Goal: Use online tool/utility: Utilize a website feature to perform a specific function

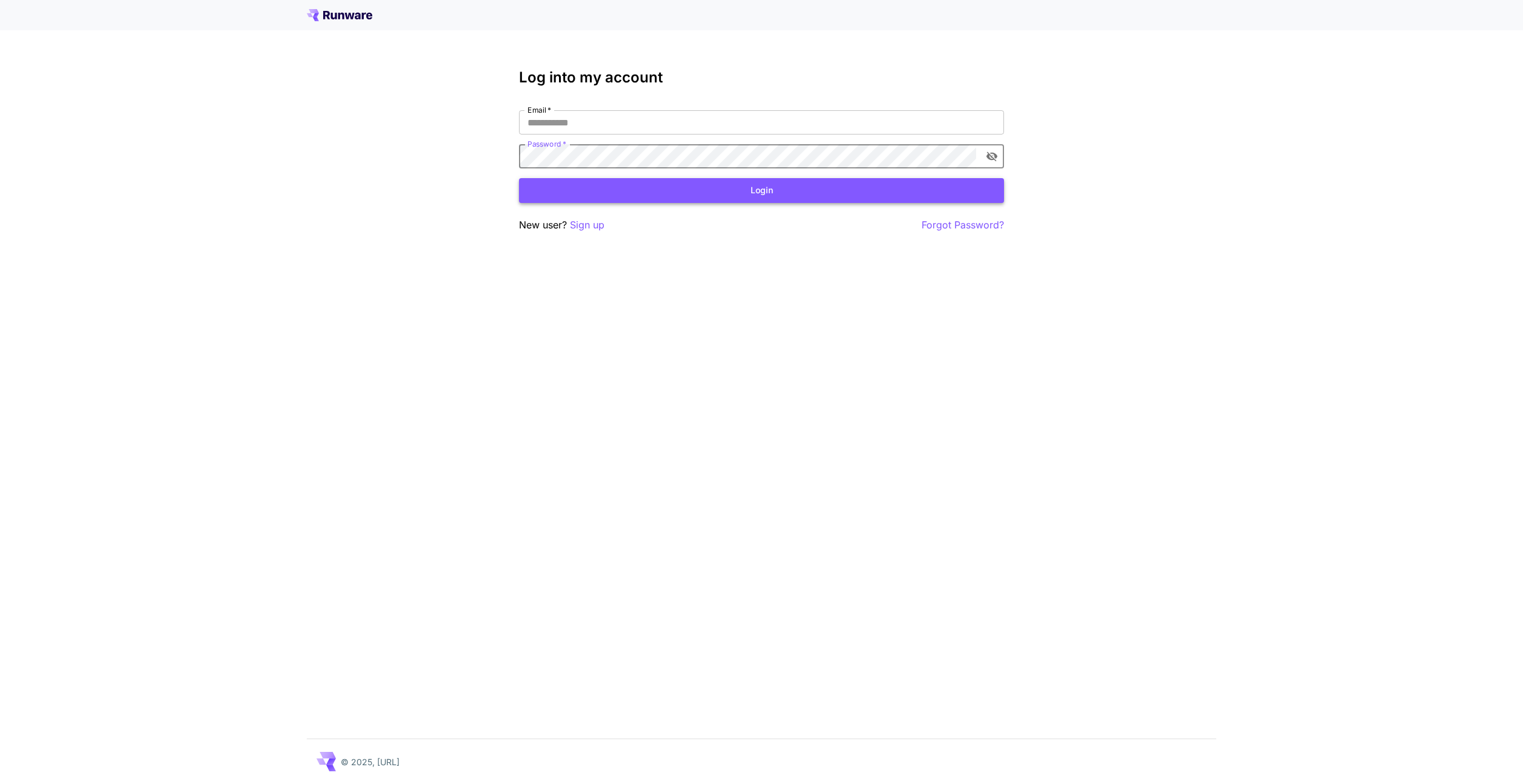
type input "**********"
click at [723, 197] on button "Login" at bounding box center [761, 190] width 485 height 25
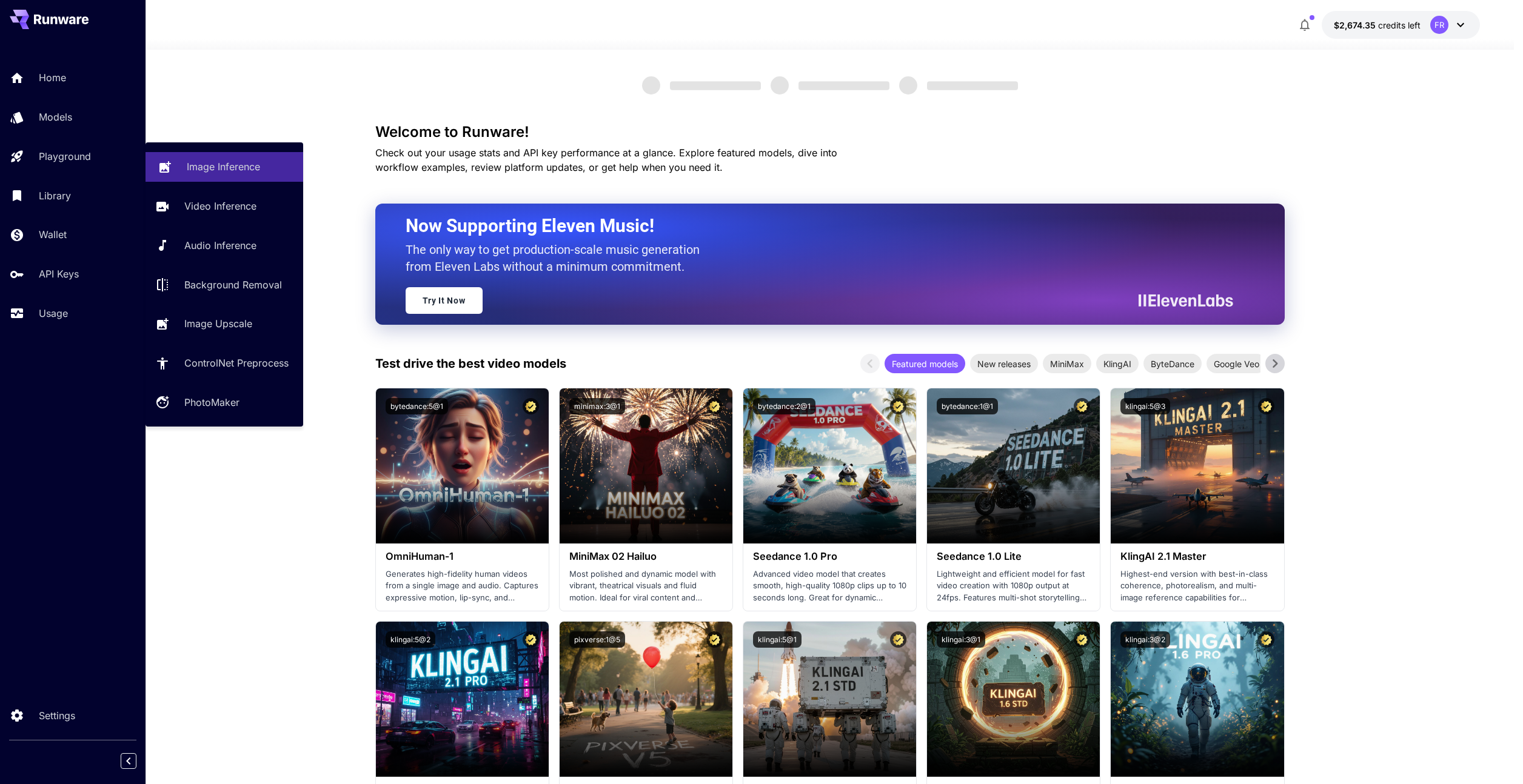
click at [214, 165] on p "Image Inference" at bounding box center [223, 167] width 74 height 15
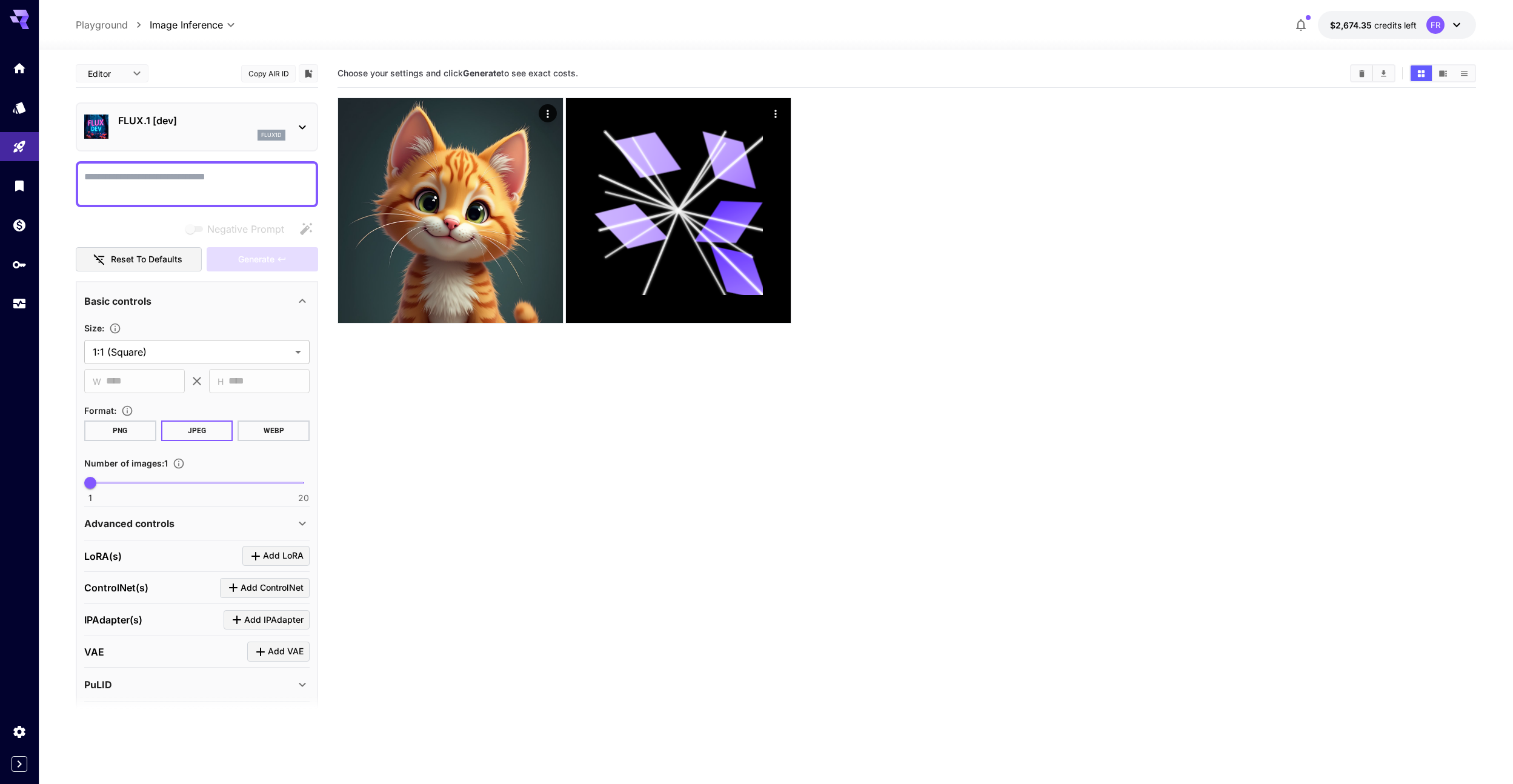
click at [179, 181] on textarea "Negative Prompt" at bounding box center [197, 184] width 225 height 29
type textarea "*****"
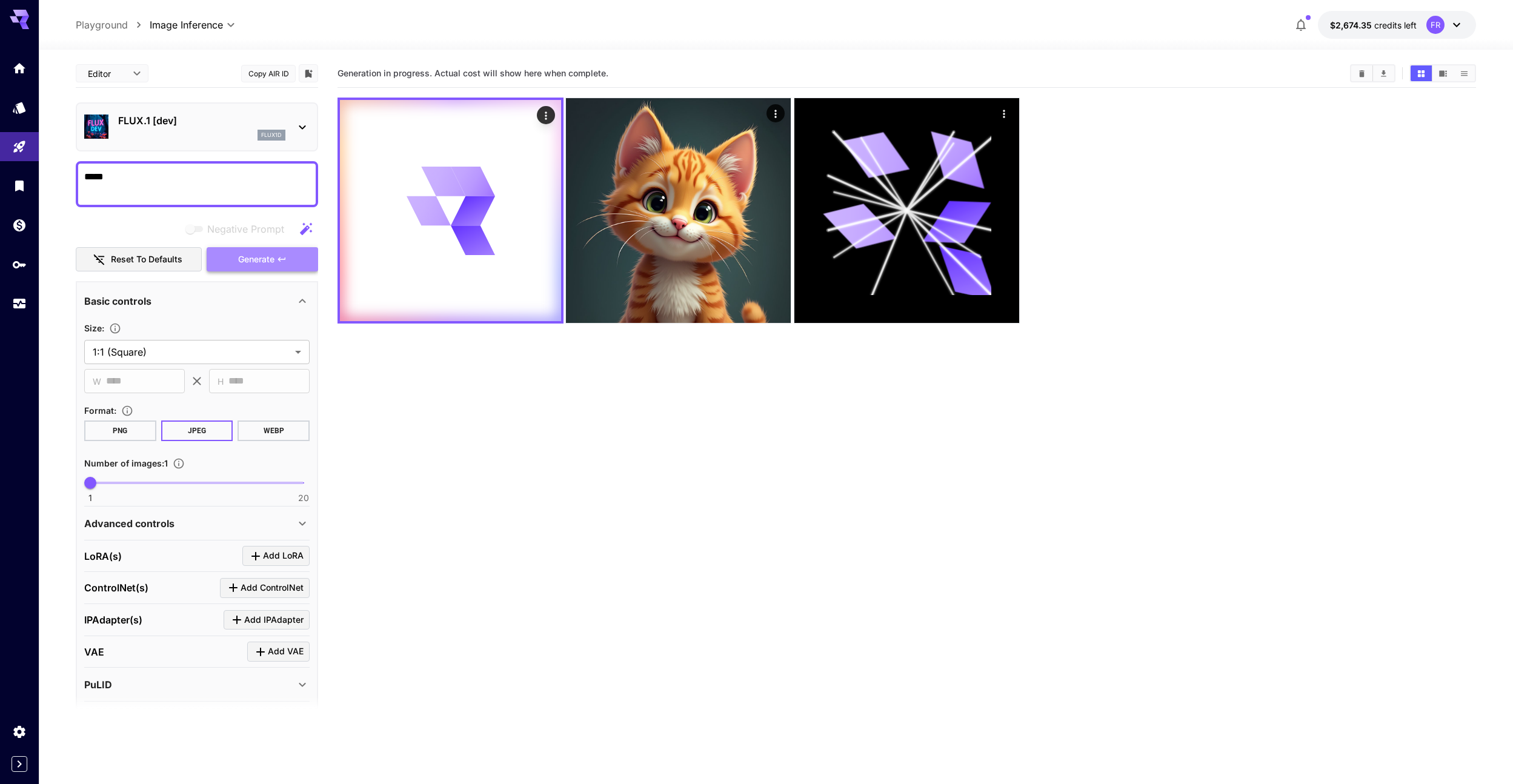
click at [222, 259] on button "Generate" at bounding box center [262, 259] width 112 height 25
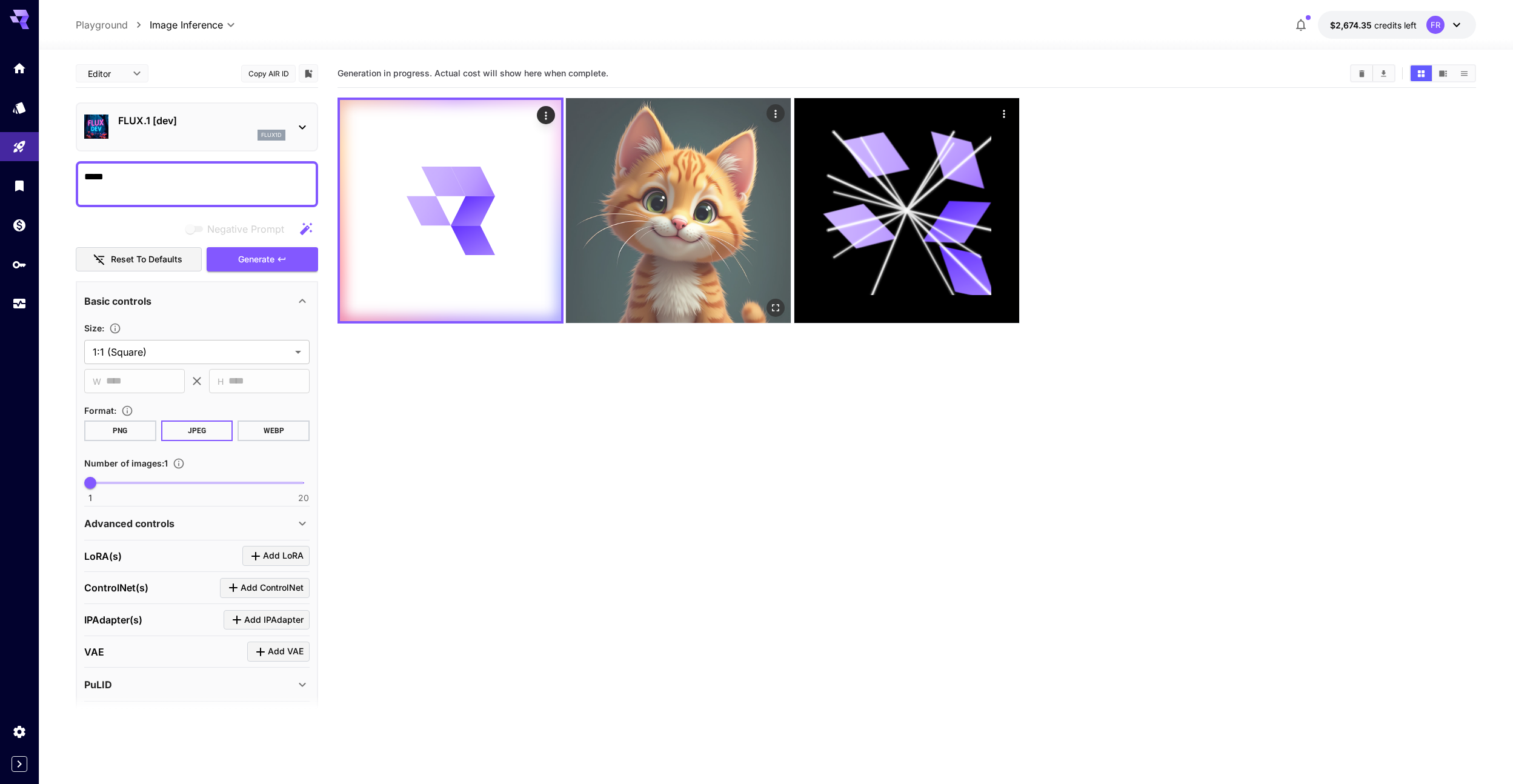
click at [595, 191] on img at bounding box center [679, 211] width 224 height 224
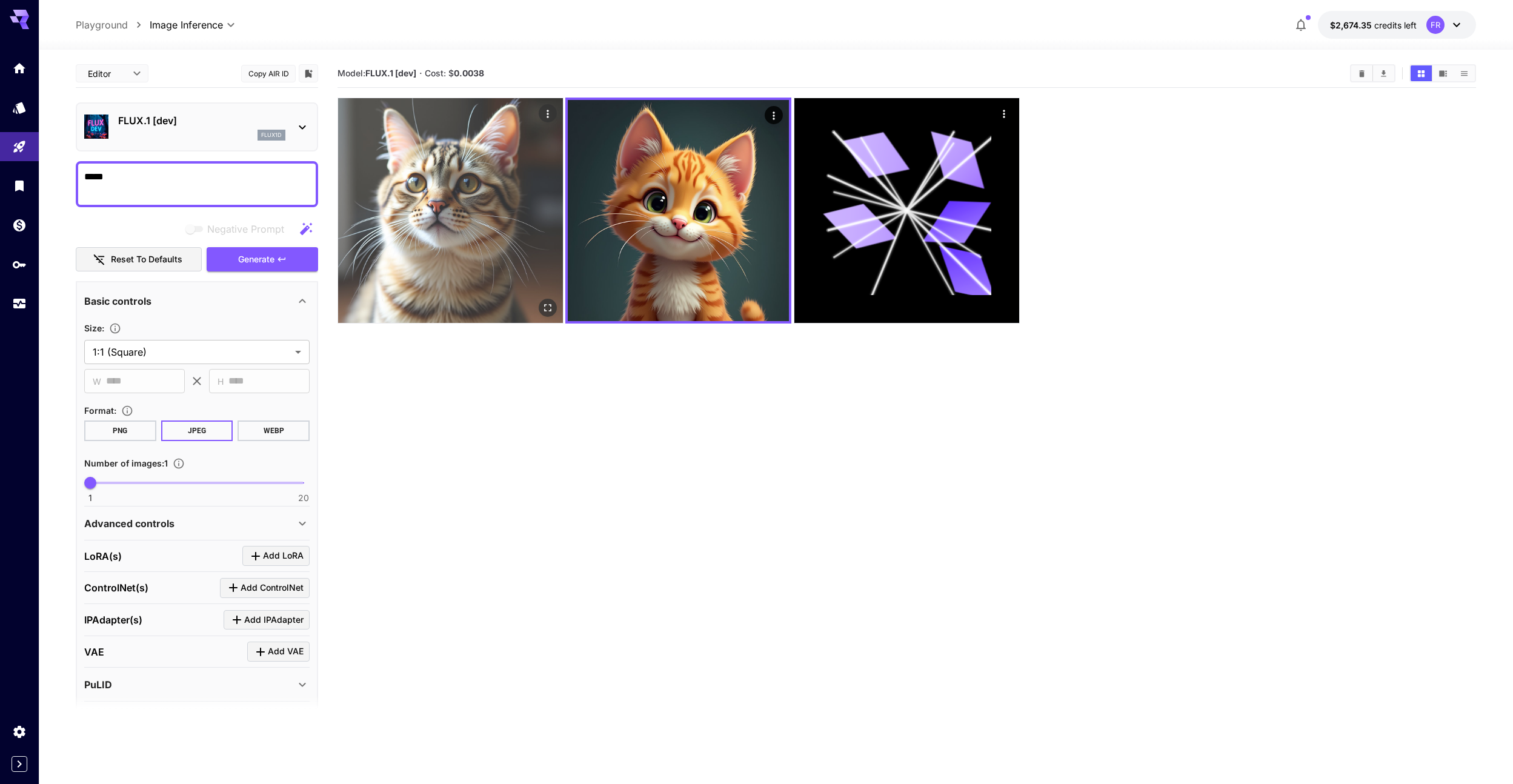
click at [495, 198] on img at bounding box center [450, 211] width 224 height 224
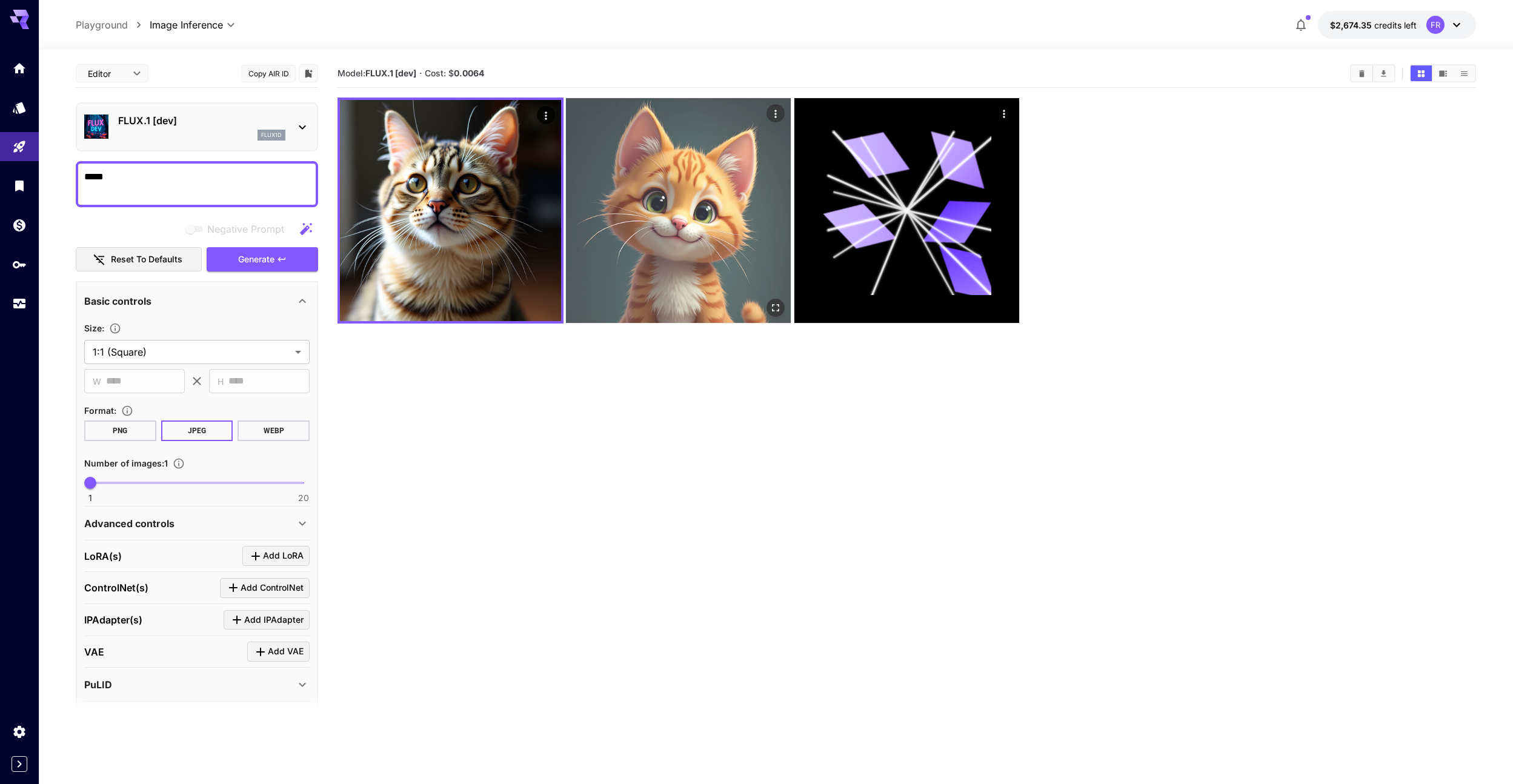
click at [625, 192] on img at bounding box center [679, 211] width 224 height 224
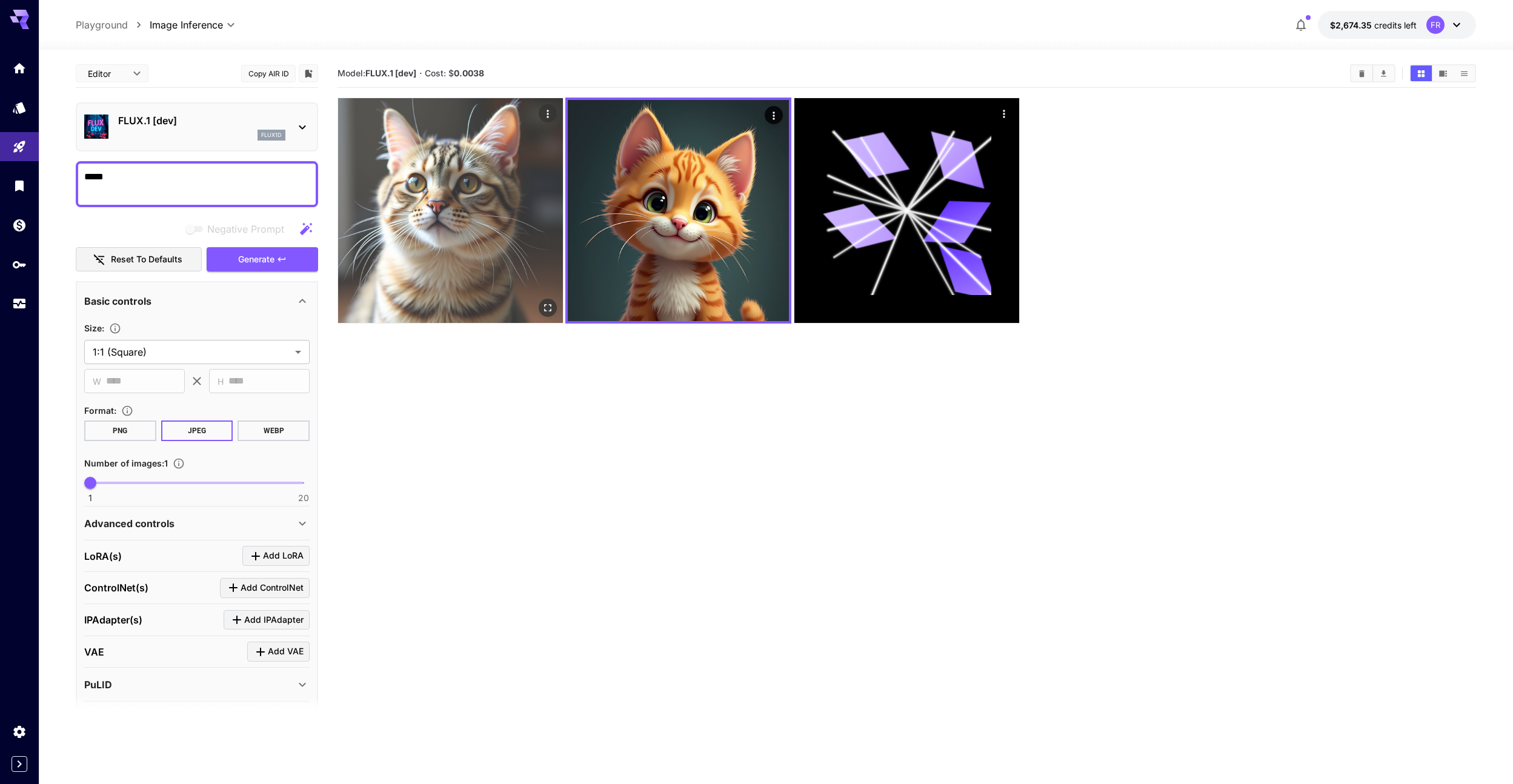
click at [512, 199] on img at bounding box center [450, 211] width 224 height 224
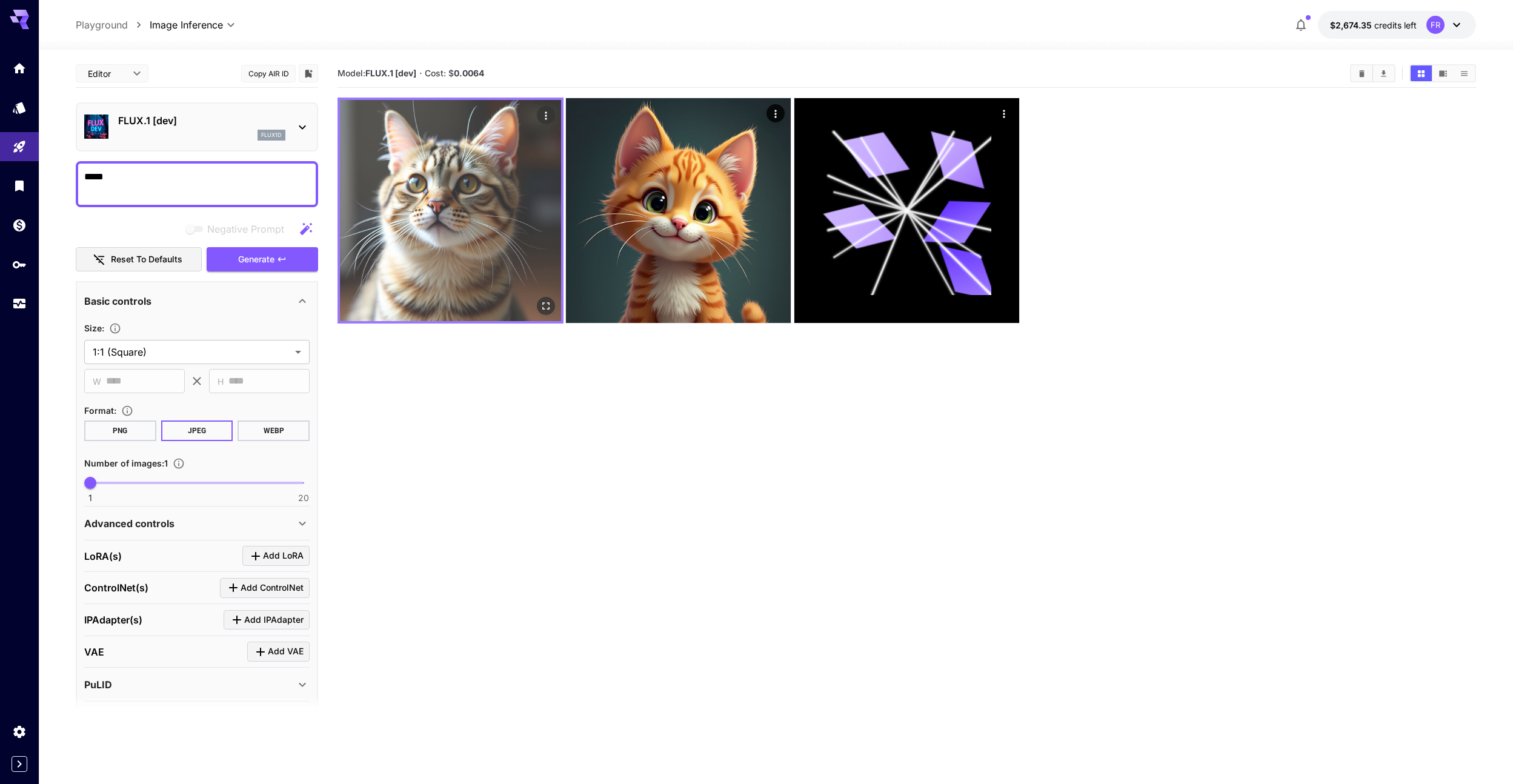
click at [494, 205] on img at bounding box center [450, 211] width 222 height 222
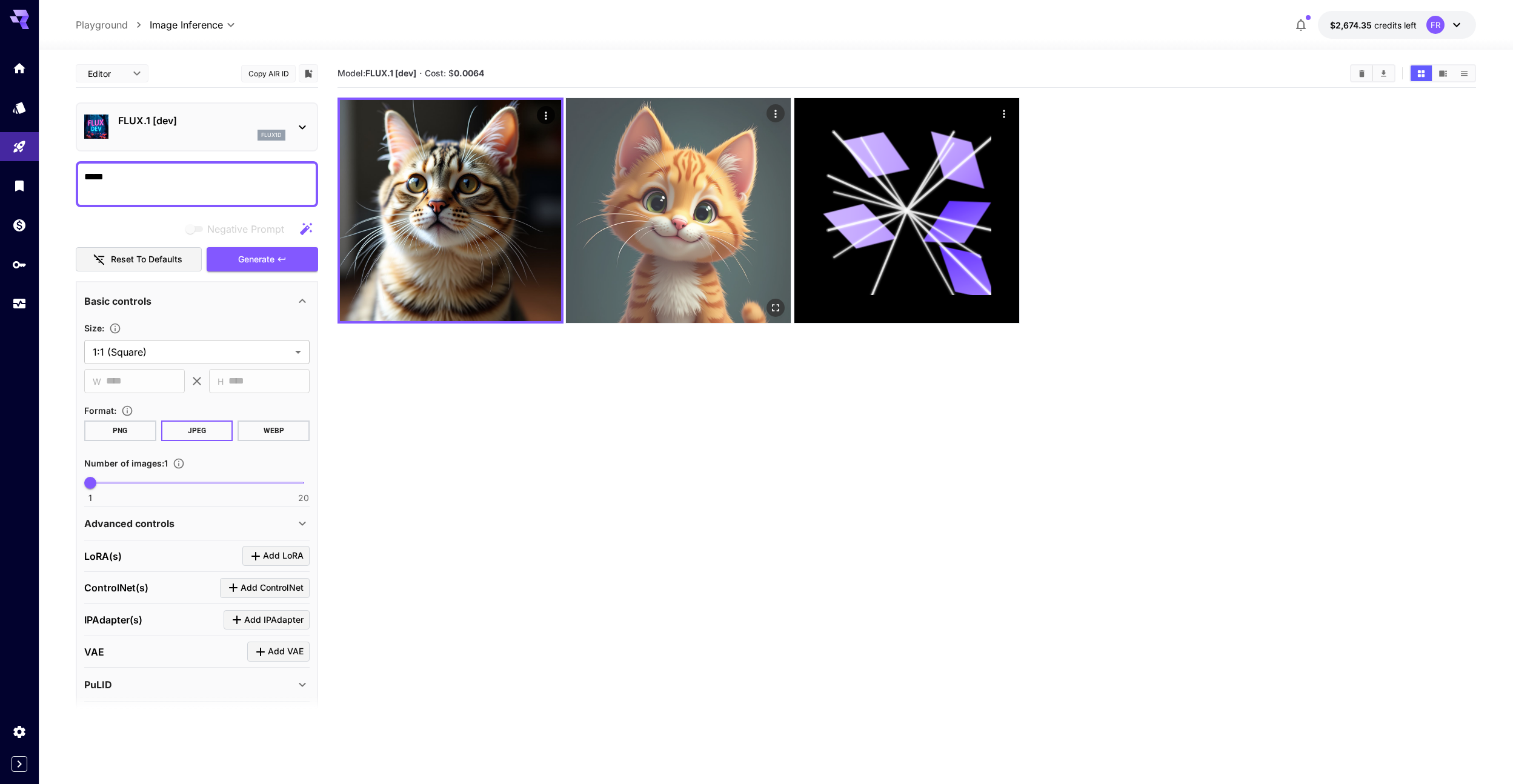
click at [620, 200] on img at bounding box center [679, 211] width 224 height 224
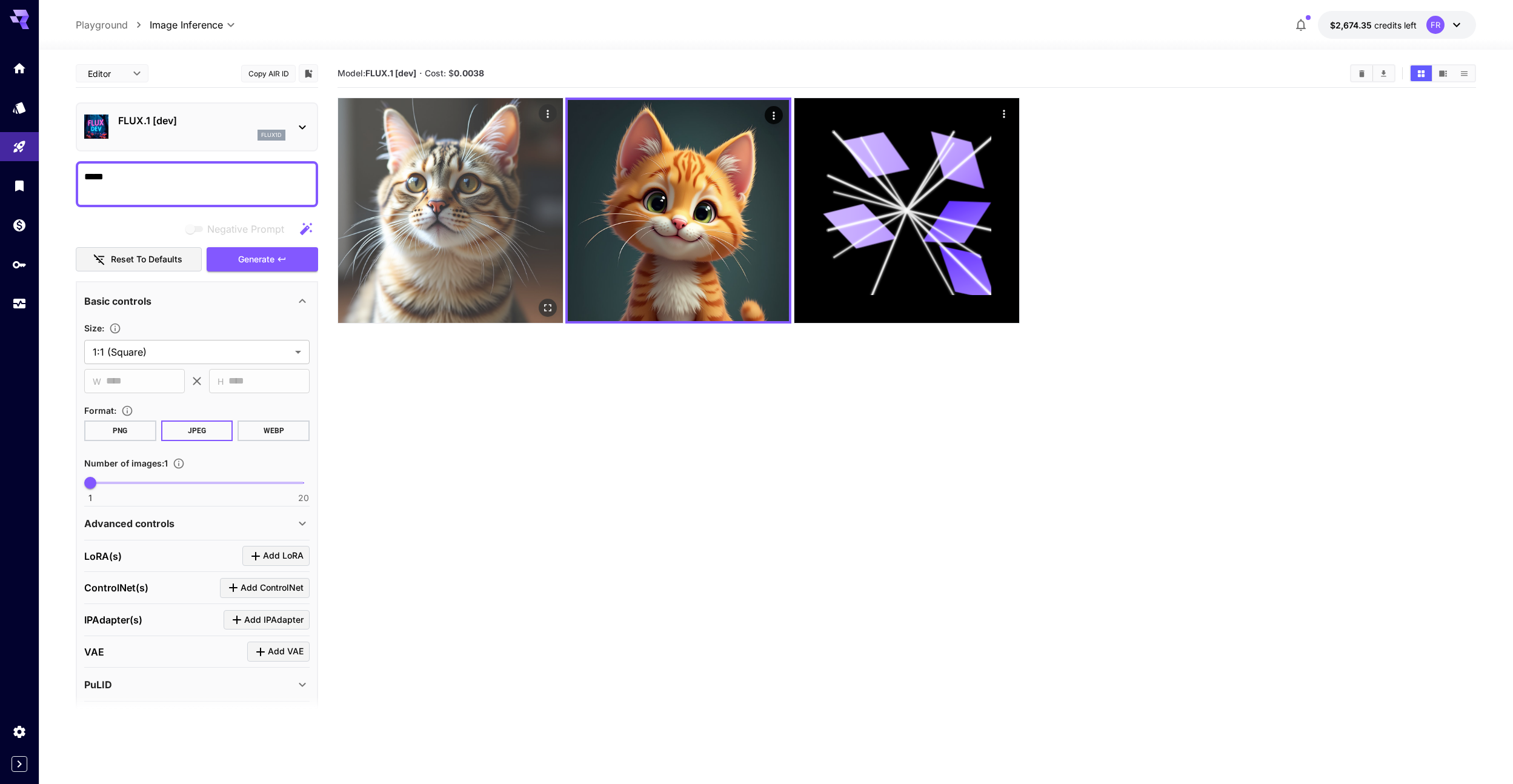
click at [509, 200] on img at bounding box center [450, 211] width 224 height 224
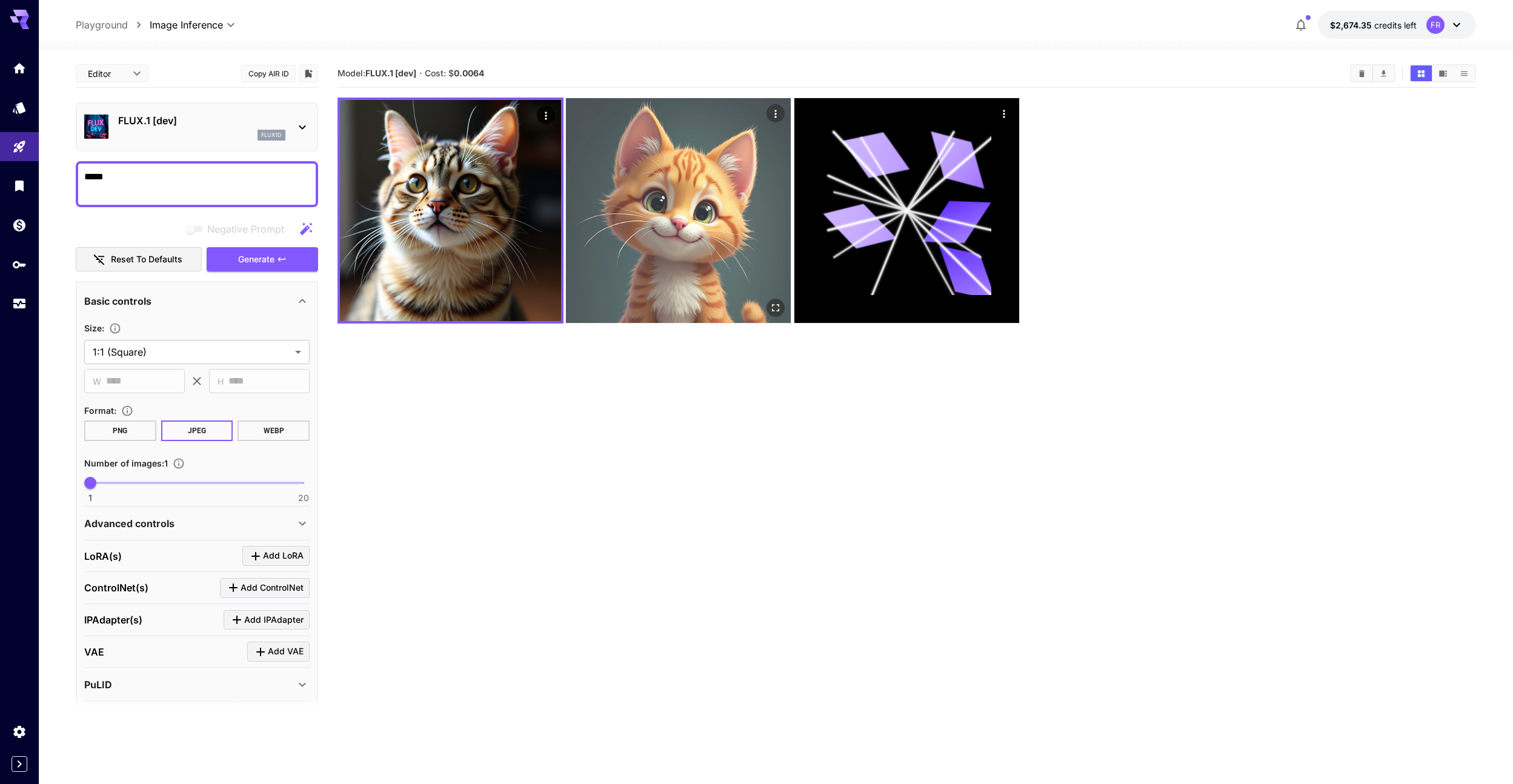
click at [634, 196] on img at bounding box center [679, 211] width 224 height 224
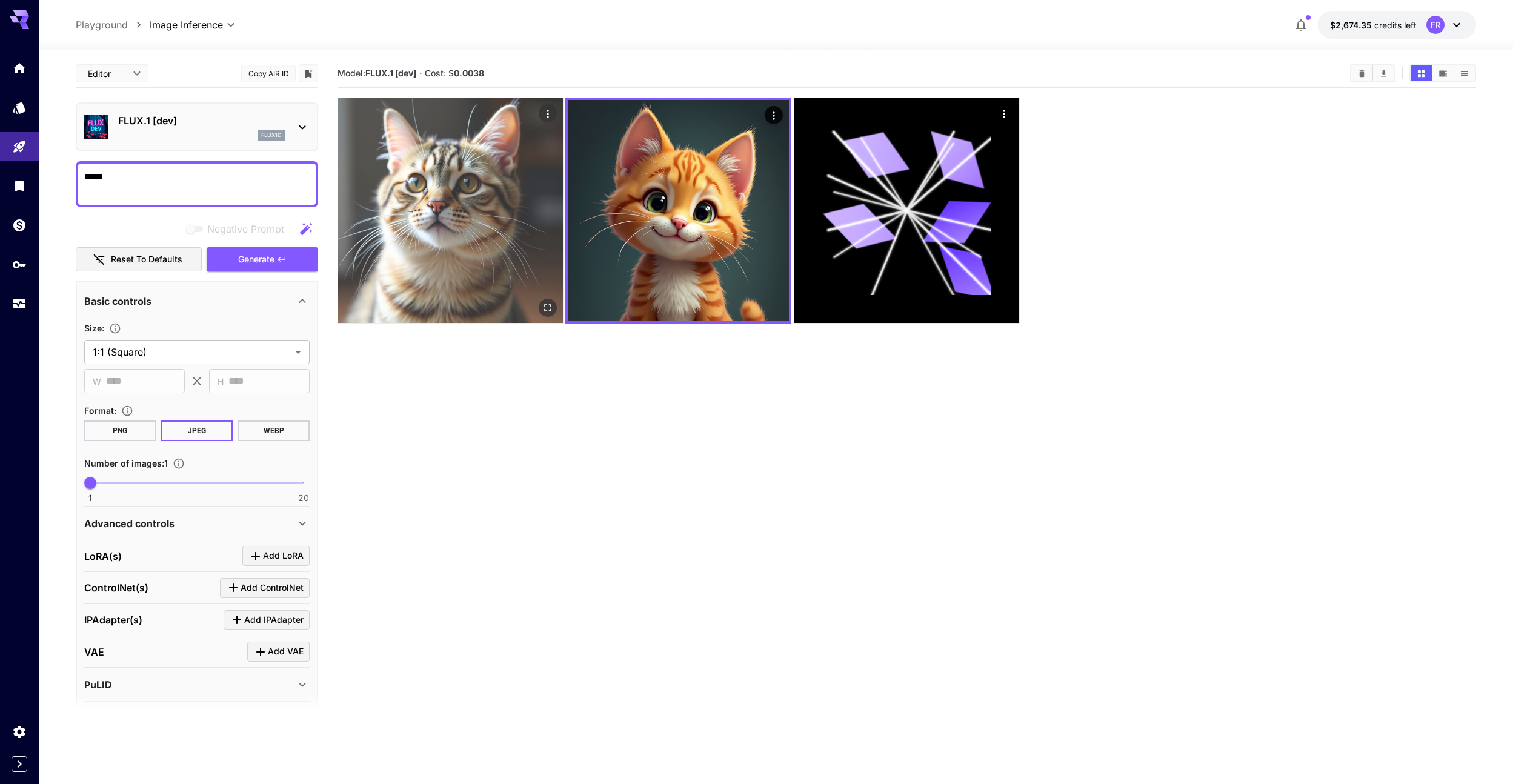
click at [506, 196] on img at bounding box center [450, 211] width 224 height 224
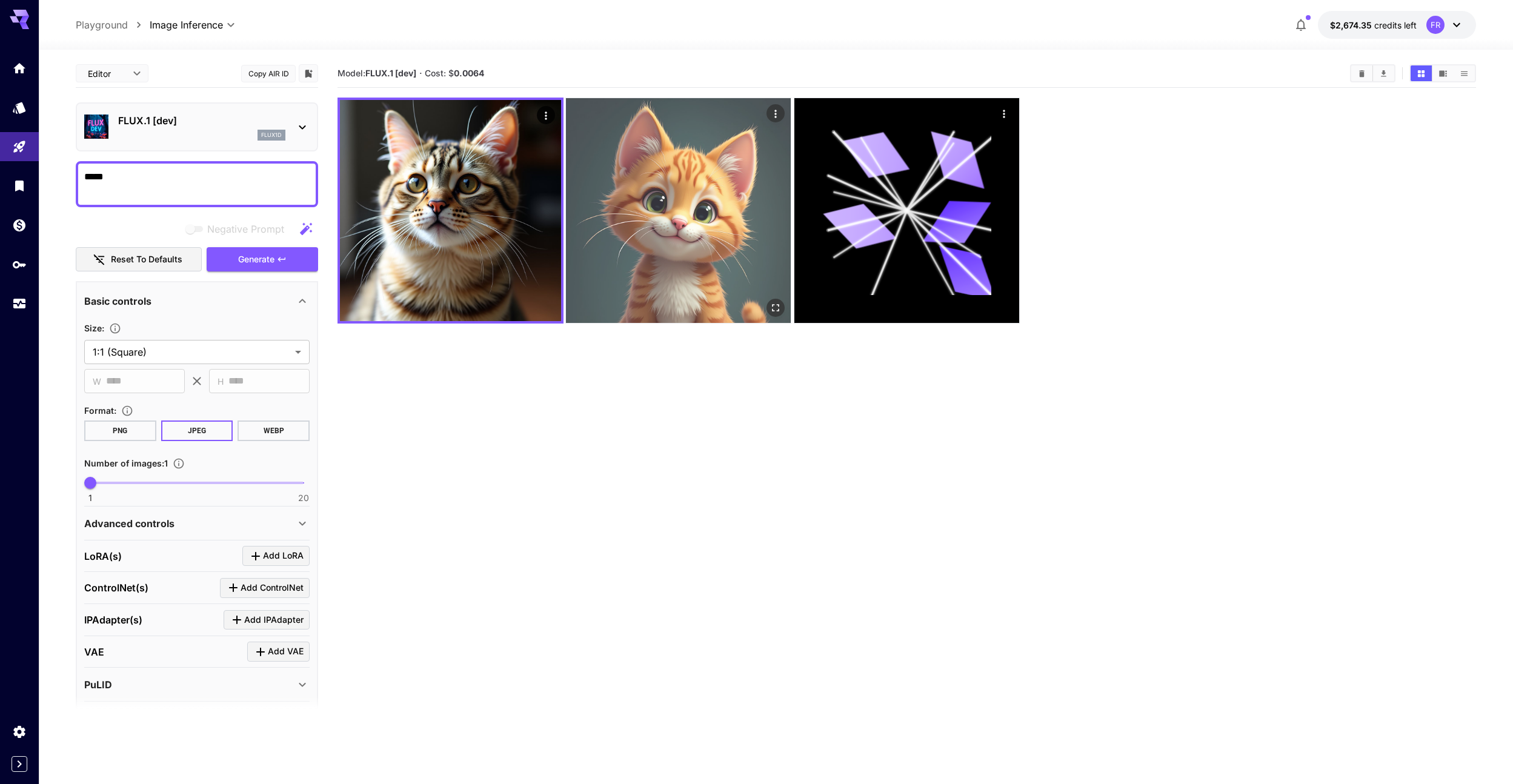
click at [617, 196] on img at bounding box center [679, 211] width 224 height 224
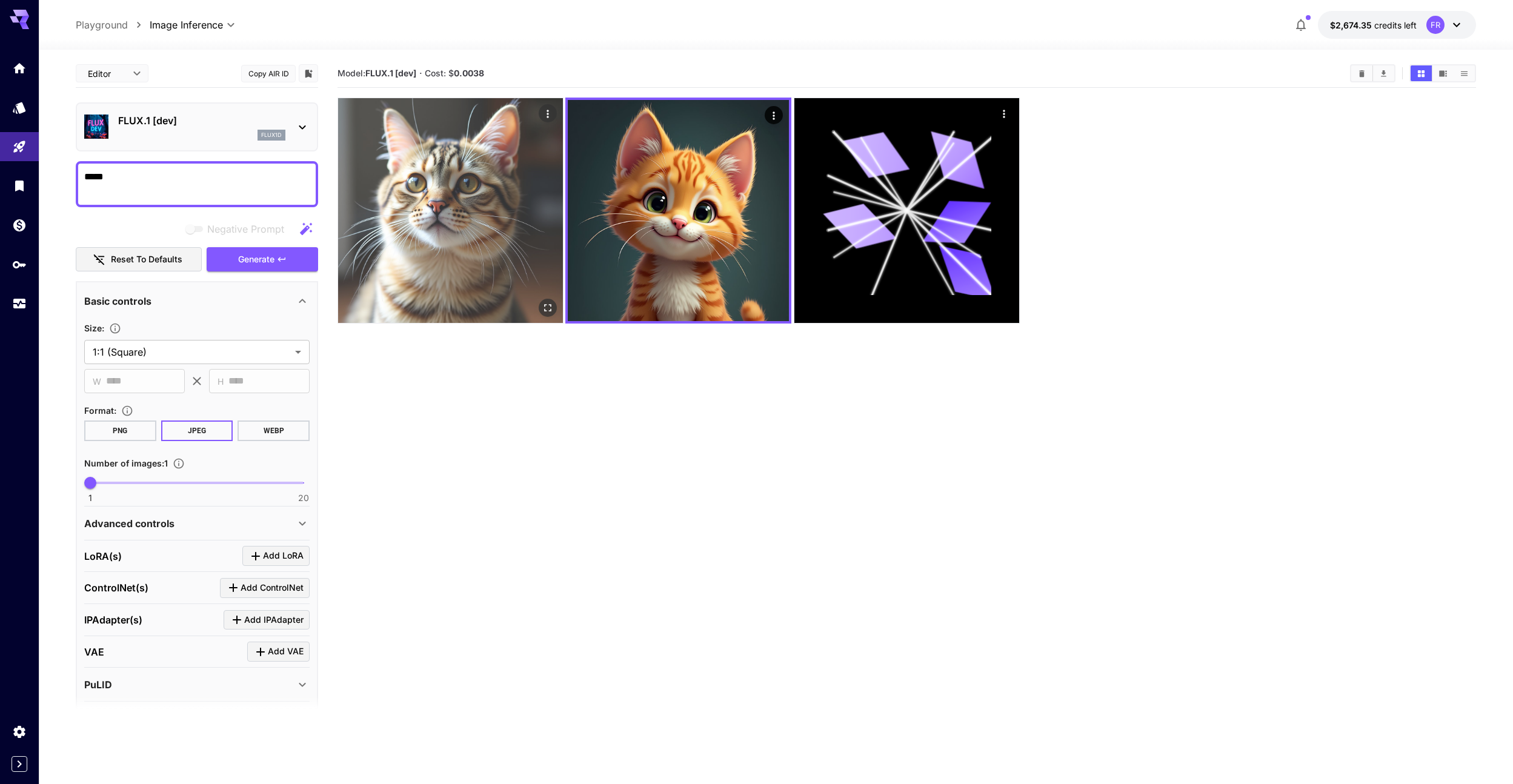
click at [501, 197] on img at bounding box center [450, 211] width 224 height 224
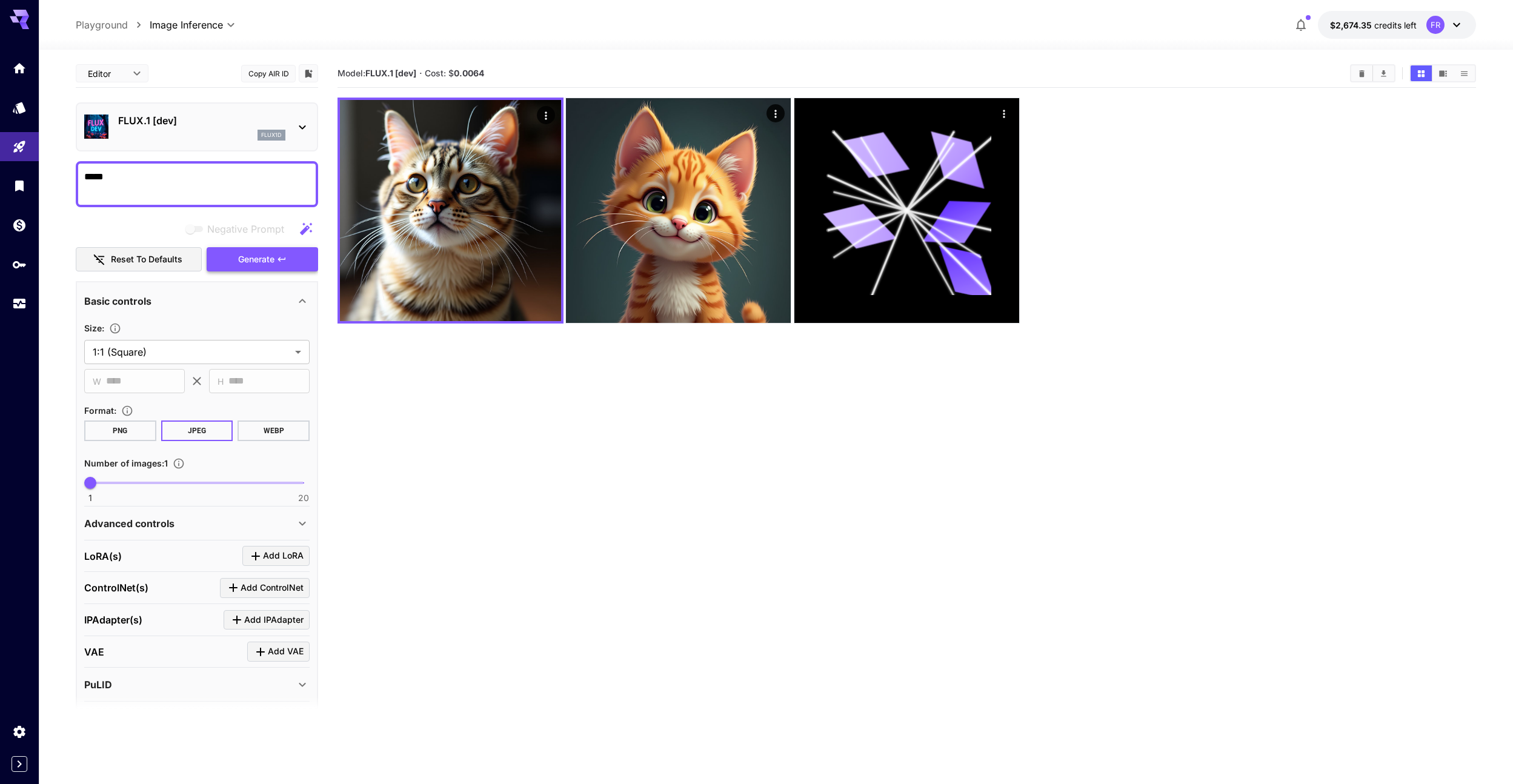
click at [229, 270] on button "Generate" at bounding box center [262, 259] width 112 height 25
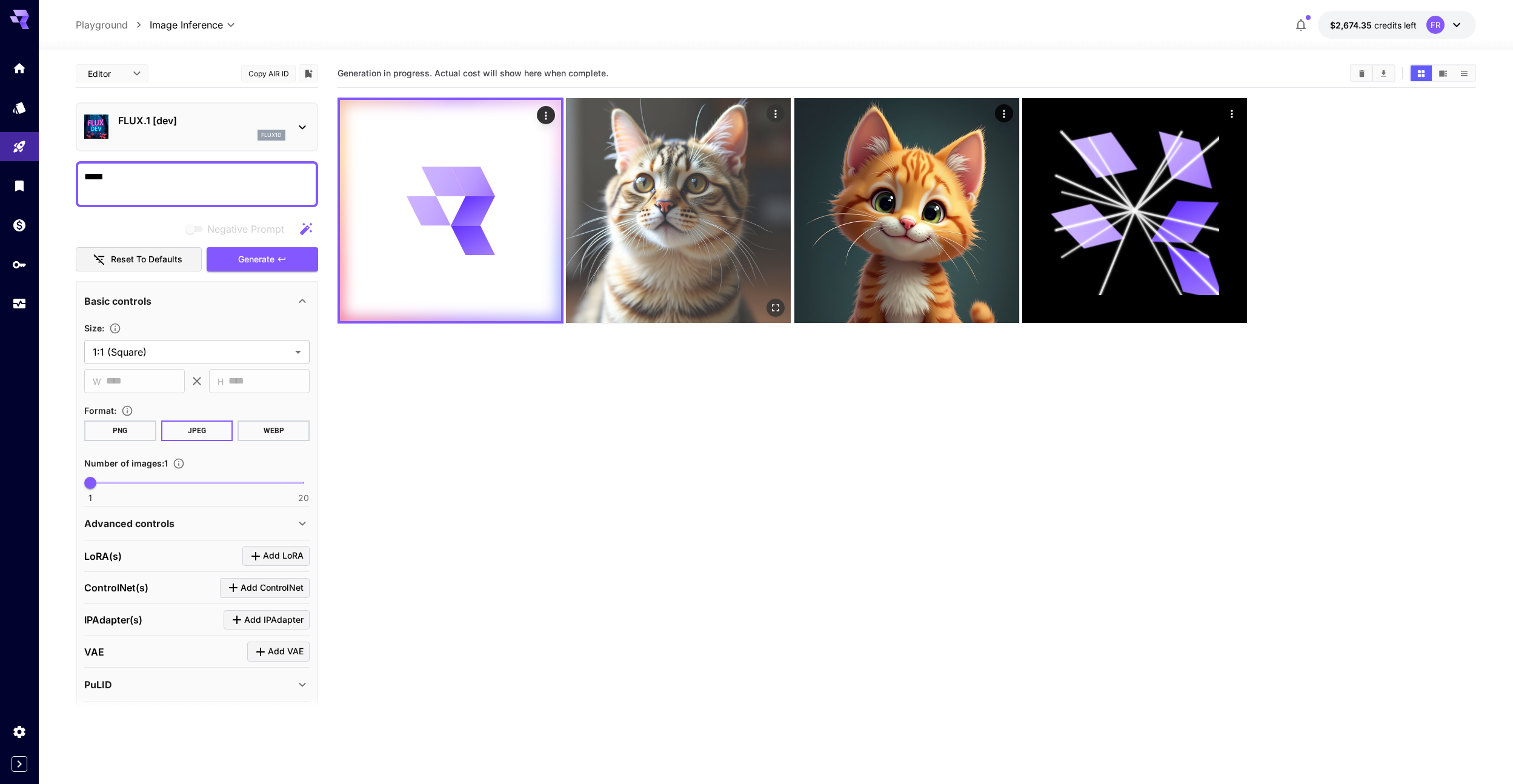
click at [579, 256] on img at bounding box center [679, 211] width 224 height 224
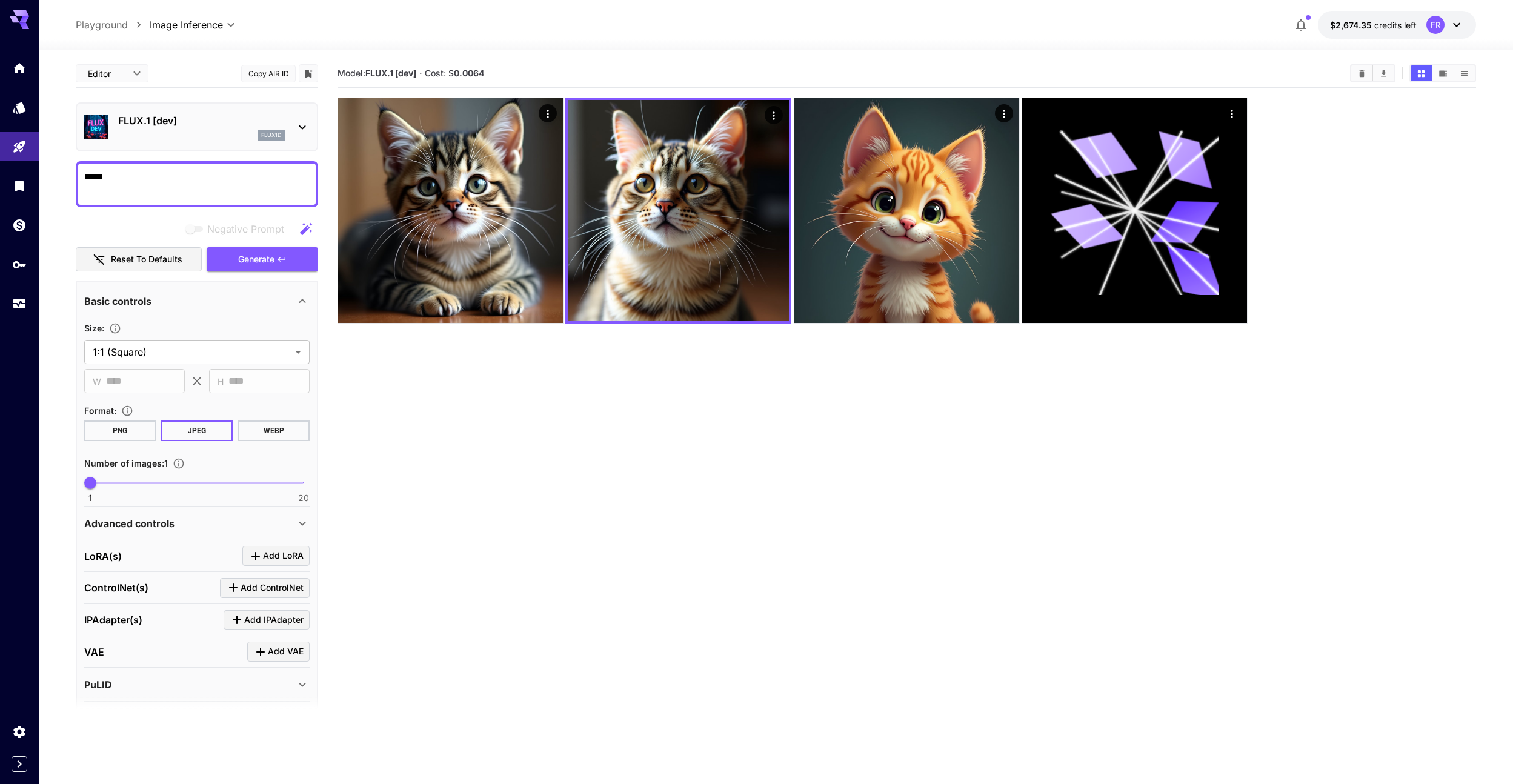
click at [456, 238] on img at bounding box center [450, 211] width 224 height 224
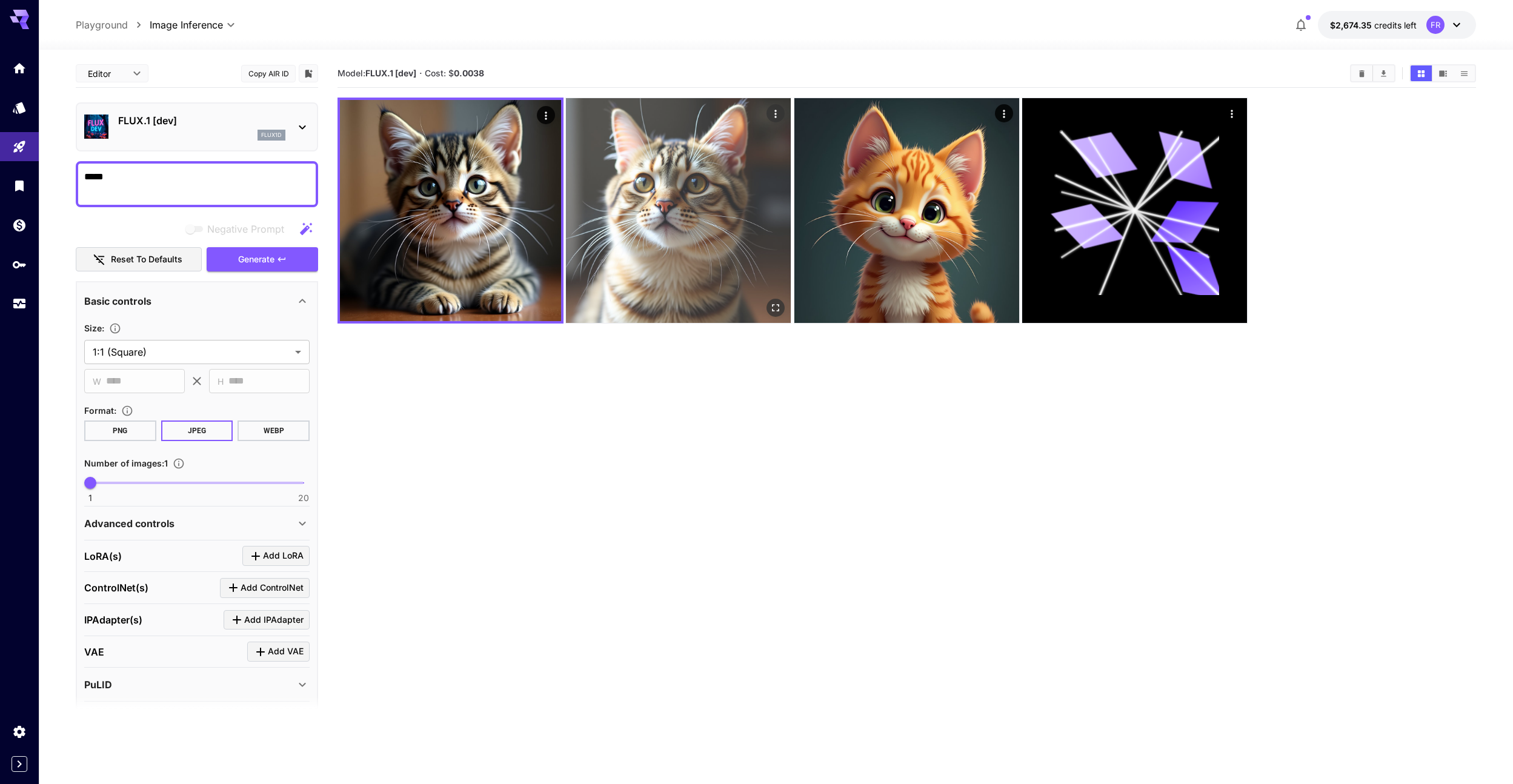
click at [642, 224] on img at bounding box center [679, 211] width 224 height 224
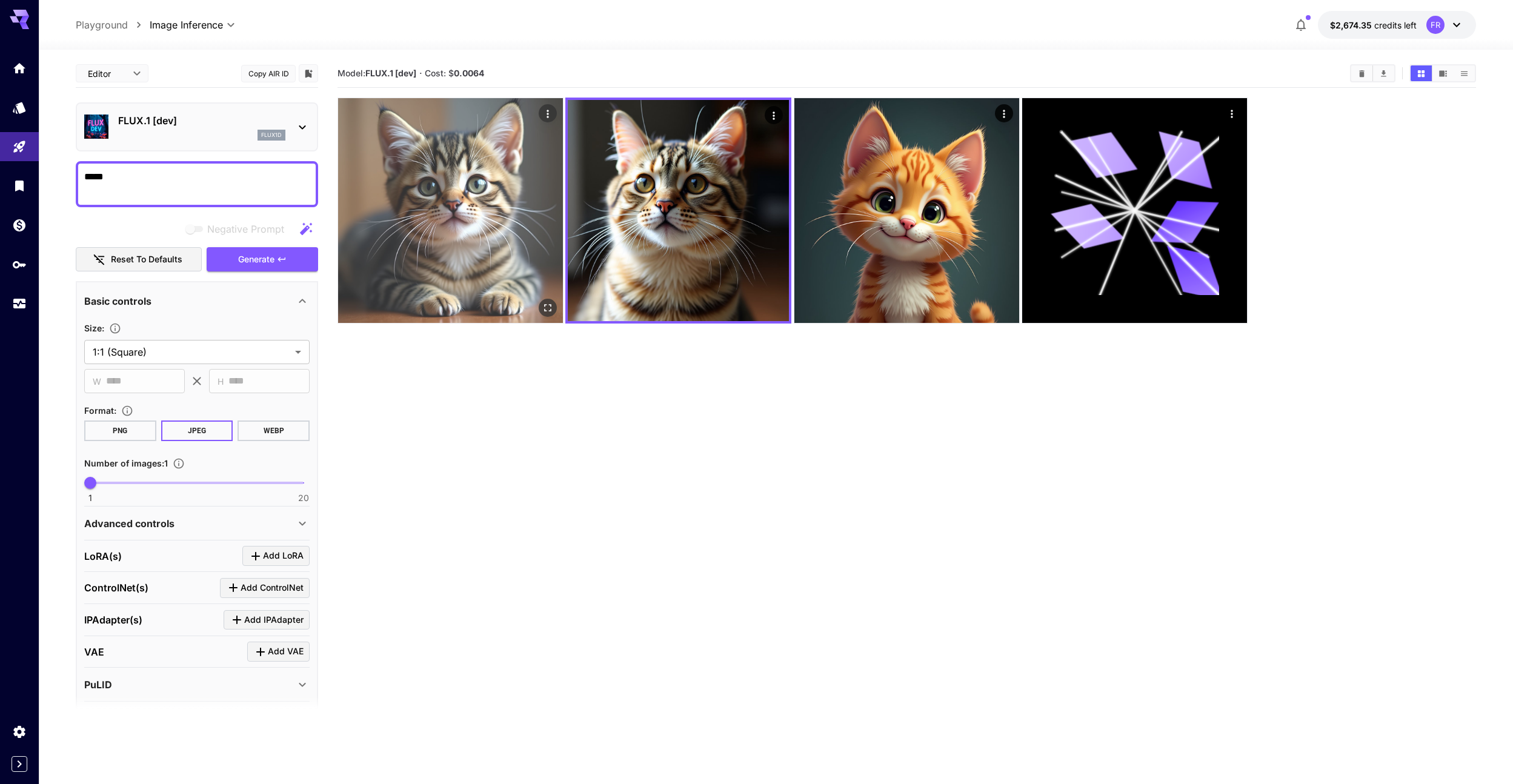
click at [480, 228] on img at bounding box center [450, 211] width 224 height 224
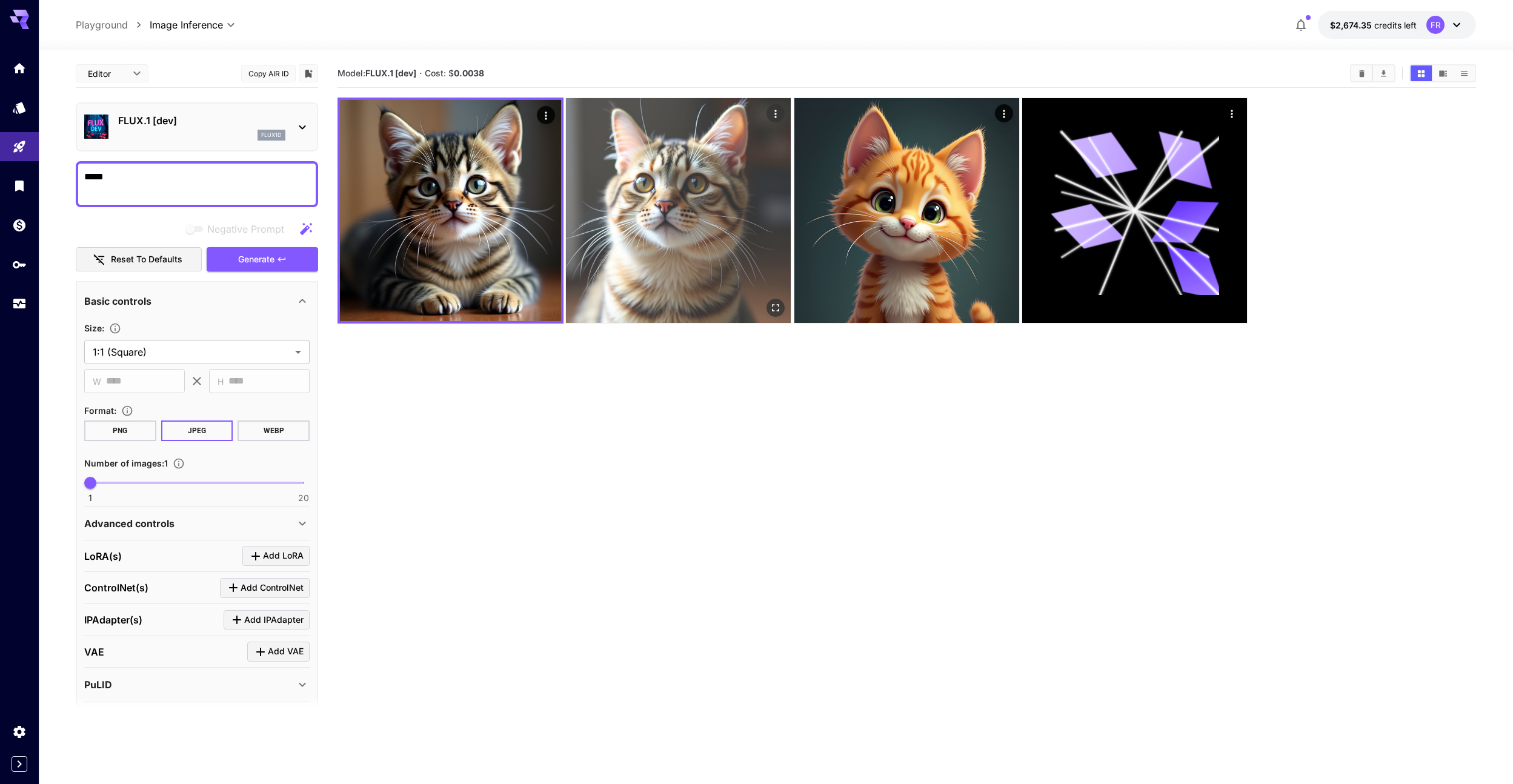
click at [657, 214] on img at bounding box center [679, 211] width 224 height 224
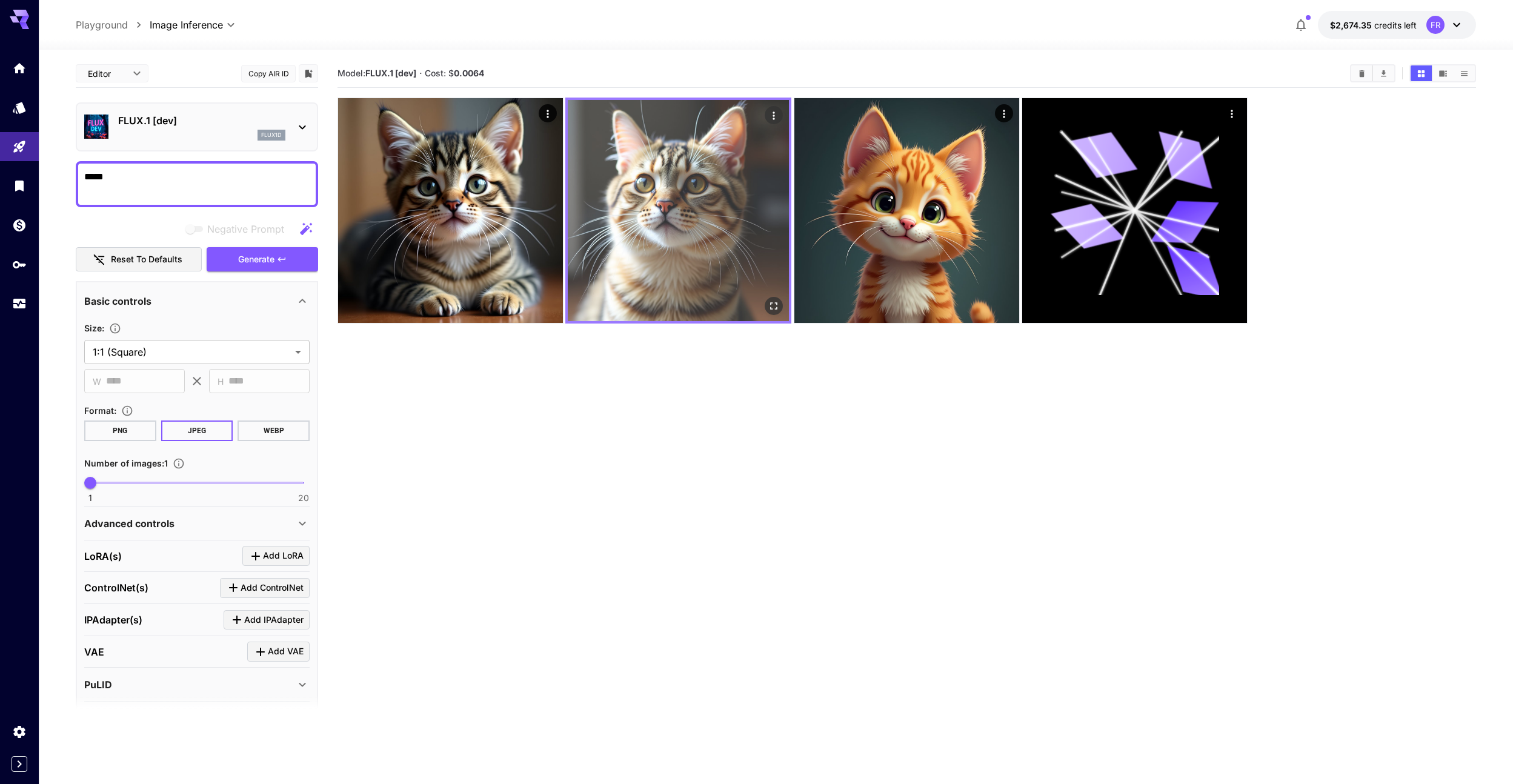
click at [774, 118] on icon "Actions" at bounding box center [774, 115] width 1 height 8
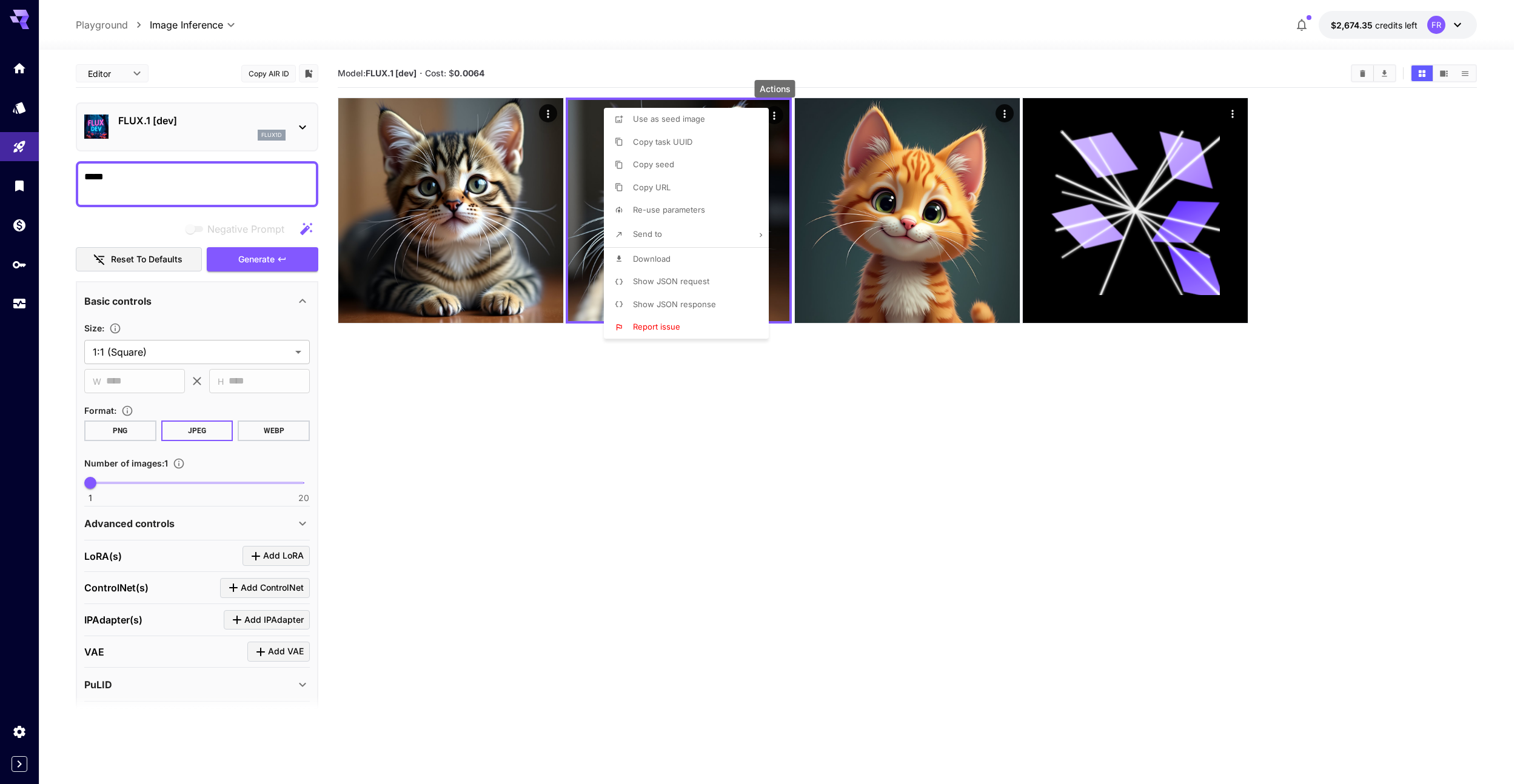
click at [688, 286] on p "Show JSON request" at bounding box center [671, 281] width 77 height 12
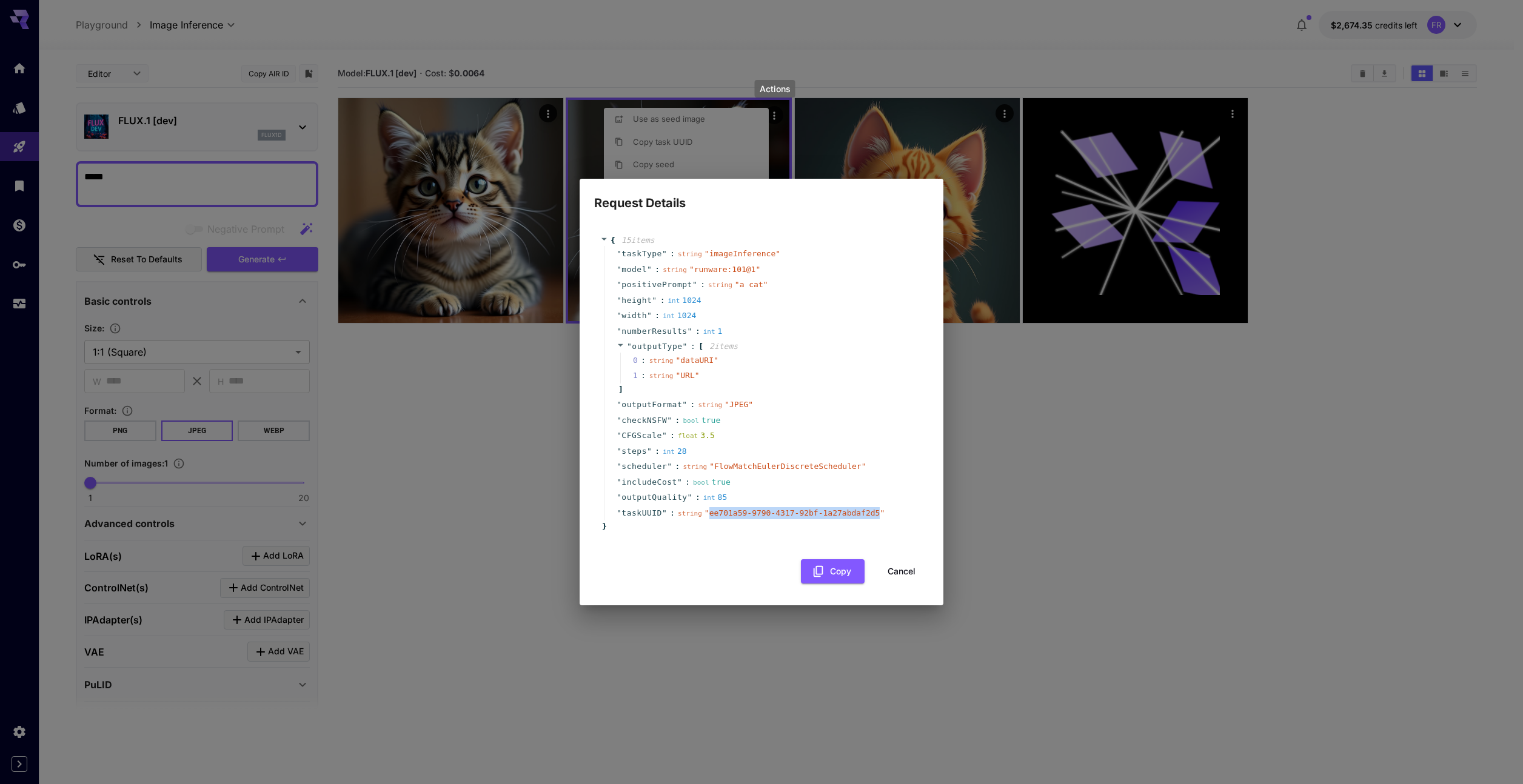
drag, startPoint x: 708, startPoint y: 512, endPoint x: 879, endPoint y: 516, distance: 171.0
click at [879, 516] on span "" ee701a59-9790-4317-92bf-1a27abdaf2d5 "" at bounding box center [794, 513] width 180 height 9
copy span "ee701a59-9790-4317-92bf-1a27abdaf2d5"
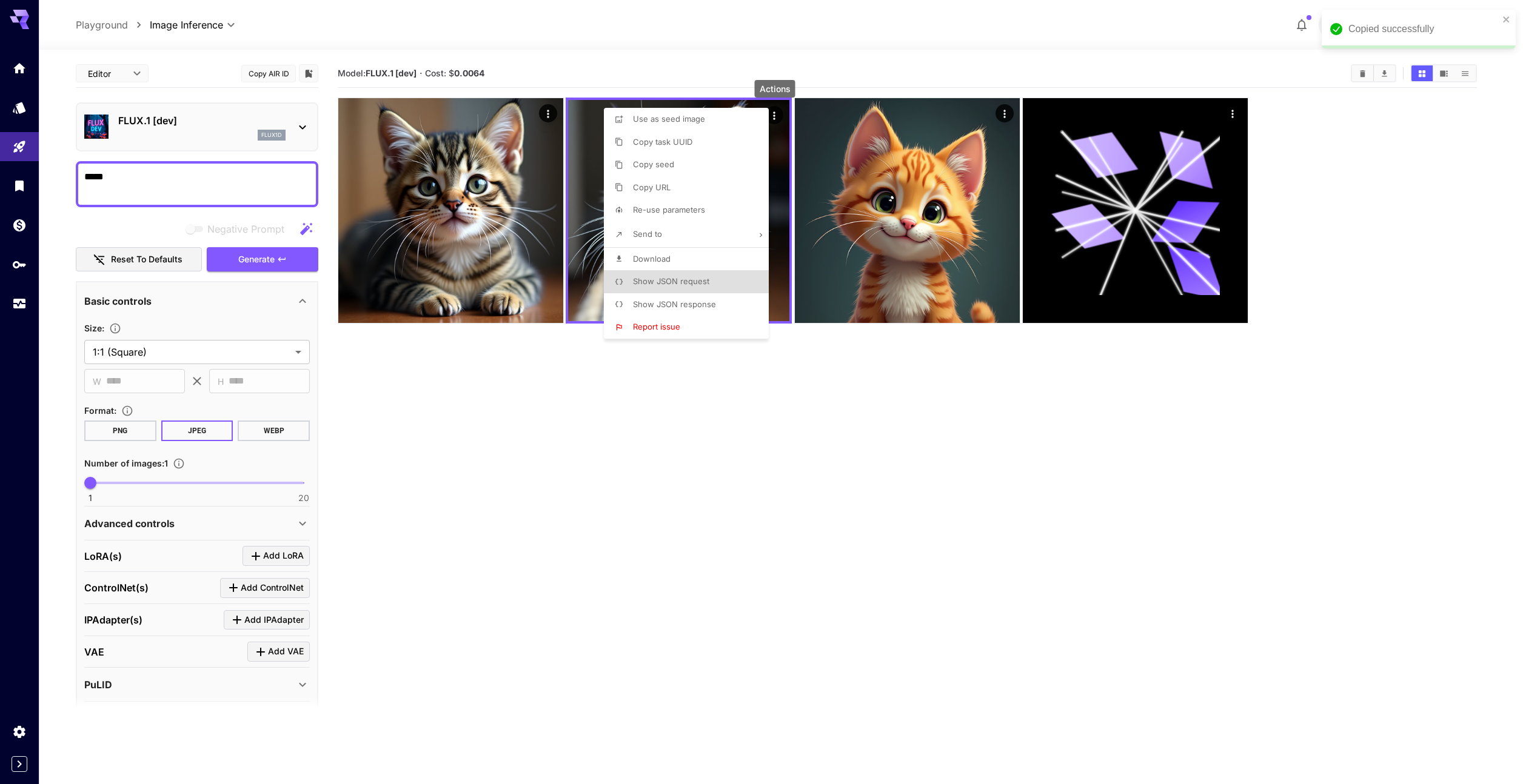
click at [512, 428] on div at bounding box center [761, 392] width 1523 height 784
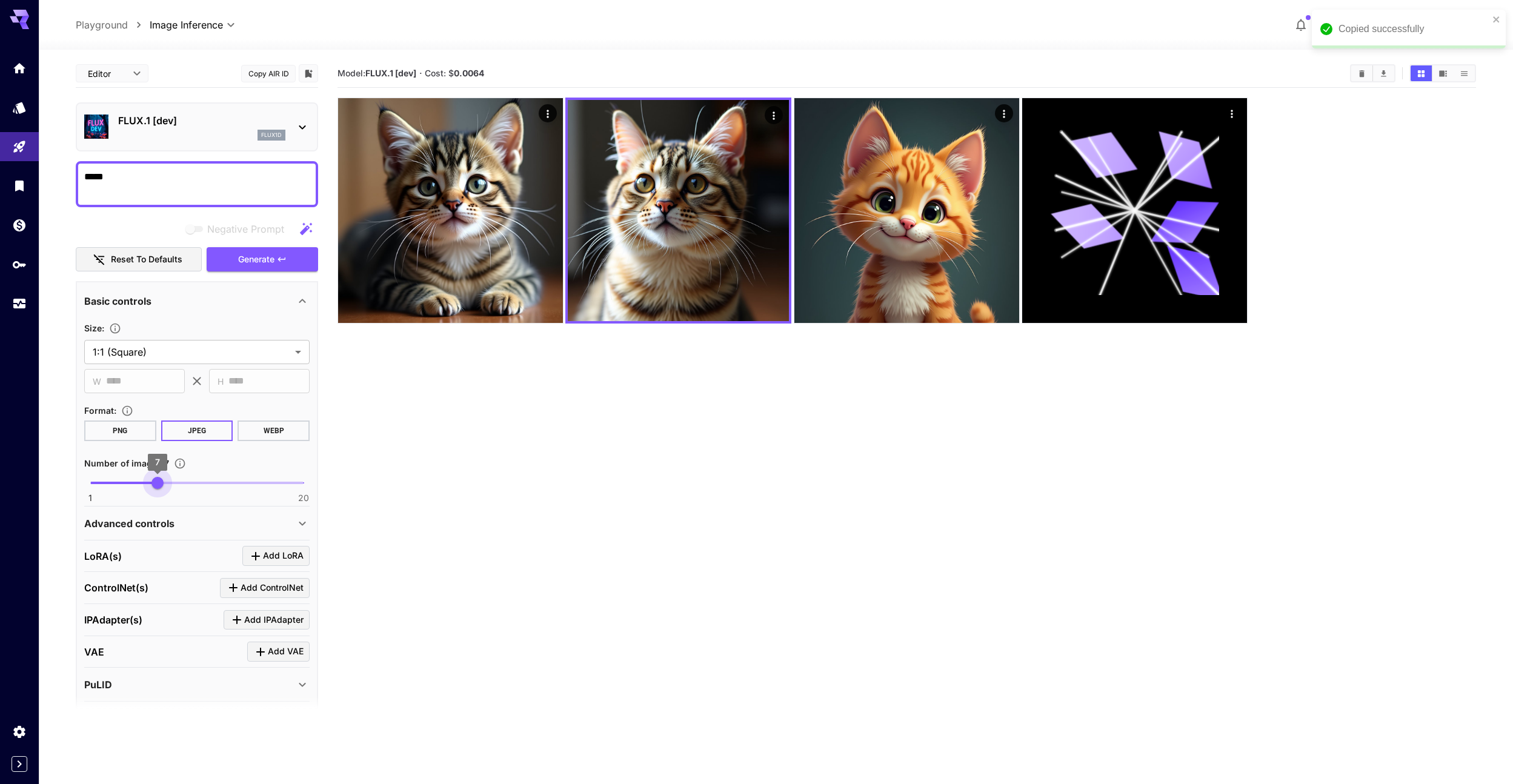
type input "**"
drag, startPoint x: 159, startPoint y: 482, endPoint x: 363, endPoint y: 482, distance: 204.0
click at [363, 482] on main "**********" at bounding box center [776, 455] width 1401 height 793
click at [256, 254] on span "Generate" at bounding box center [257, 259] width 36 height 15
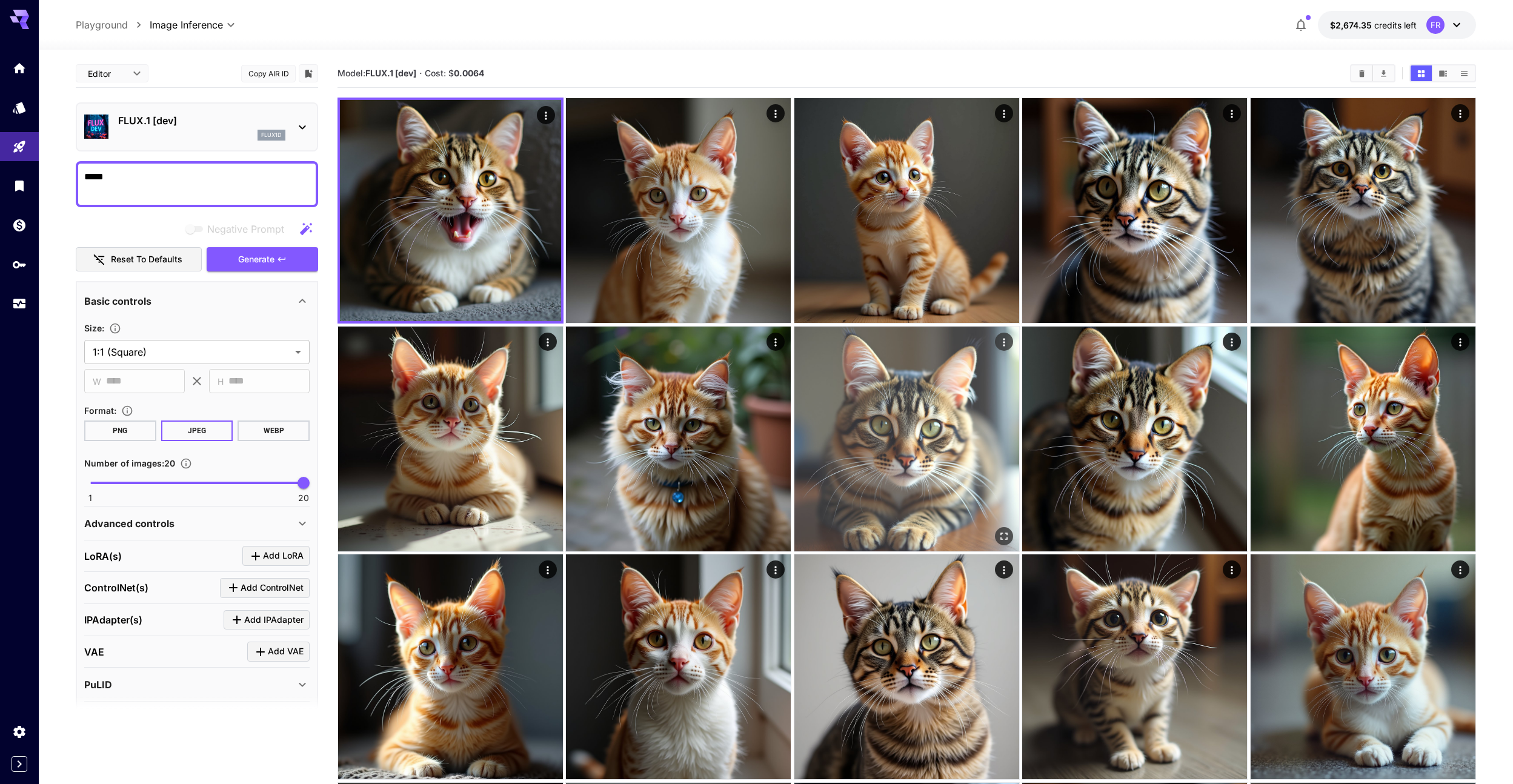
scroll to position [2, 0]
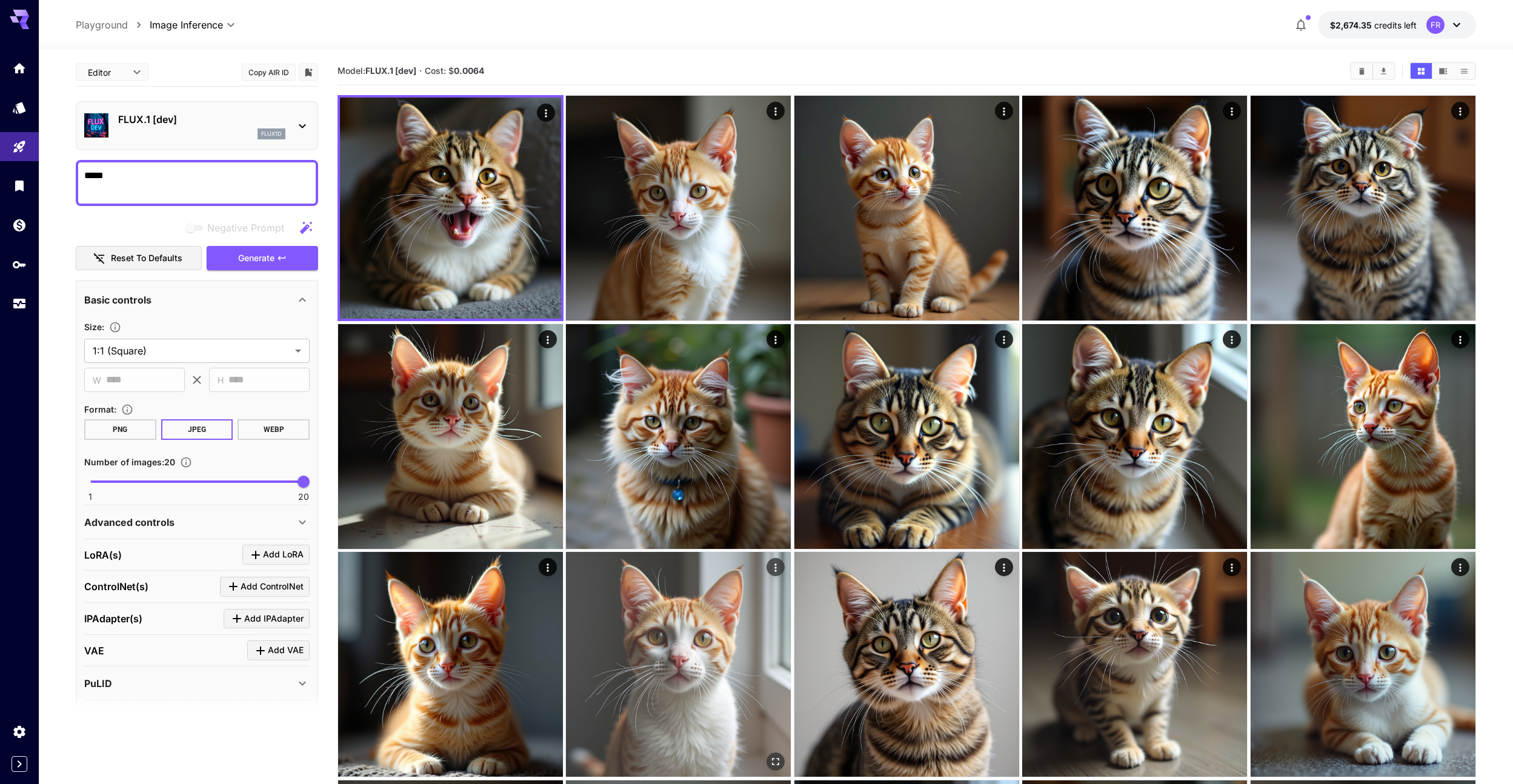
click at [753, 620] on img at bounding box center [679, 665] width 224 height 224
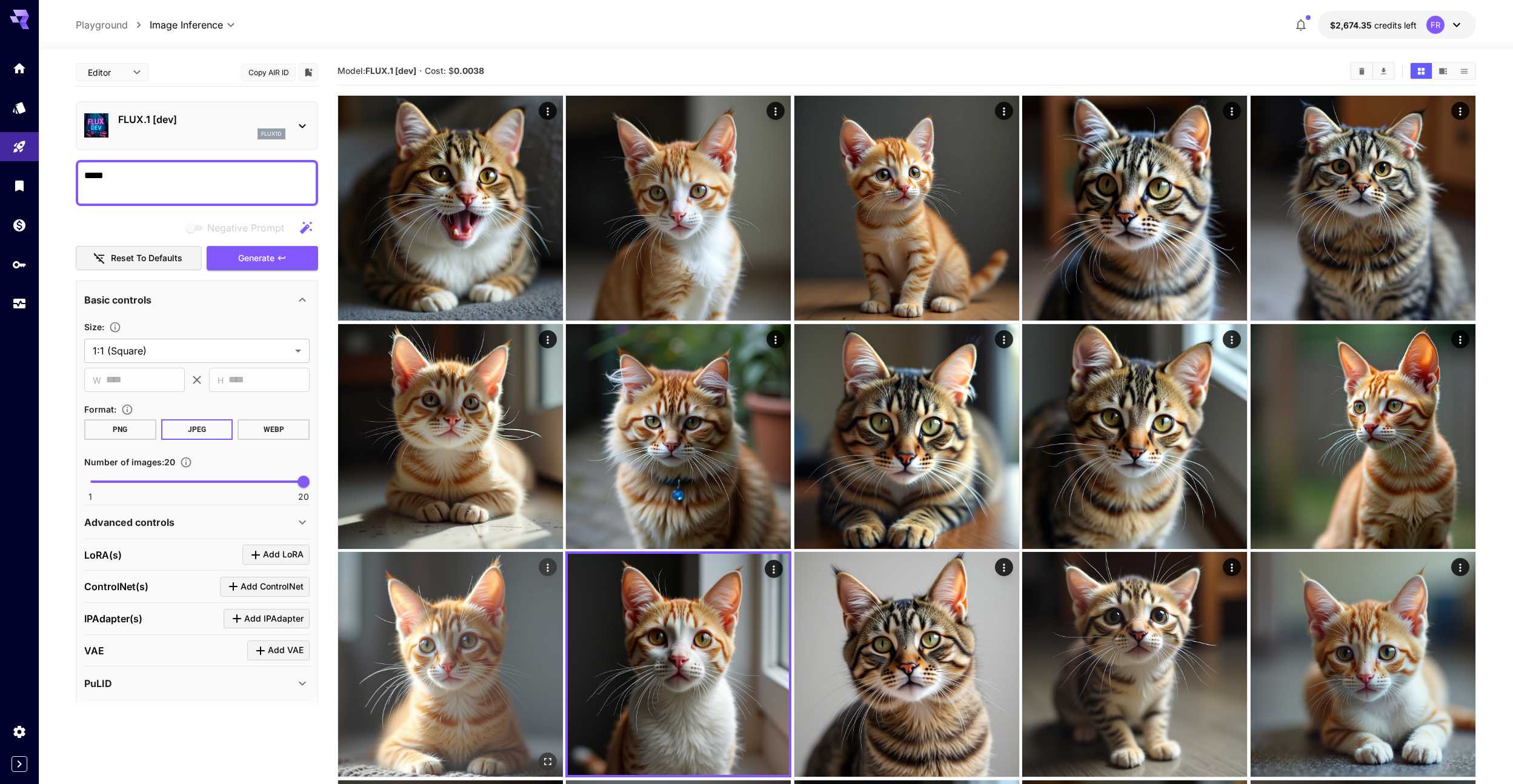
click at [507, 599] on img at bounding box center [450, 665] width 224 height 224
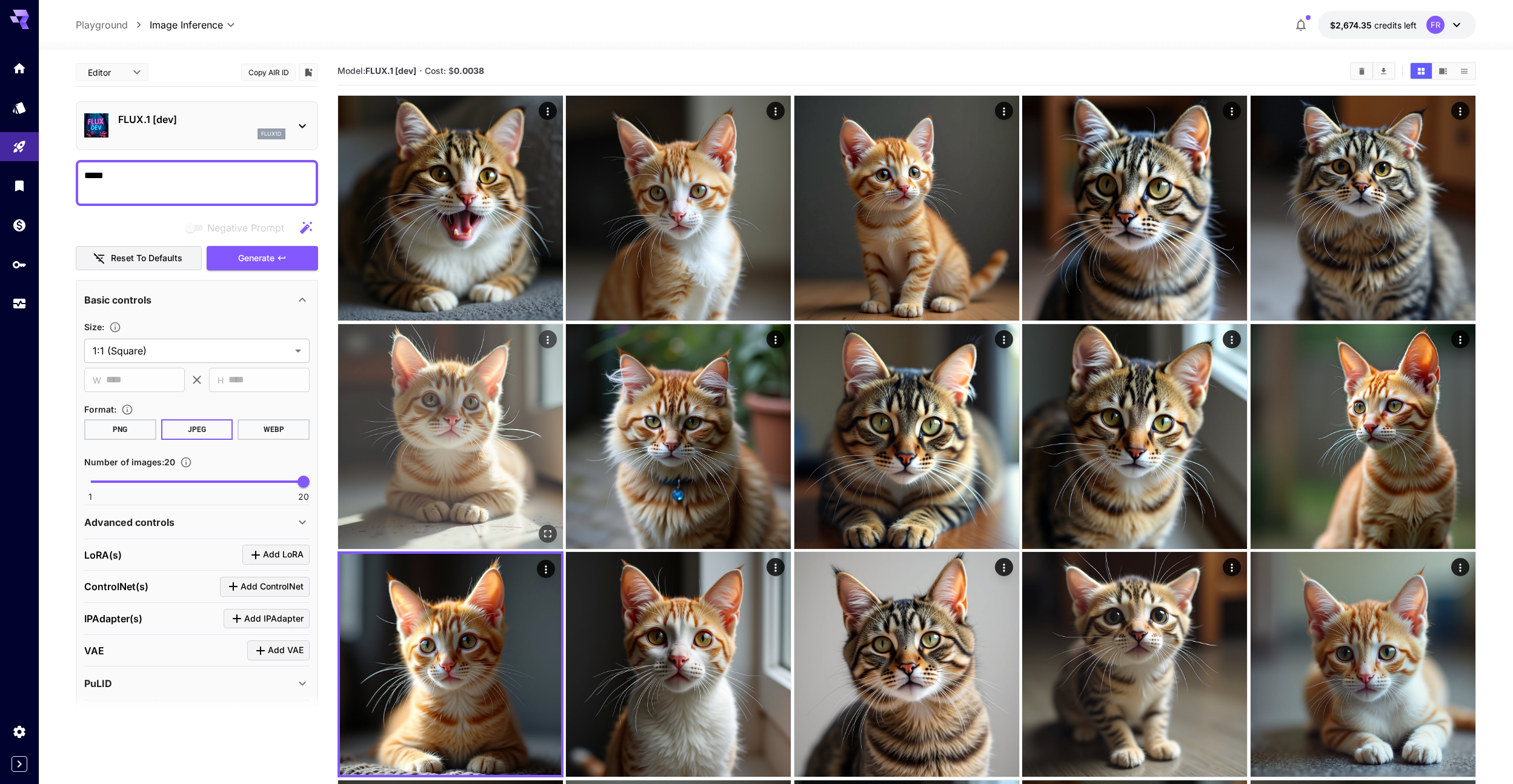
click at [450, 447] on img at bounding box center [450, 436] width 224 height 224
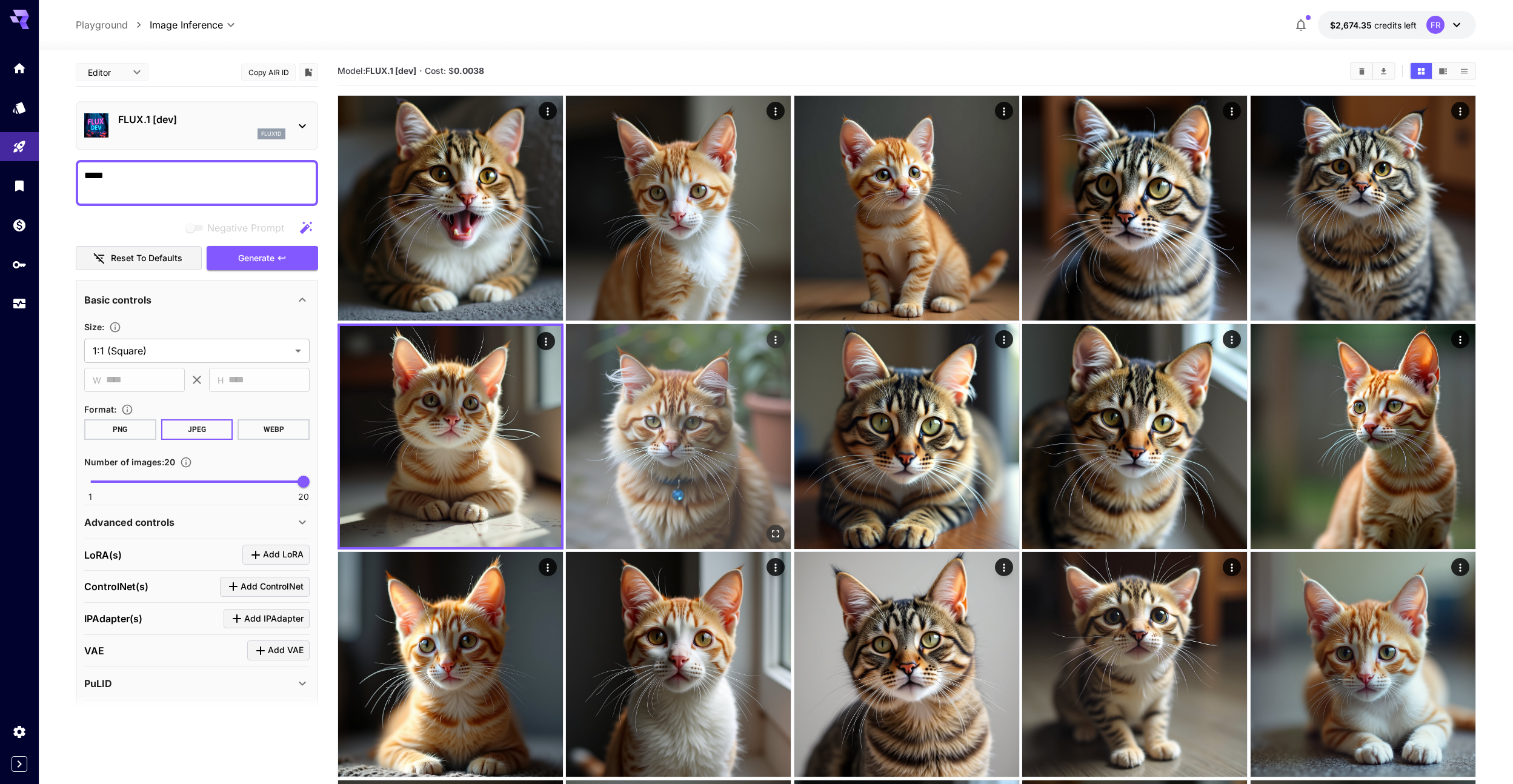
click at [630, 426] on img at bounding box center [679, 436] width 224 height 224
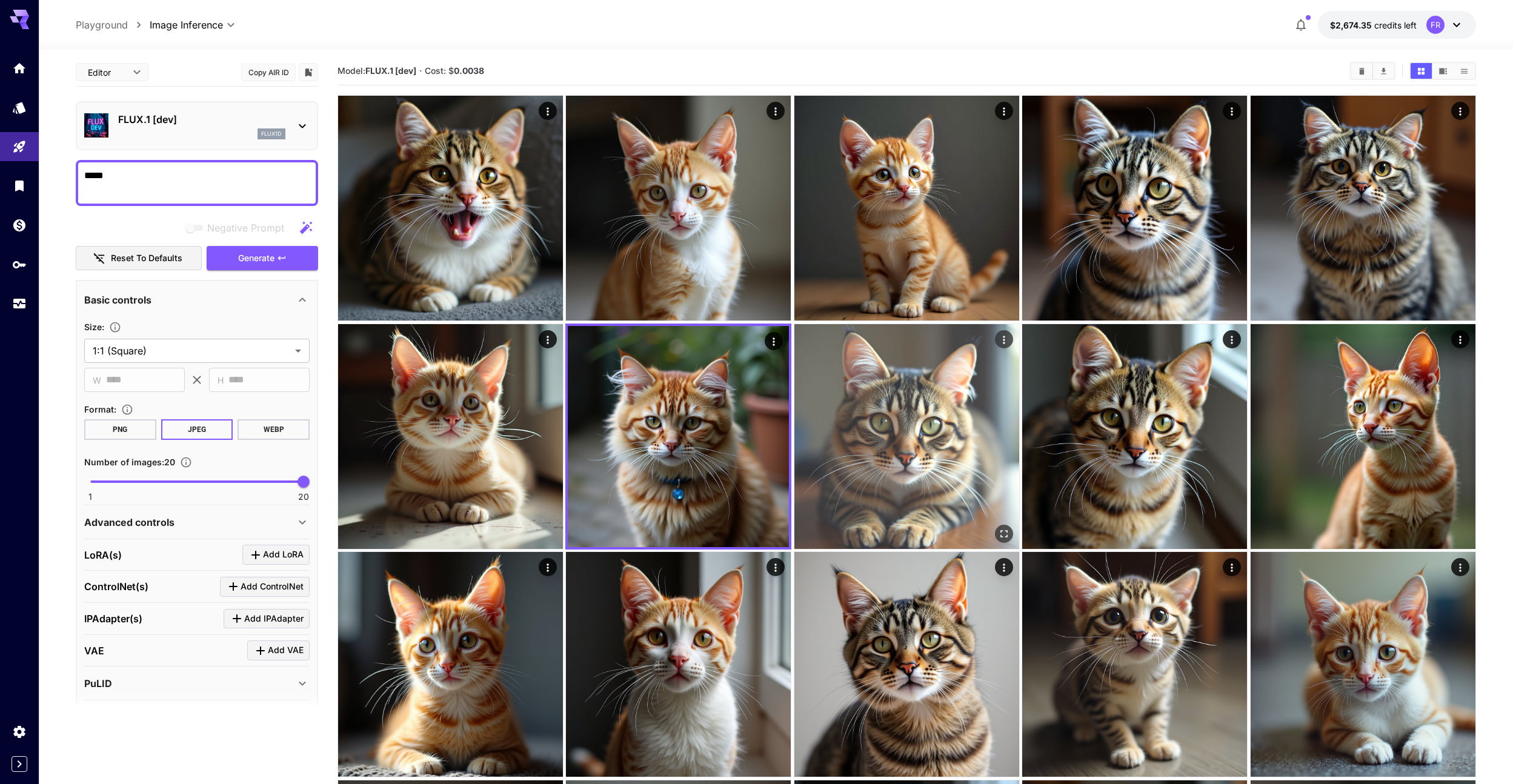
click at [817, 423] on img at bounding box center [907, 436] width 224 height 224
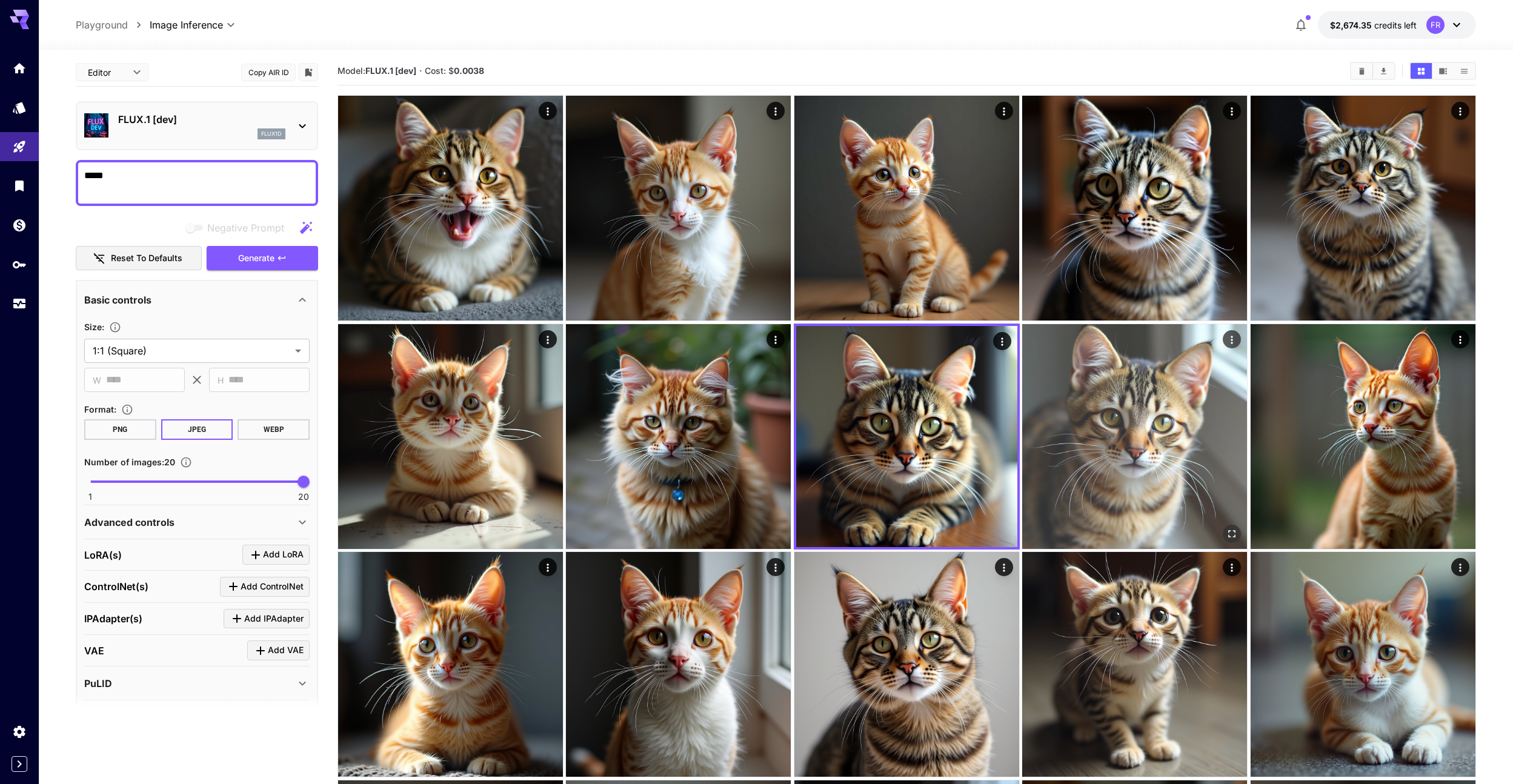
click at [1041, 423] on img at bounding box center [1135, 436] width 224 height 224
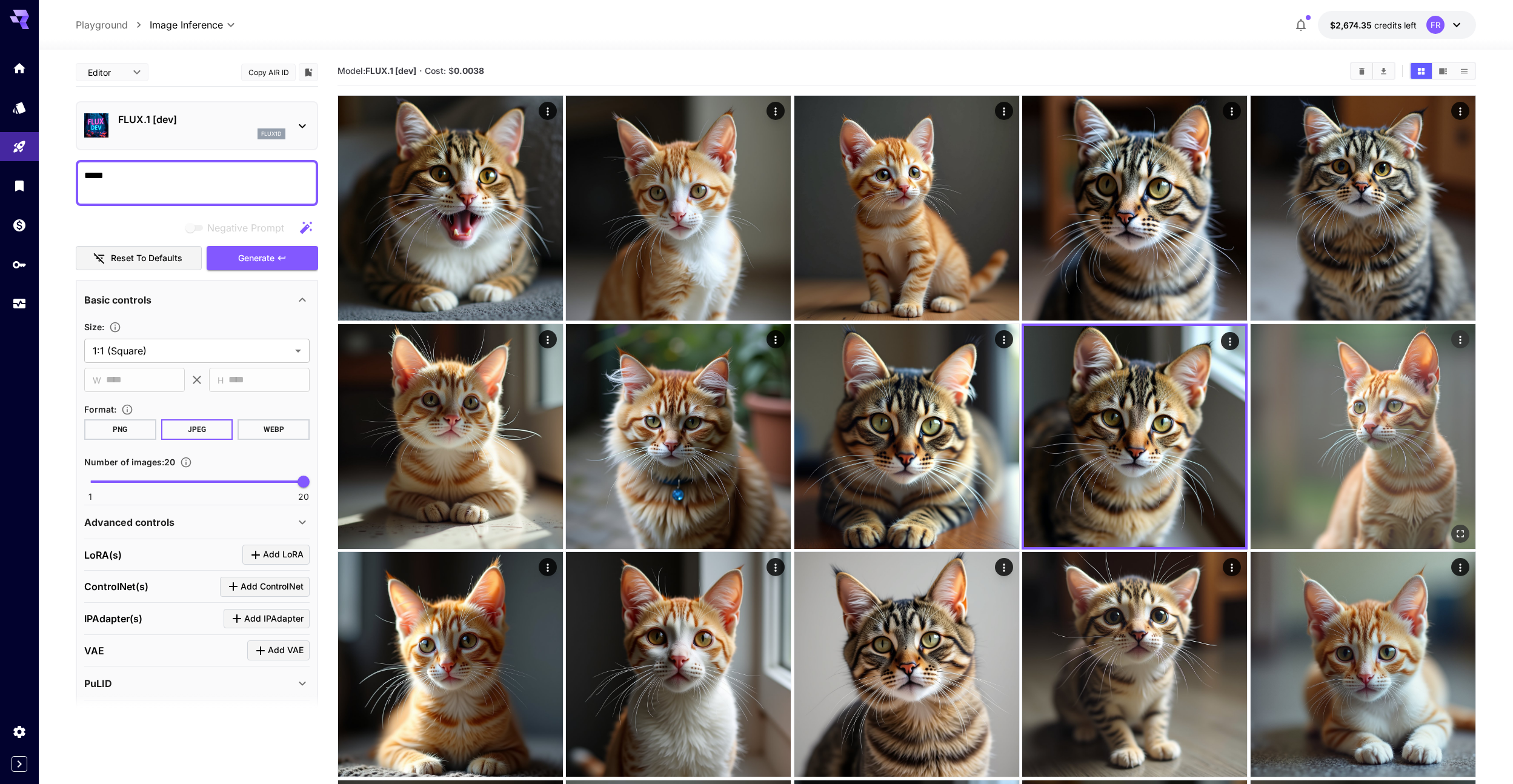
click at [1278, 419] on img at bounding box center [1363, 436] width 224 height 224
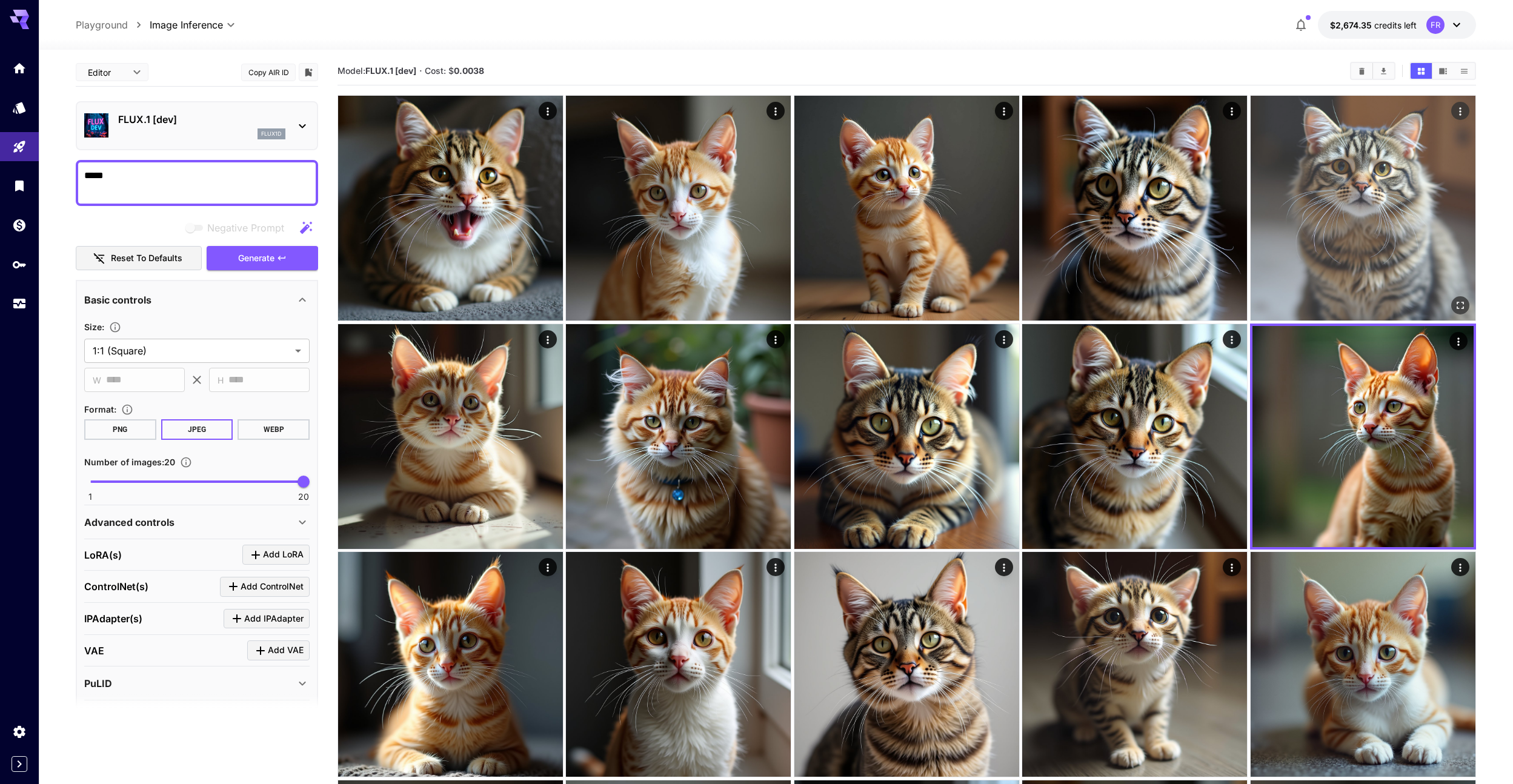
click at [1286, 275] on img at bounding box center [1363, 208] width 224 height 224
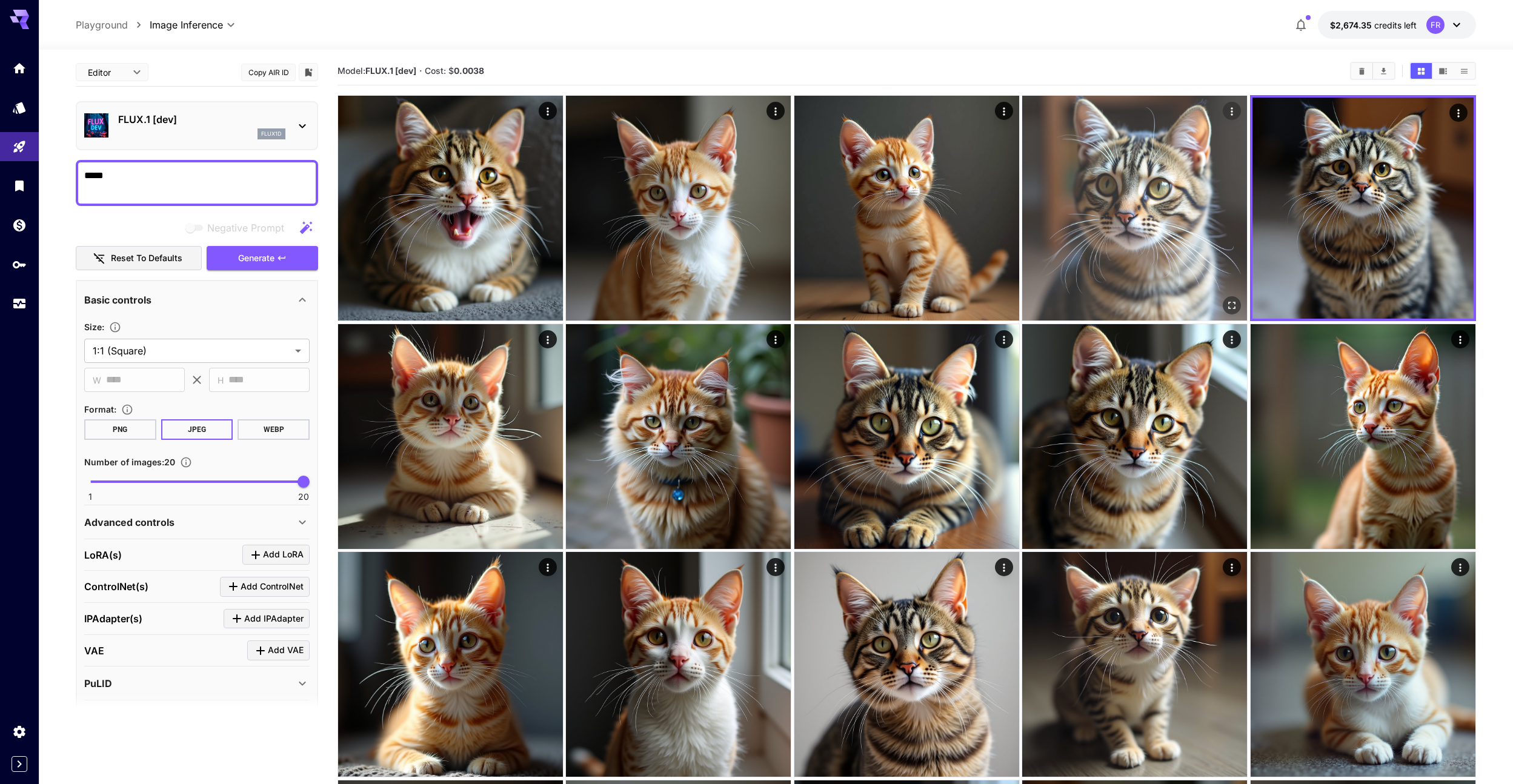
click at [1144, 271] on img at bounding box center [1135, 208] width 224 height 224
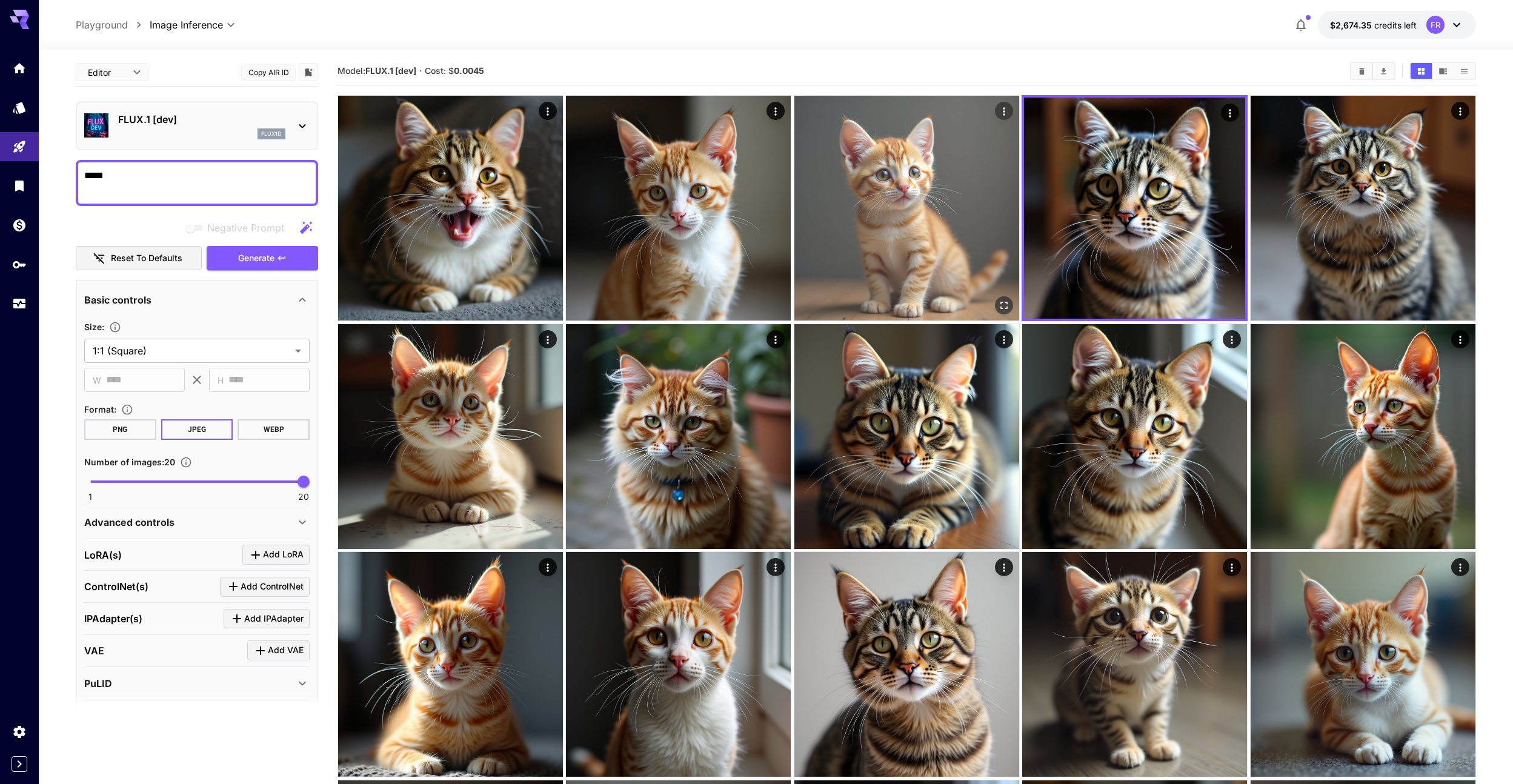
click at [898, 254] on img at bounding box center [907, 208] width 224 height 224
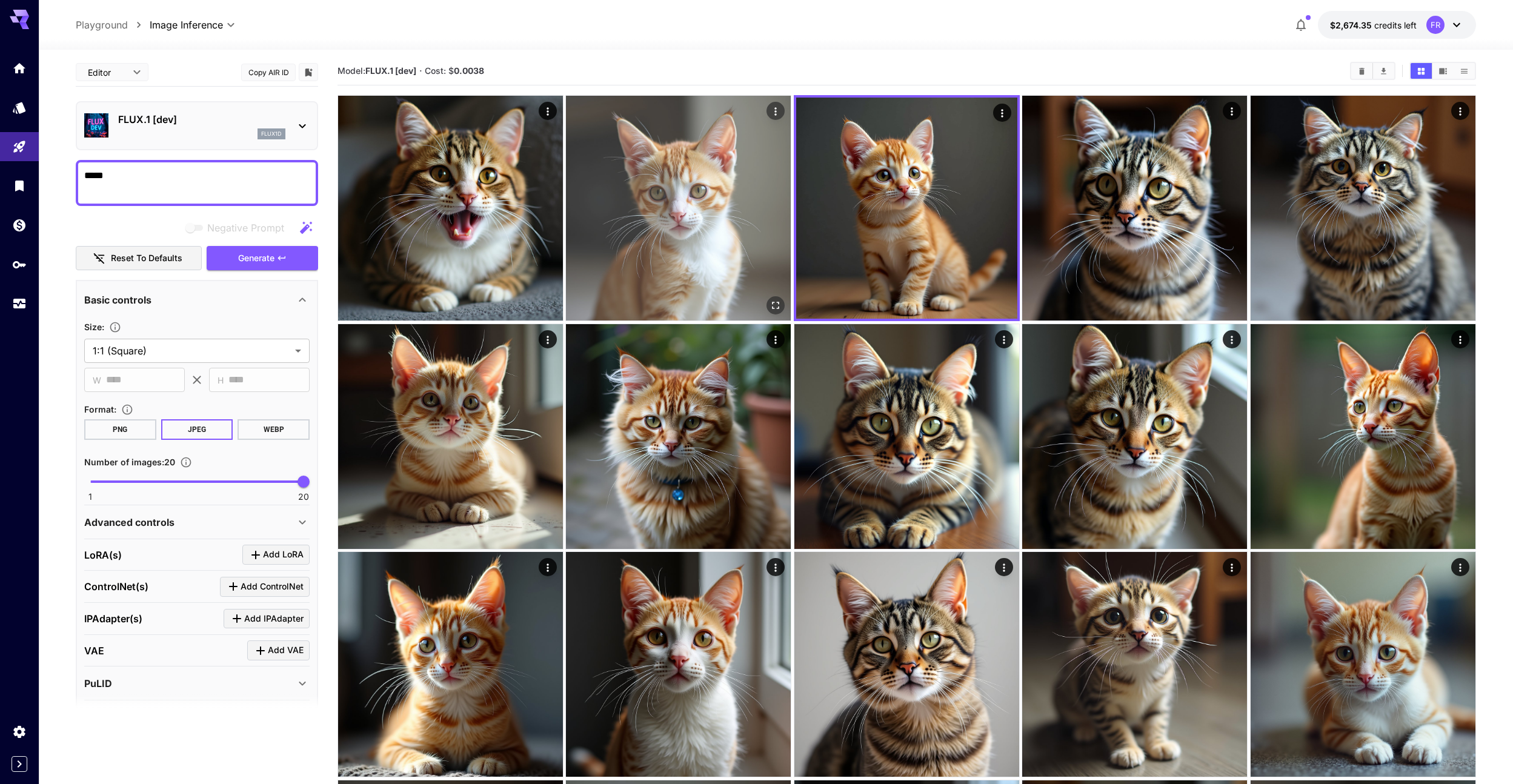
click at [697, 238] on img at bounding box center [679, 208] width 224 height 224
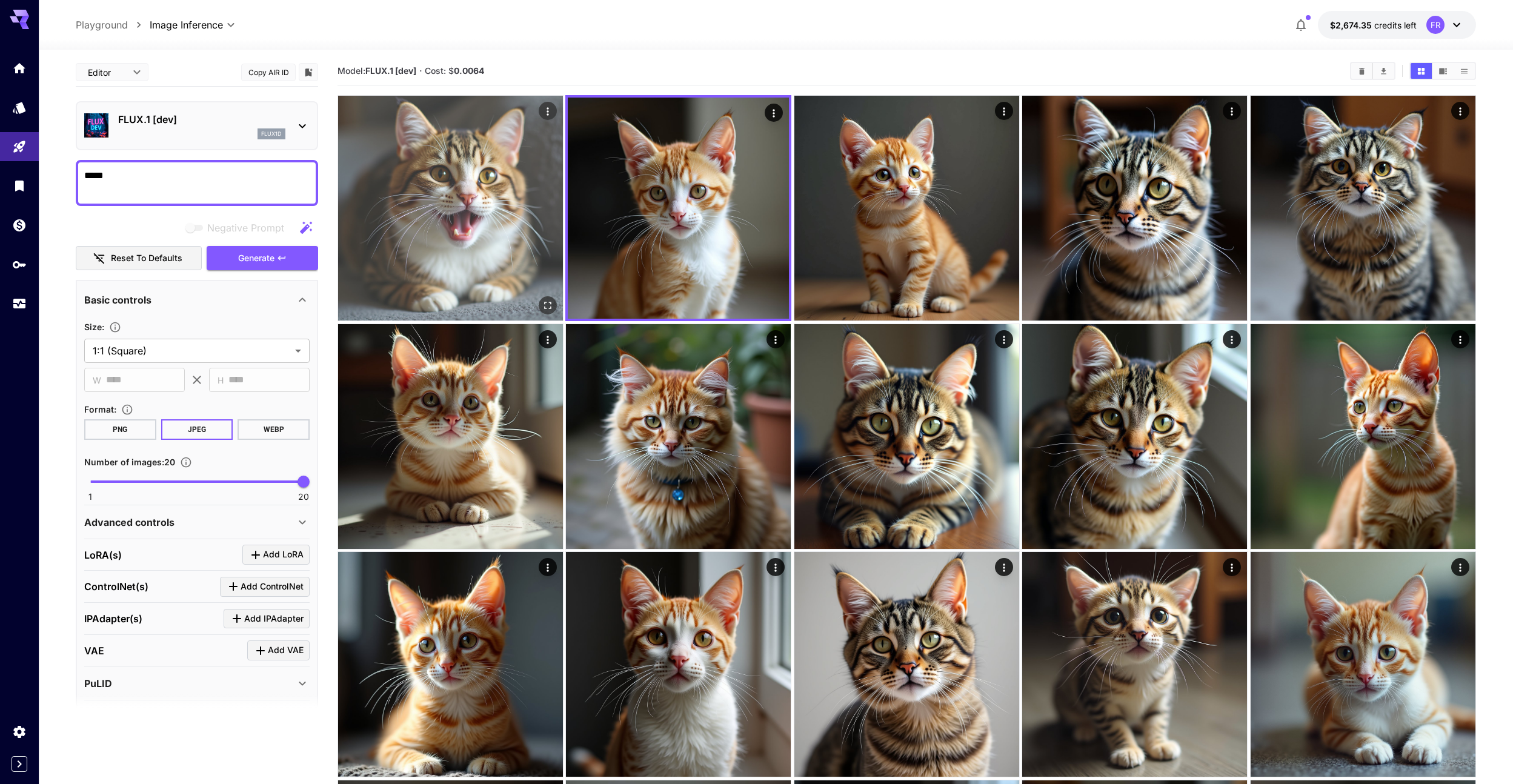
click at [527, 228] on img at bounding box center [450, 208] width 224 height 224
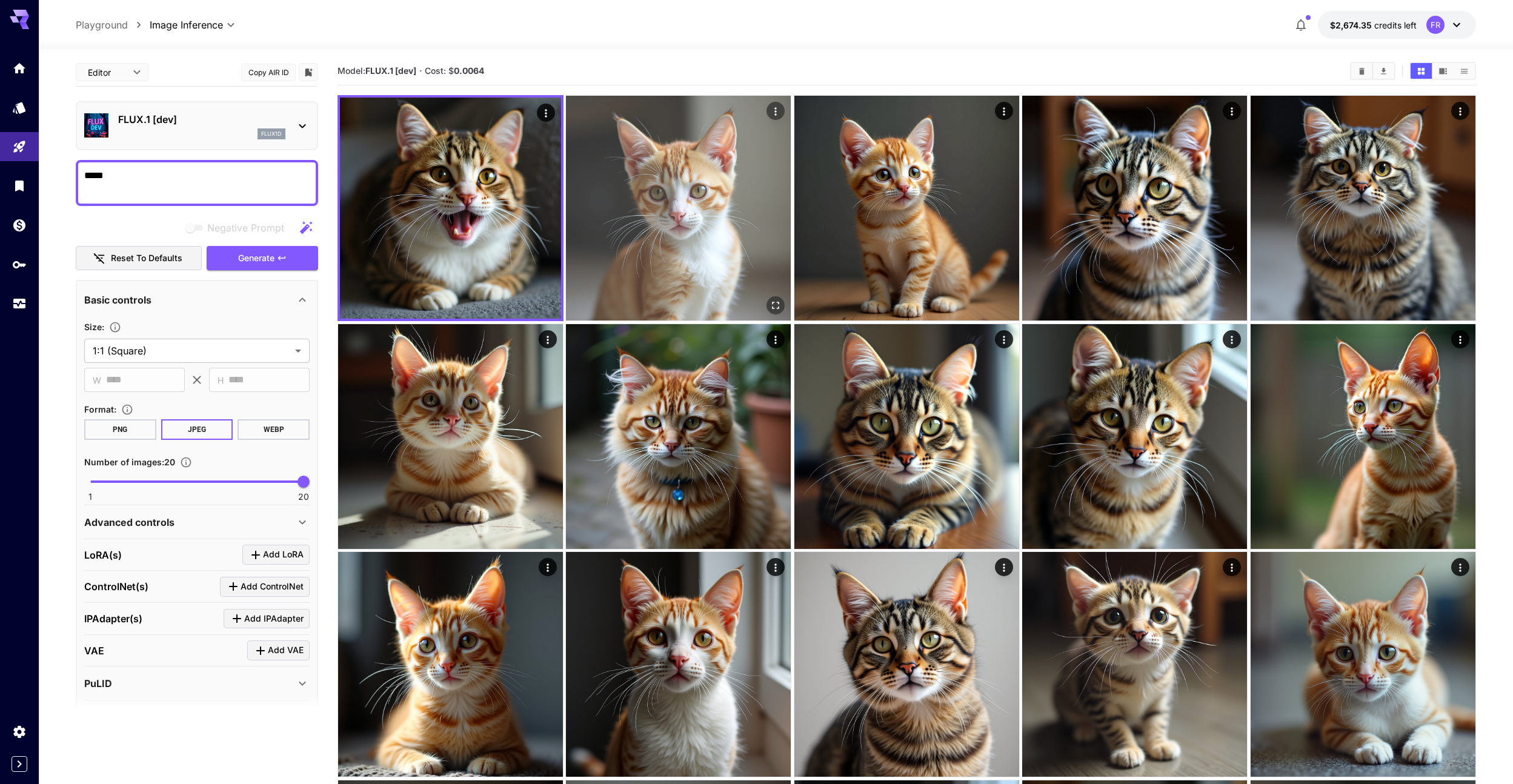
click at [630, 226] on img at bounding box center [679, 208] width 224 height 224
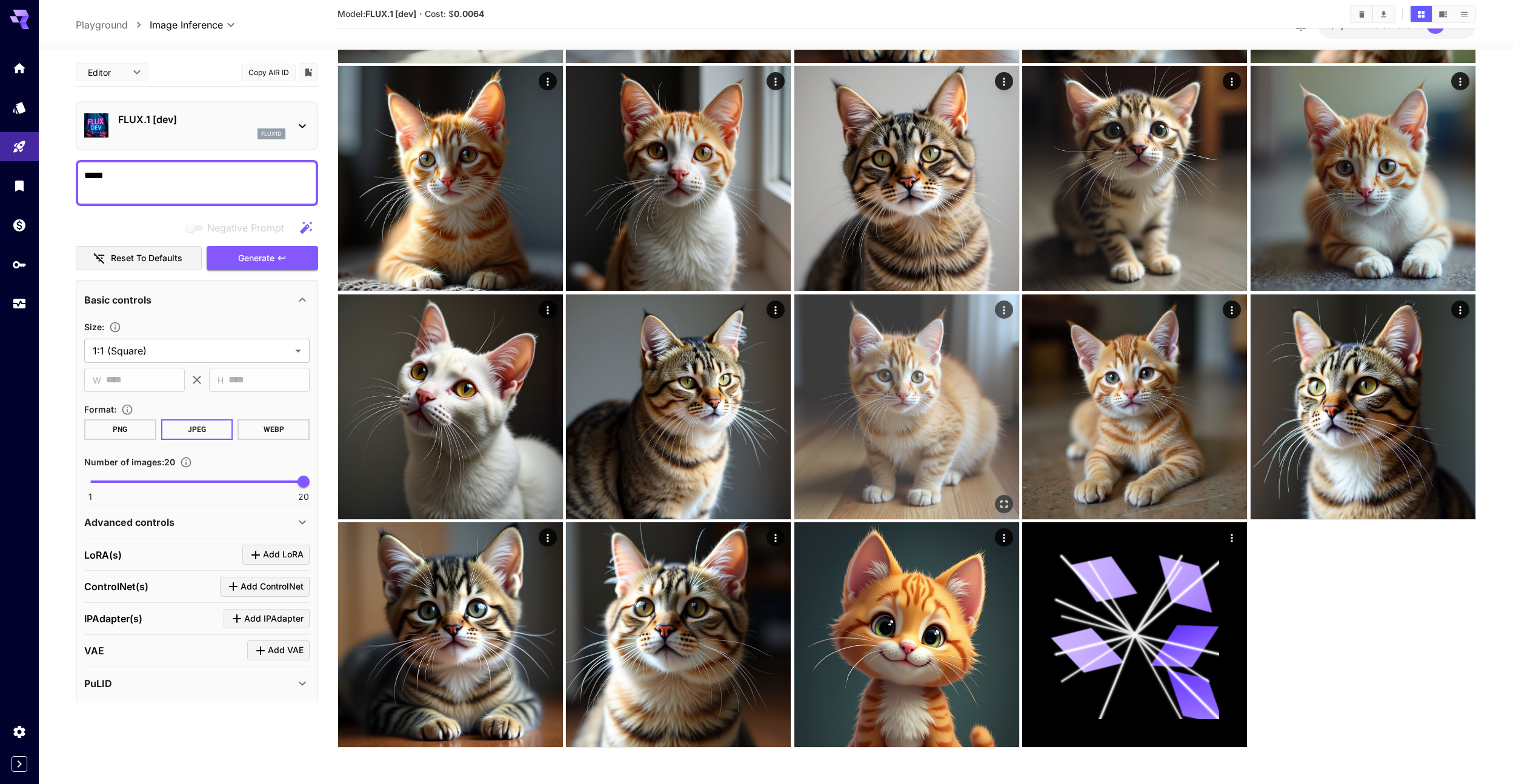
scroll to position [488, 0]
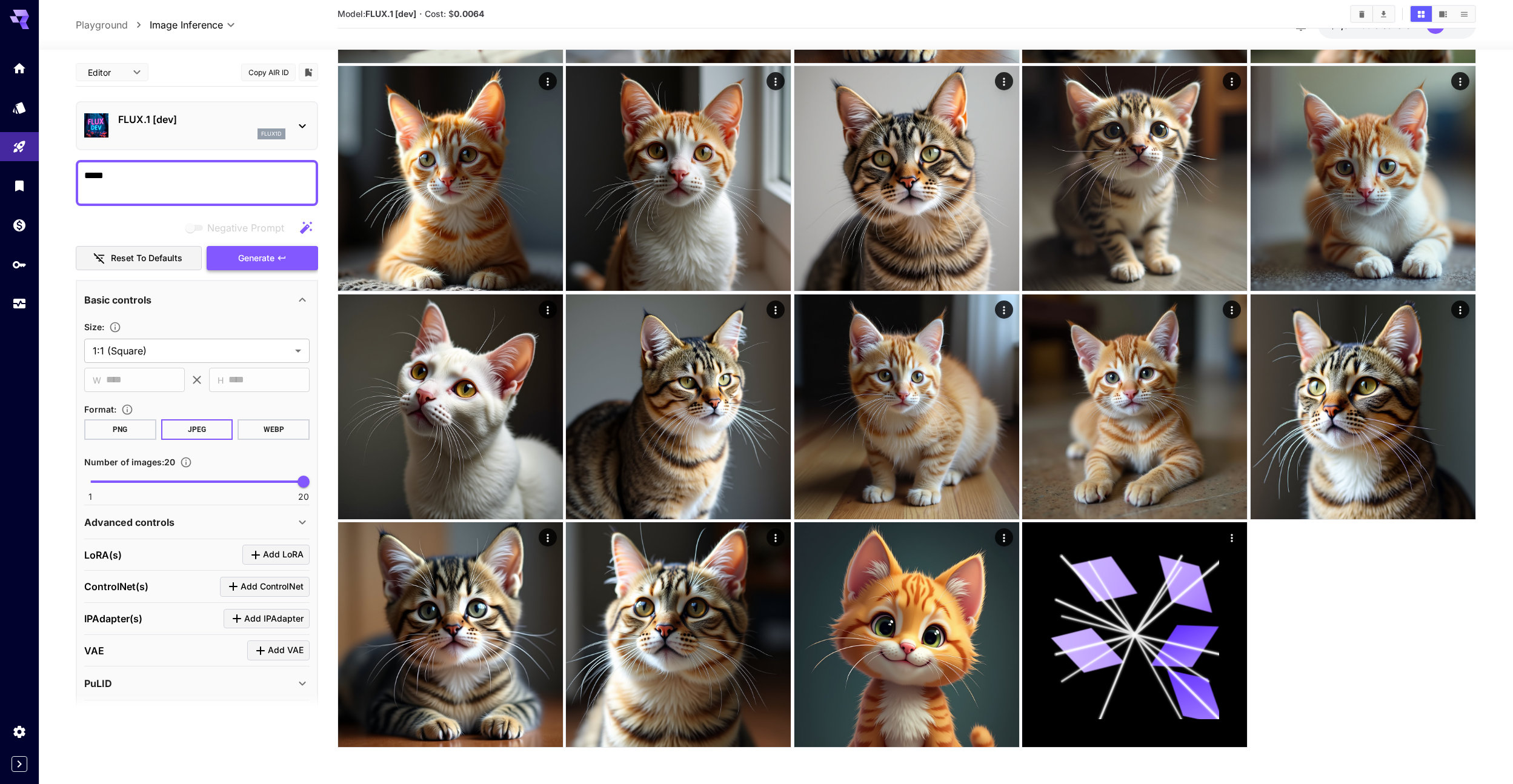
click at [261, 263] on span "Generate" at bounding box center [257, 258] width 36 height 15
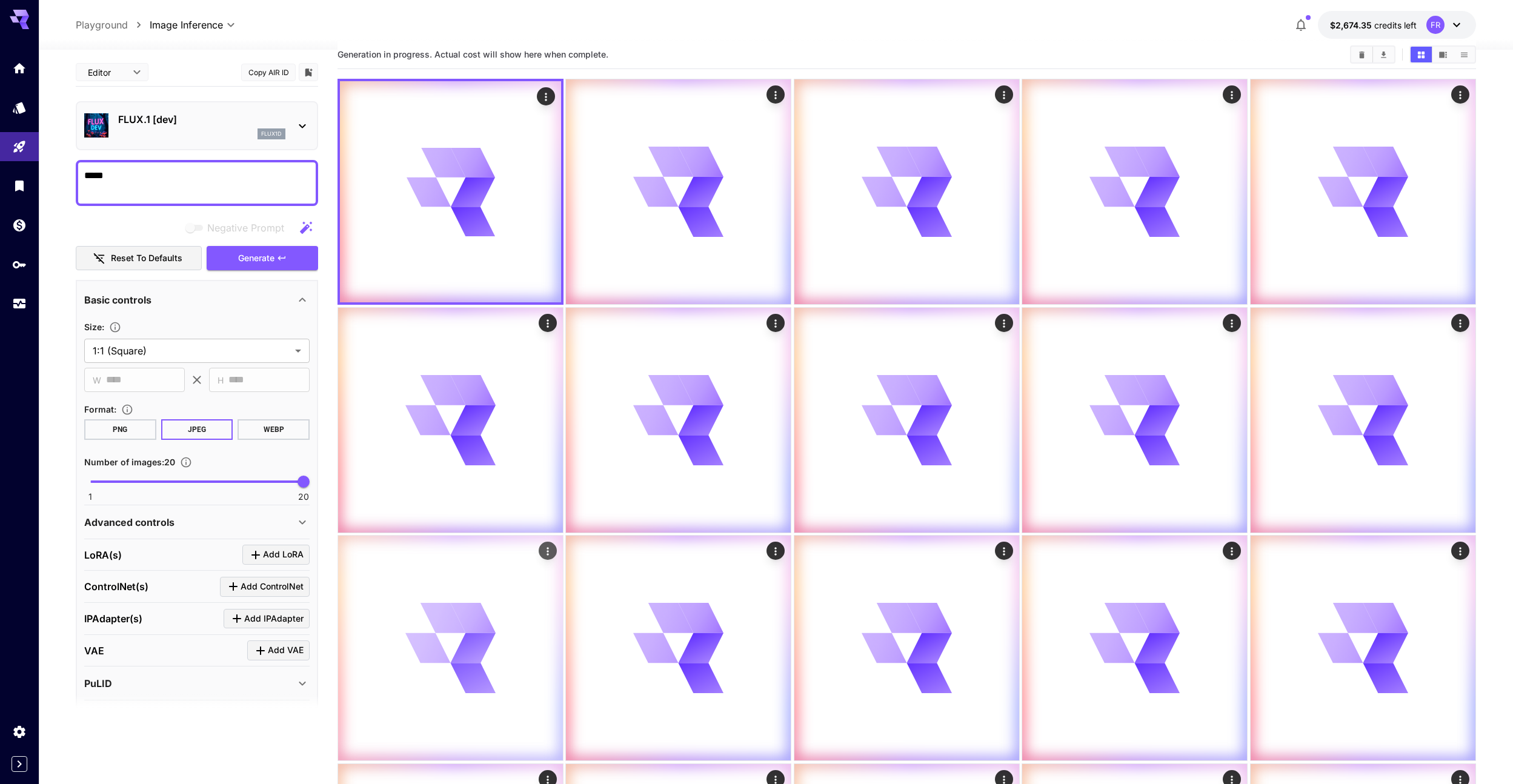
scroll to position [0, 0]
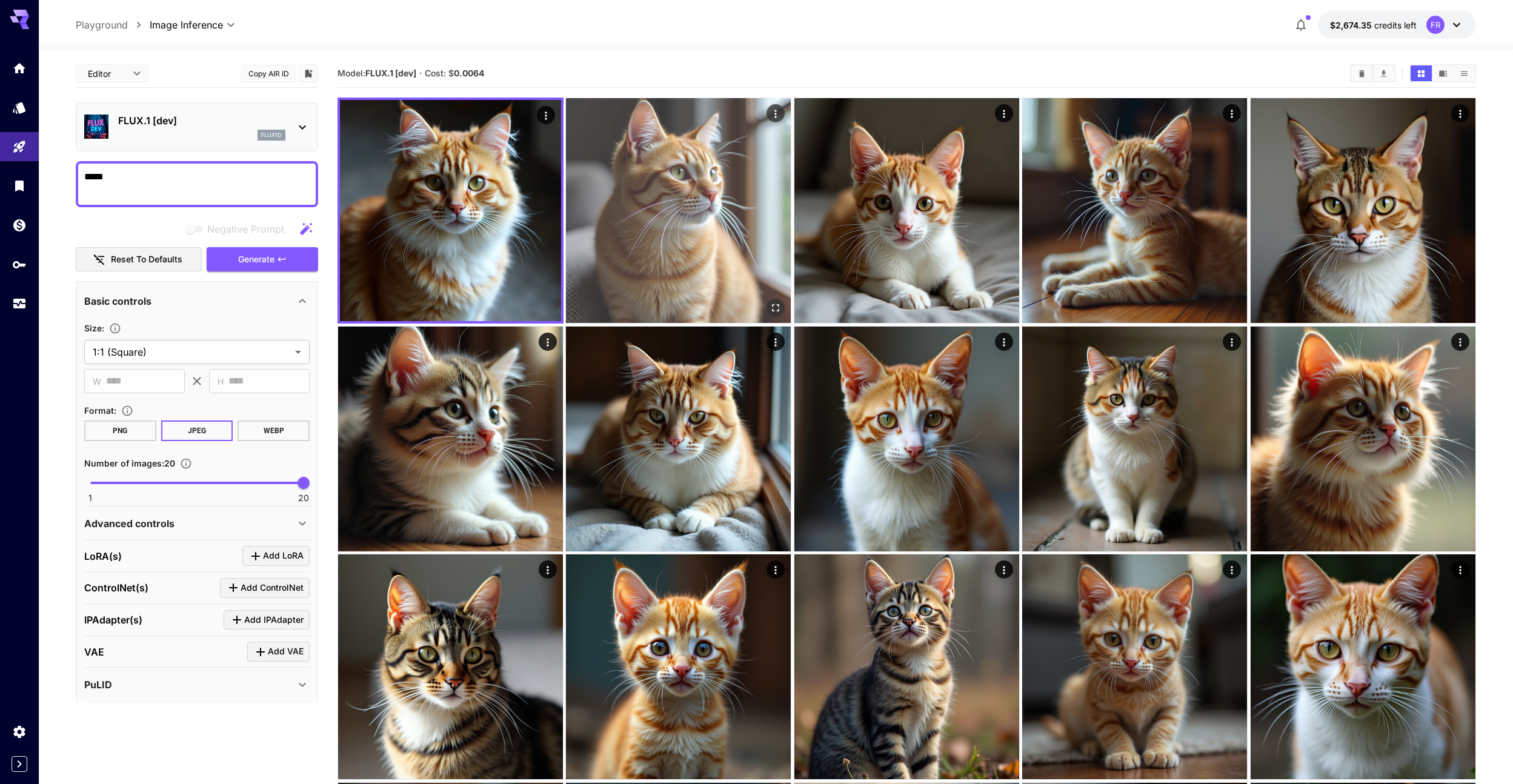
click at [649, 214] on img at bounding box center [679, 211] width 224 height 224
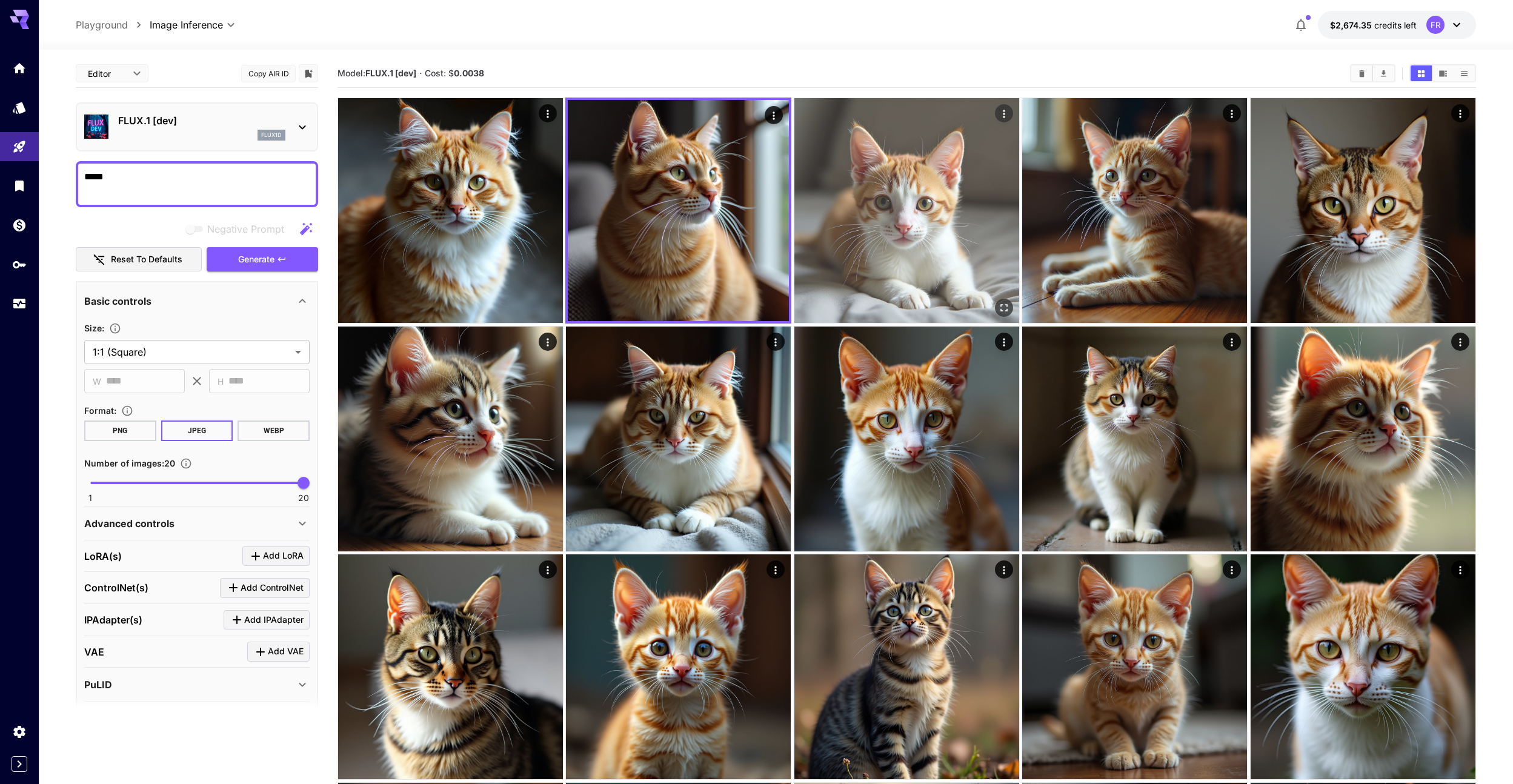
click at [862, 197] on img at bounding box center [907, 211] width 224 height 224
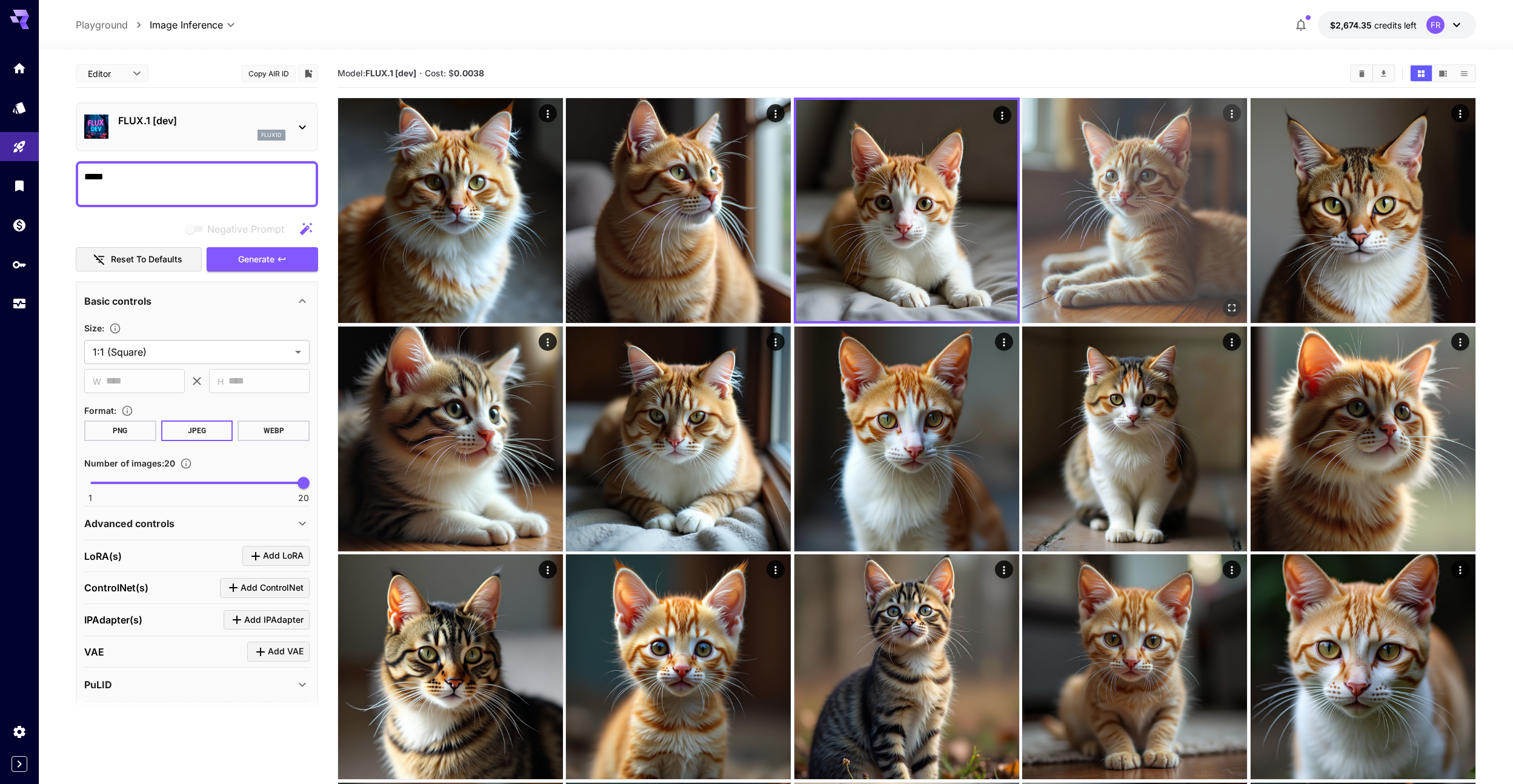
click at [1130, 195] on img at bounding box center [1135, 211] width 224 height 224
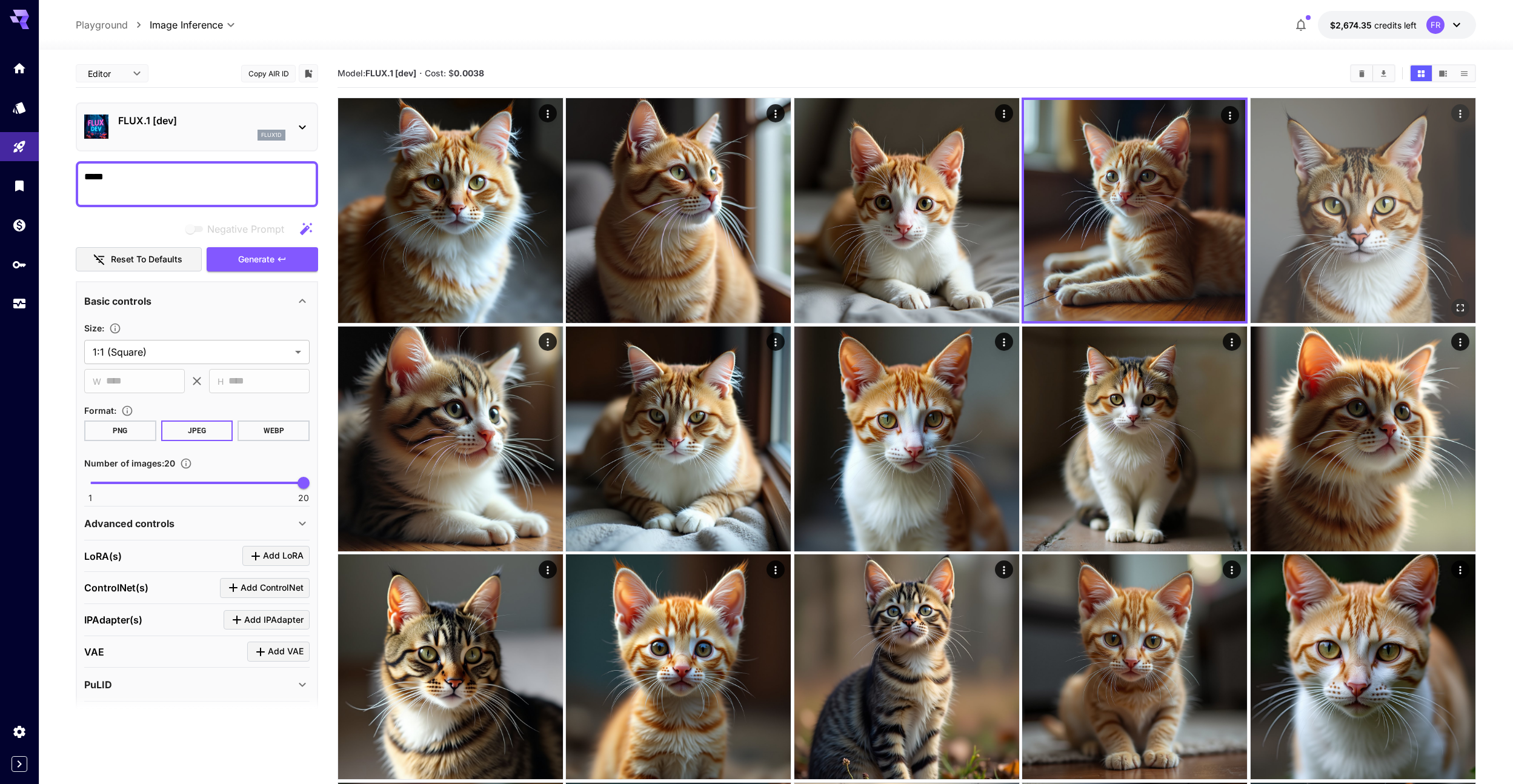
click at [1313, 180] on img at bounding box center [1363, 211] width 224 height 224
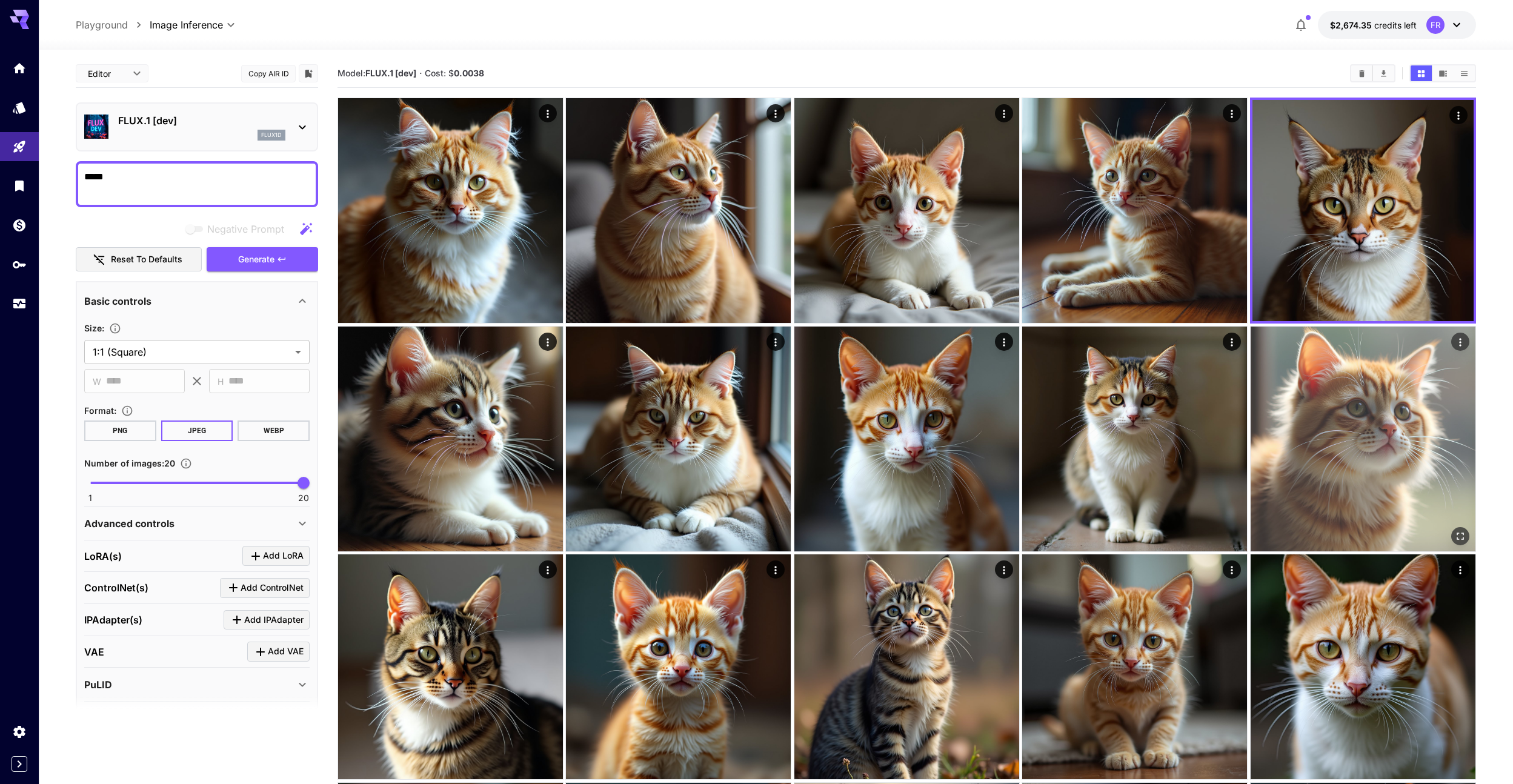
click at [1279, 409] on img at bounding box center [1363, 439] width 224 height 224
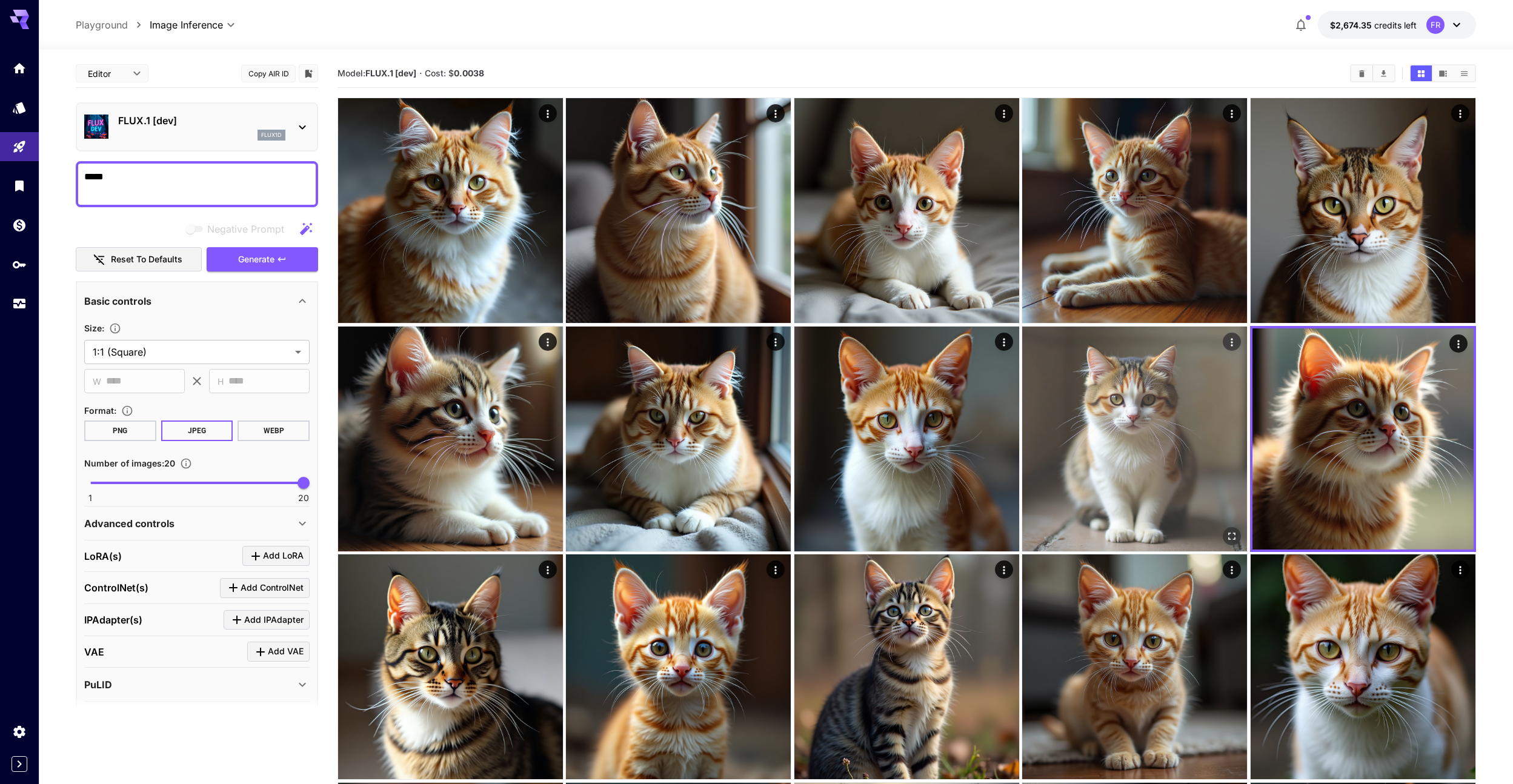
click at [1207, 415] on img at bounding box center [1135, 439] width 224 height 224
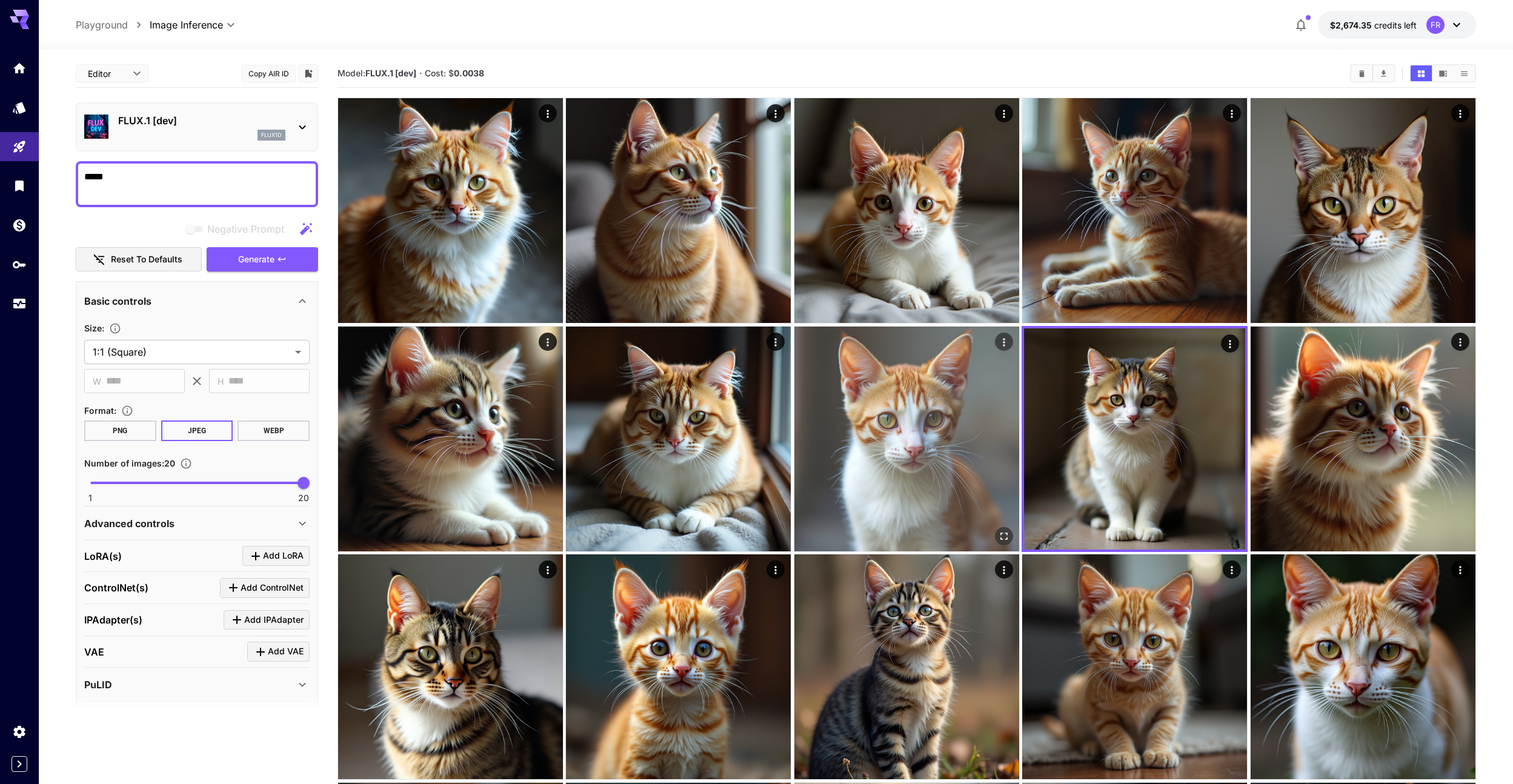
click at [961, 434] on img at bounding box center [907, 439] width 224 height 224
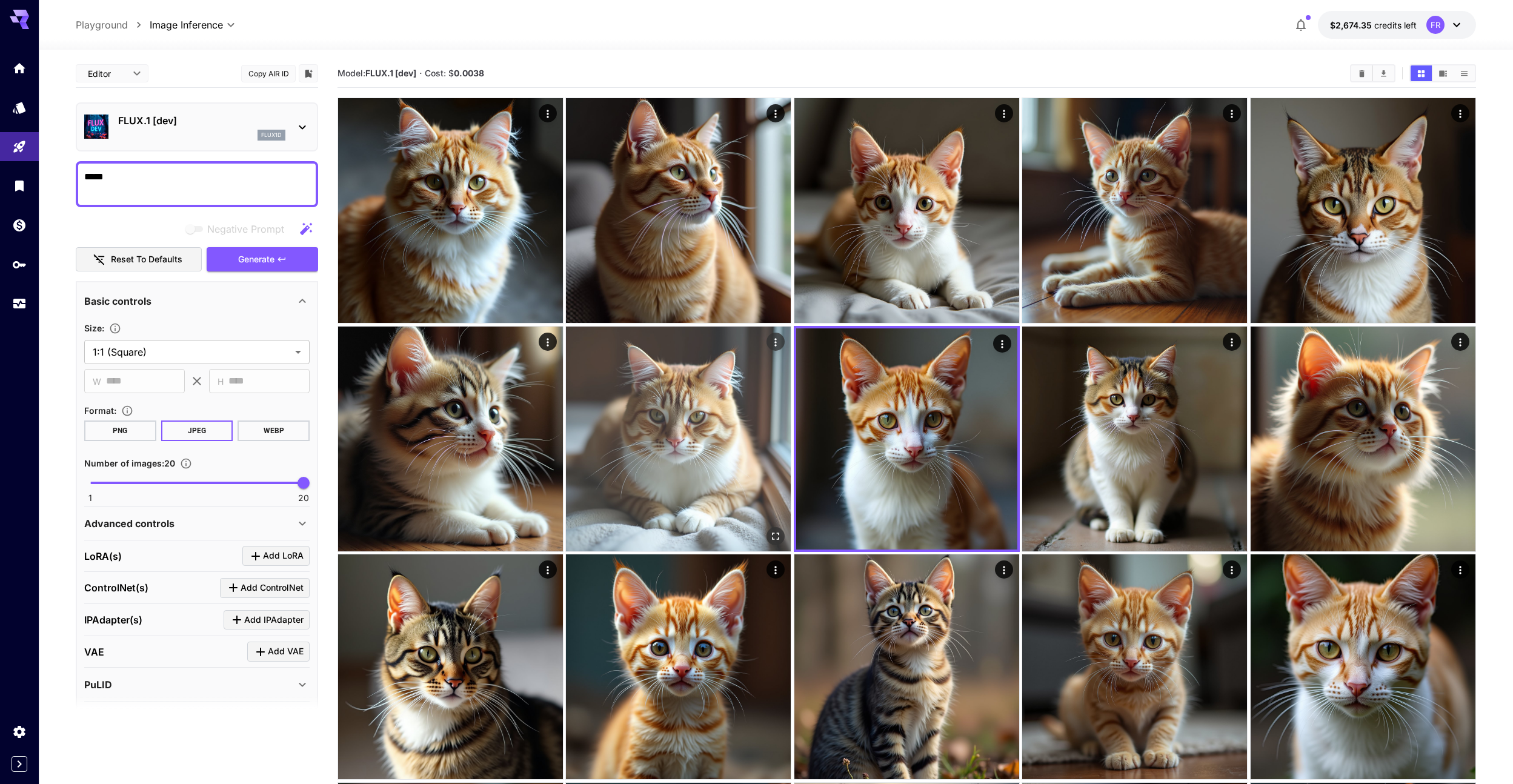
click at [743, 437] on img at bounding box center [679, 439] width 224 height 224
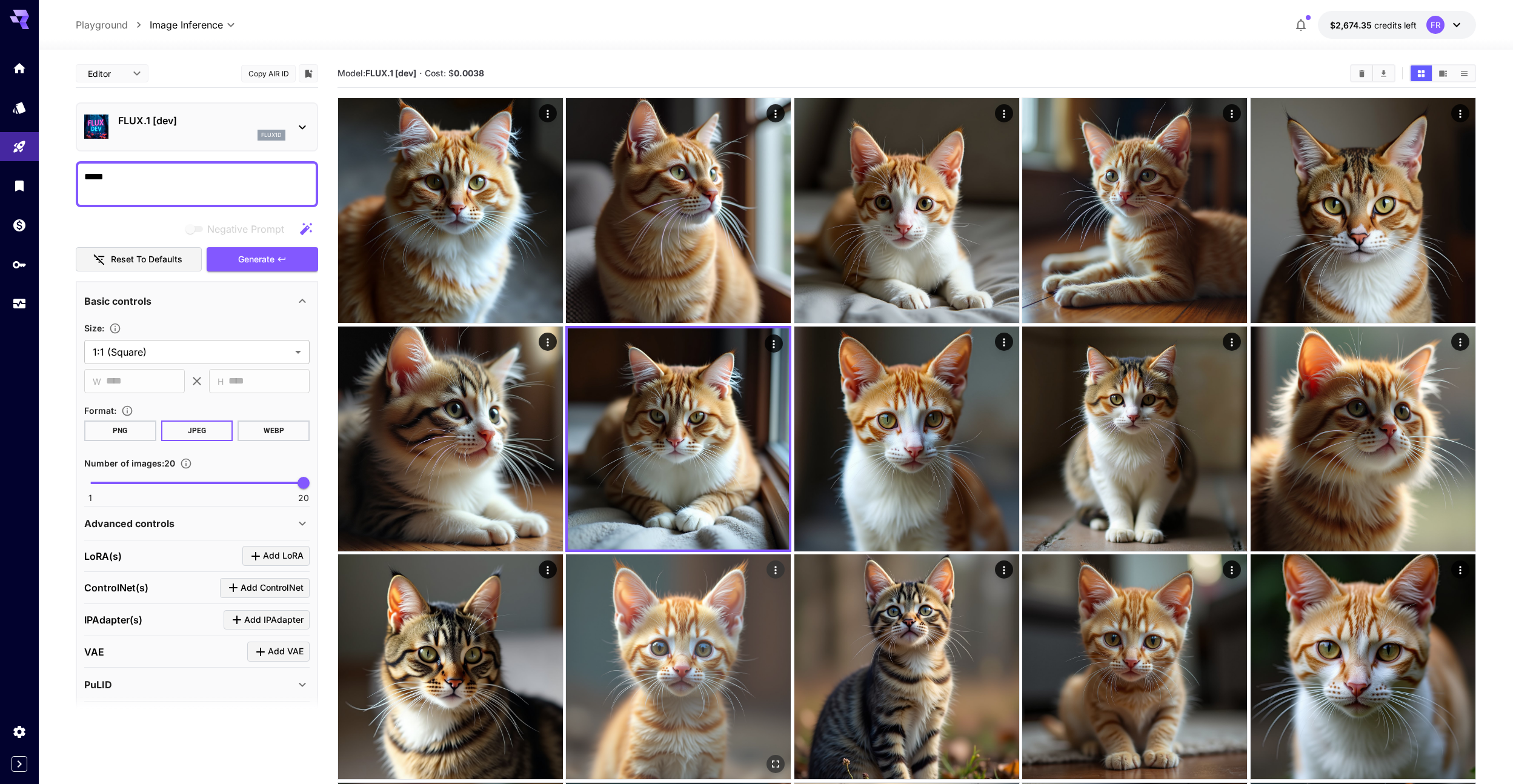
scroll to position [302, 0]
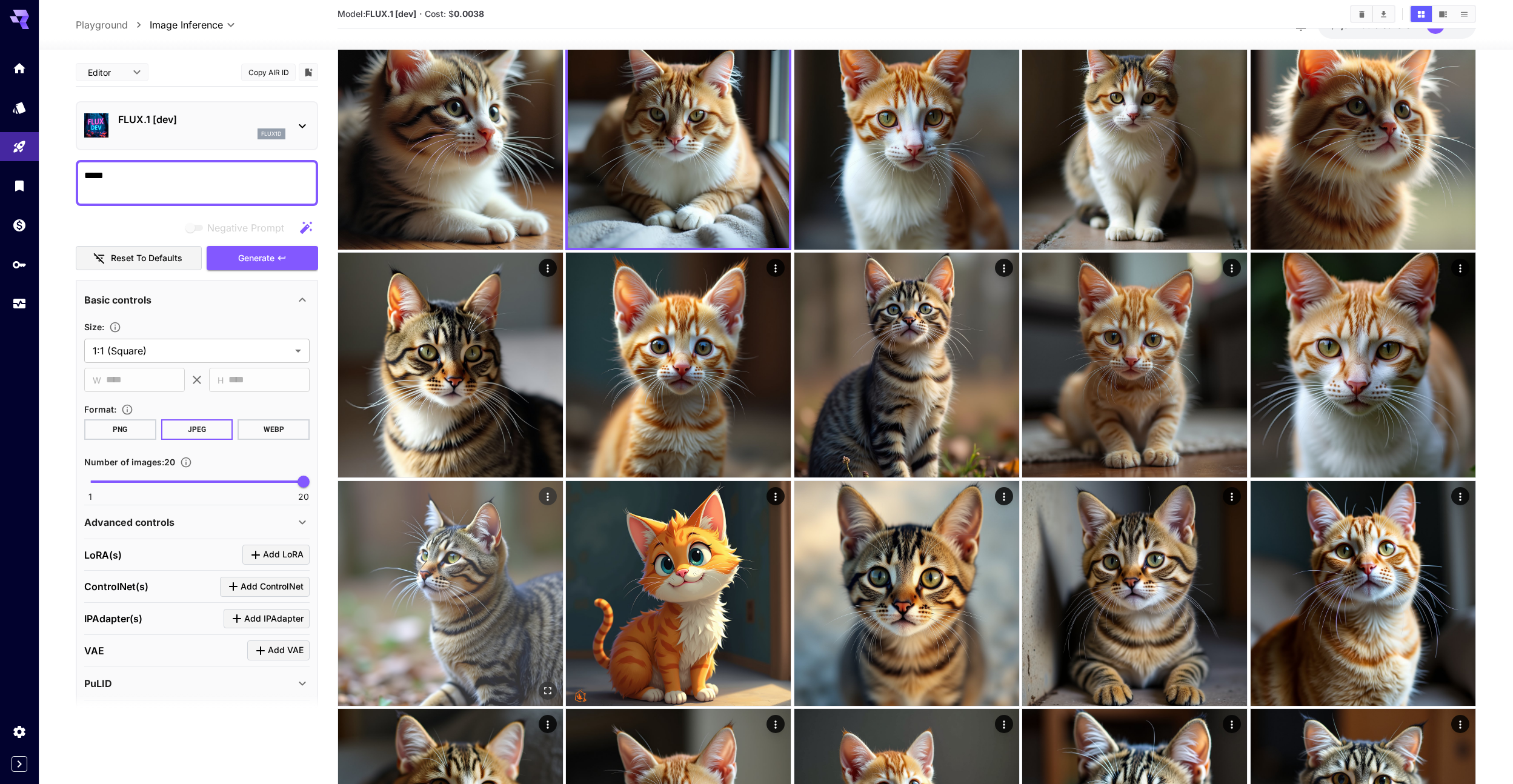
drag, startPoint x: 490, startPoint y: 543, endPoint x: 531, endPoint y: 542, distance: 41.0
click at [490, 543] on img at bounding box center [450, 593] width 224 height 224
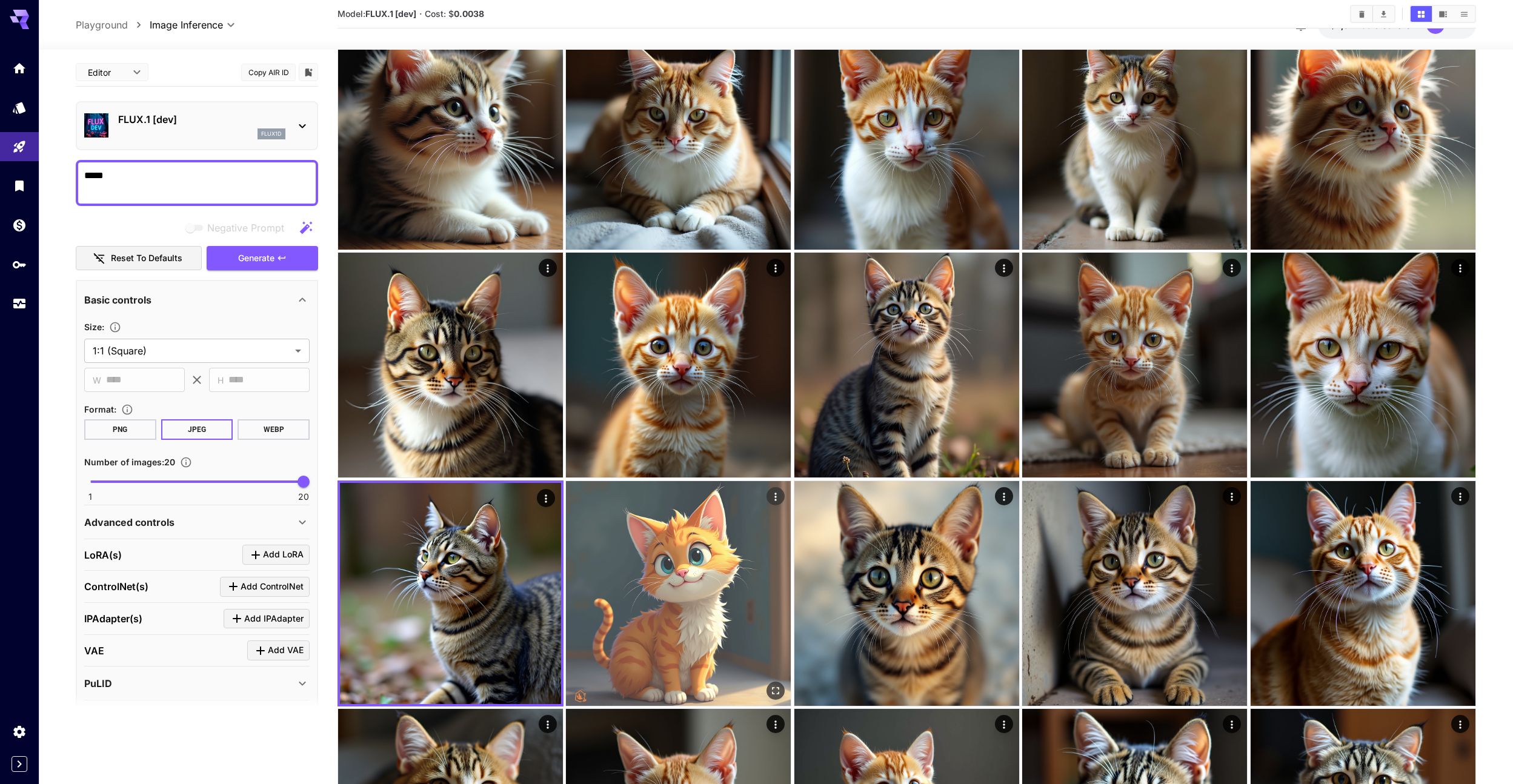
click at [677, 543] on img at bounding box center [679, 593] width 224 height 224
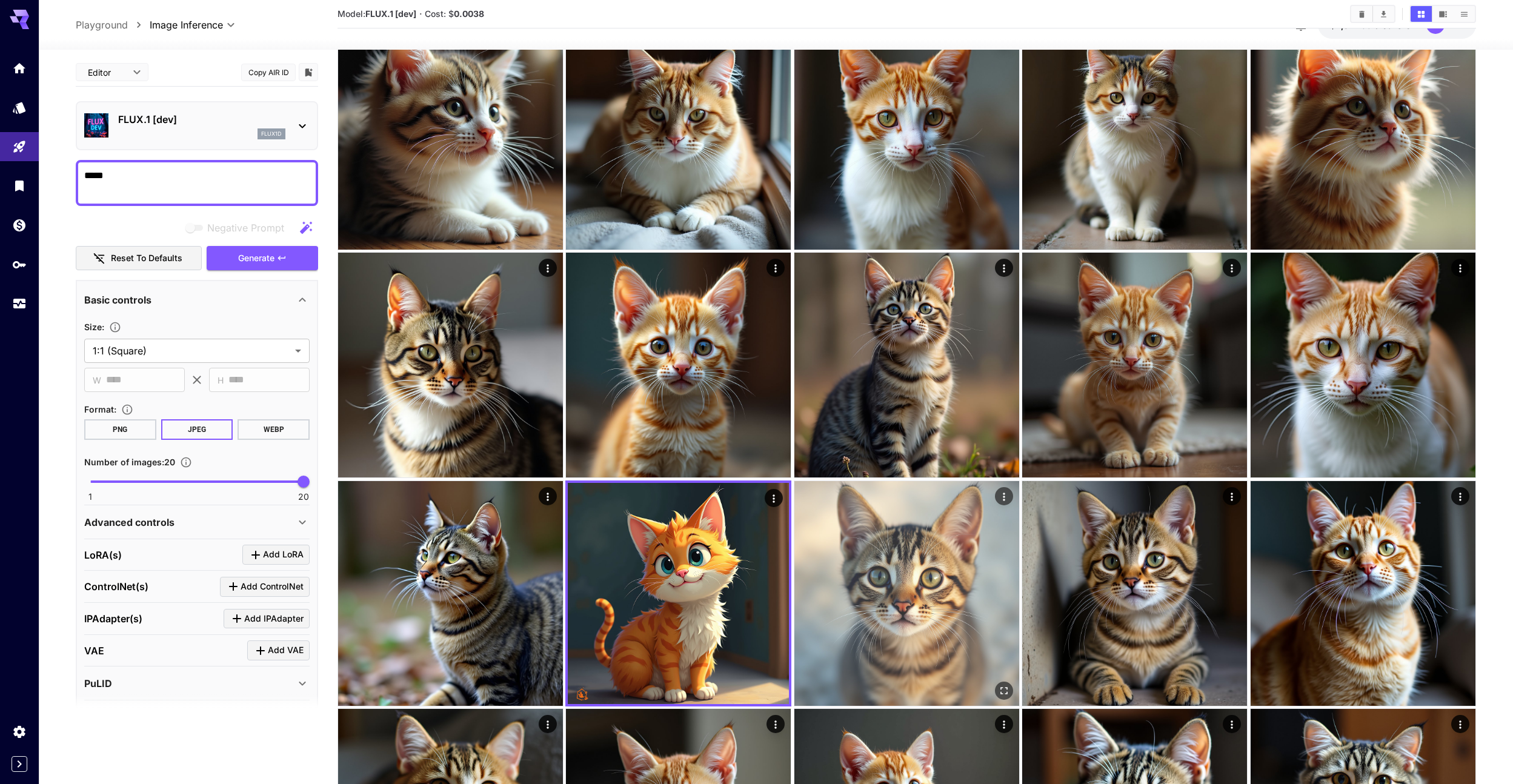
click at [881, 554] on img at bounding box center [907, 593] width 224 height 224
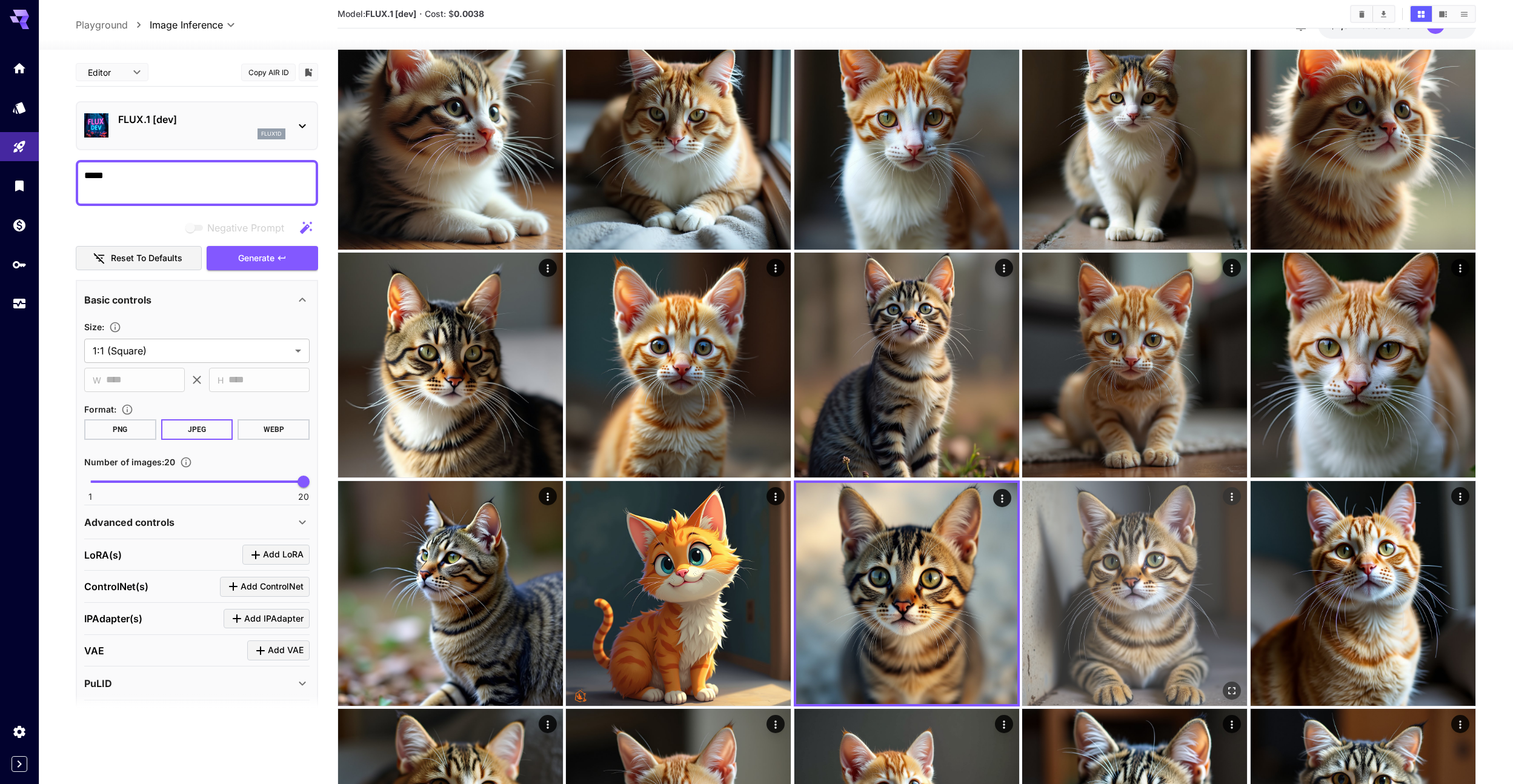
click at [1119, 552] on img at bounding box center [1135, 593] width 224 height 224
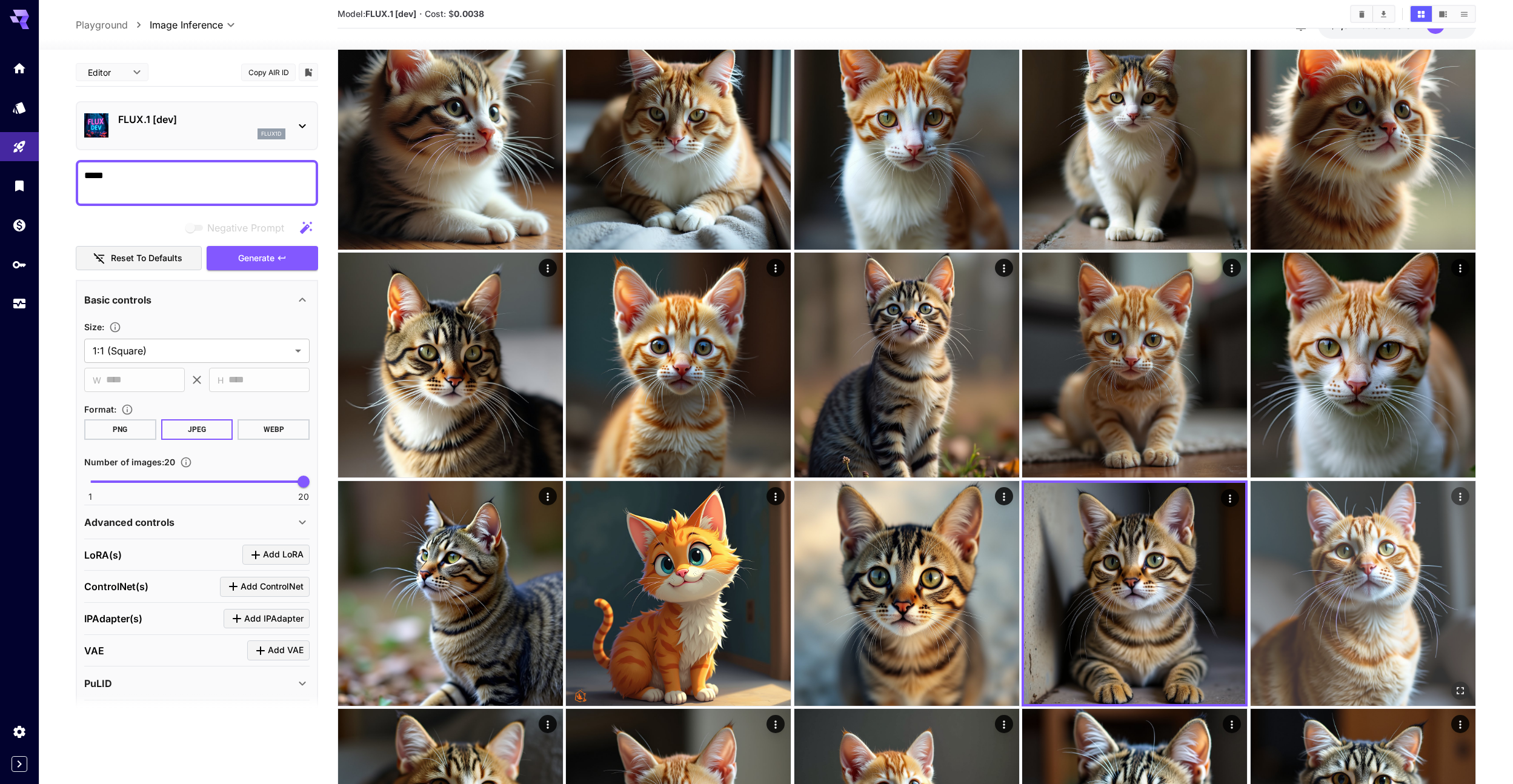
click at [1282, 541] on img at bounding box center [1363, 593] width 224 height 224
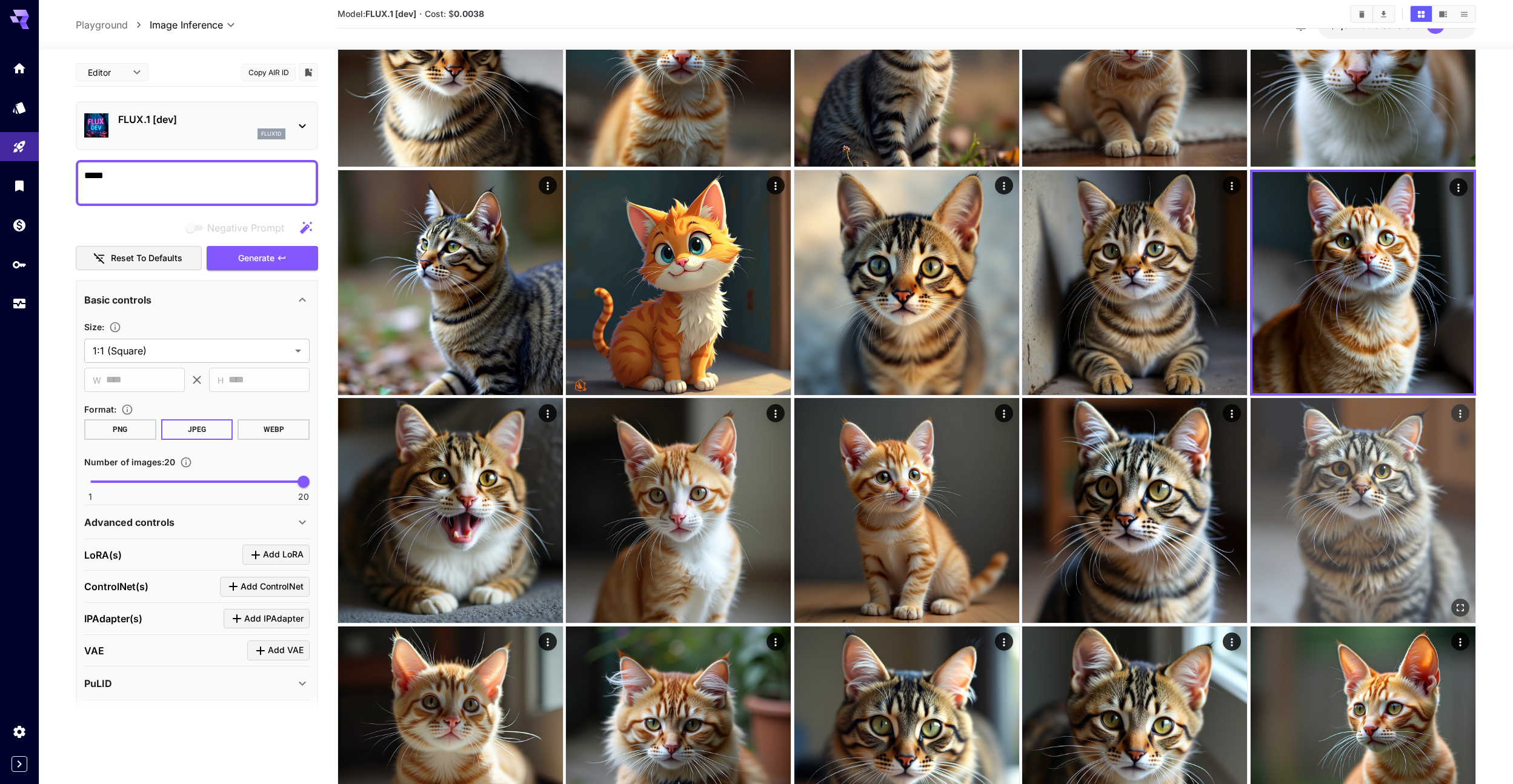
scroll to position [616, 0]
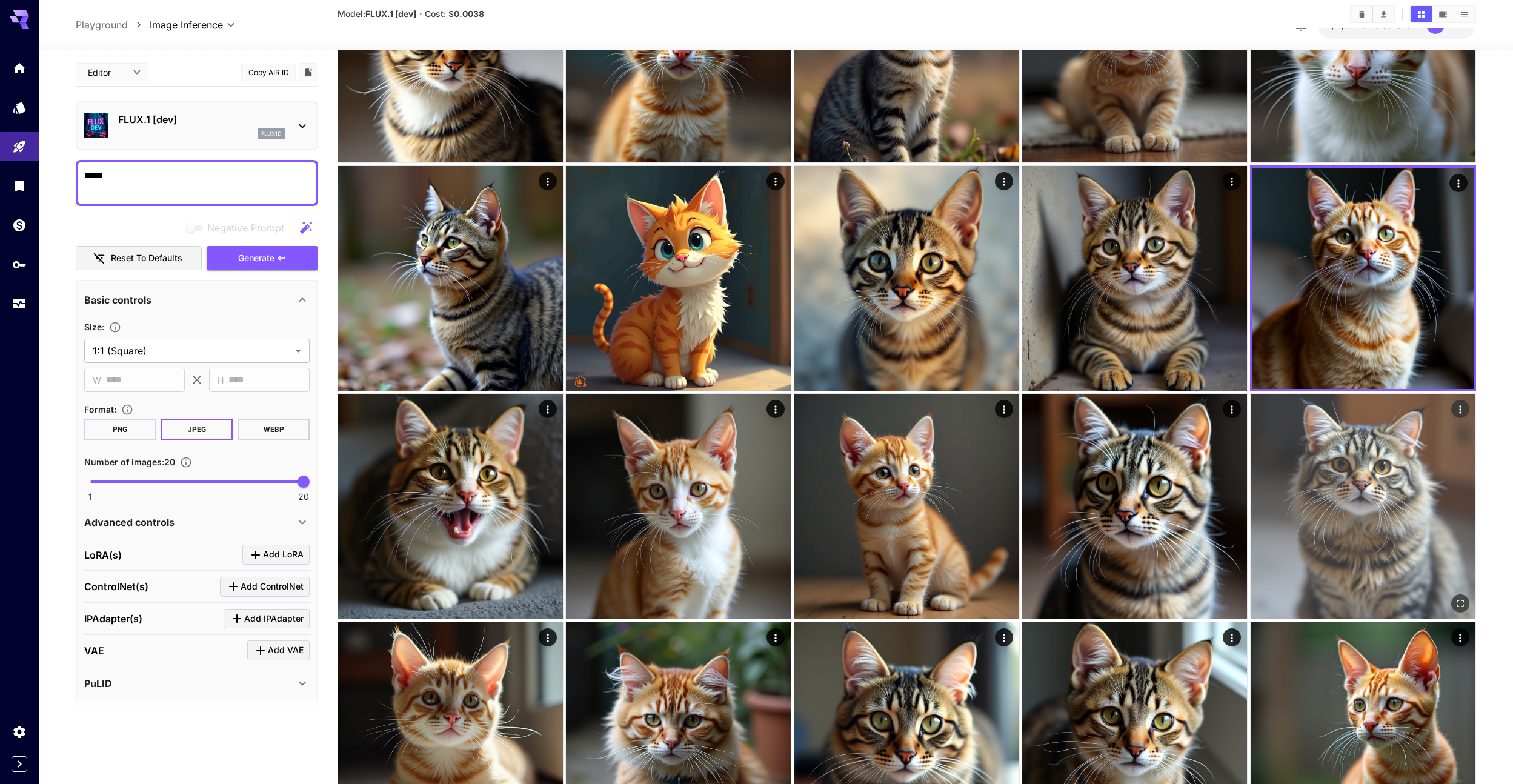
click at [1360, 534] on img at bounding box center [1363, 506] width 224 height 224
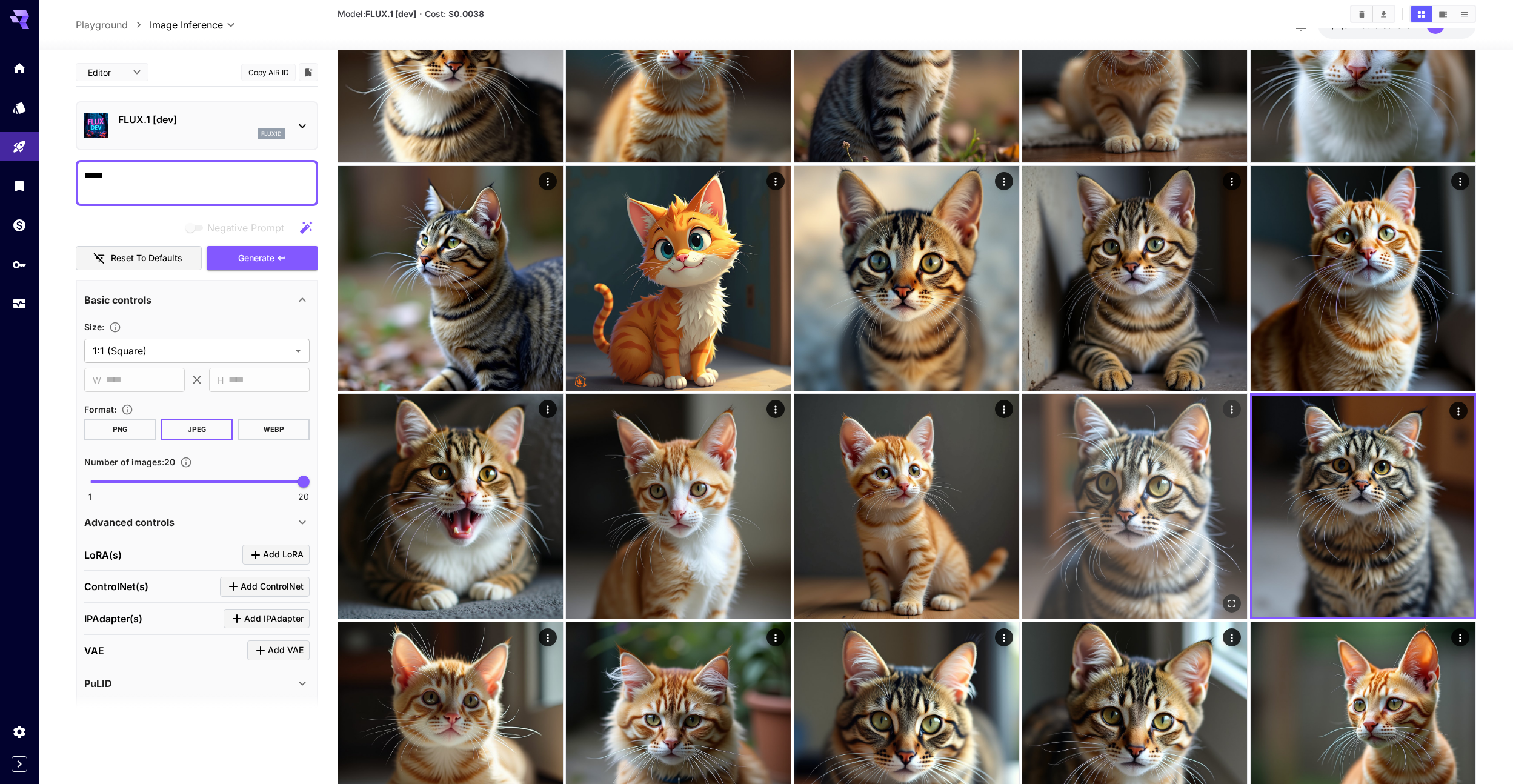
click at [1216, 523] on img at bounding box center [1135, 506] width 224 height 224
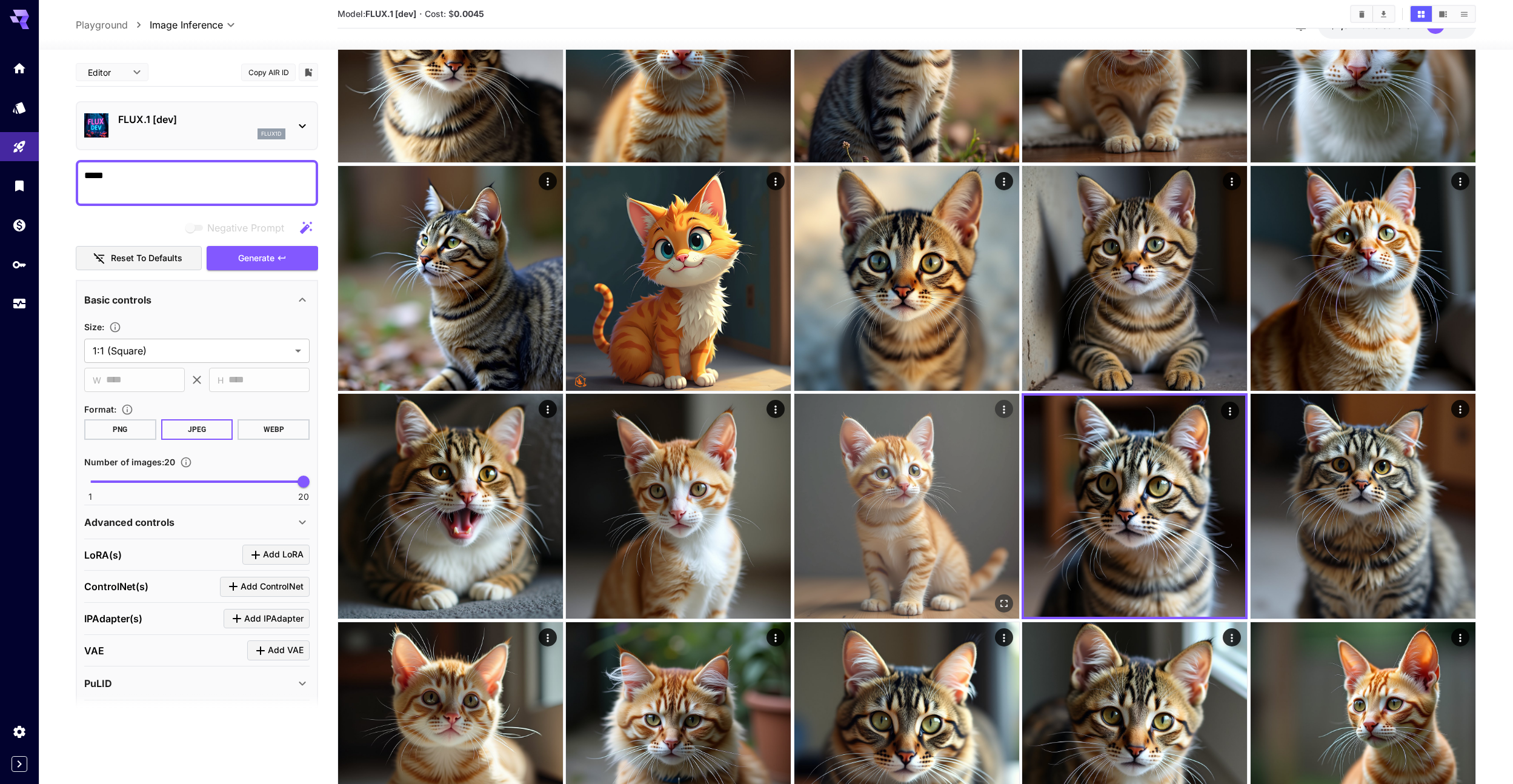
click at [967, 508] on img at bounding box center [907, 506] width 224 height 224
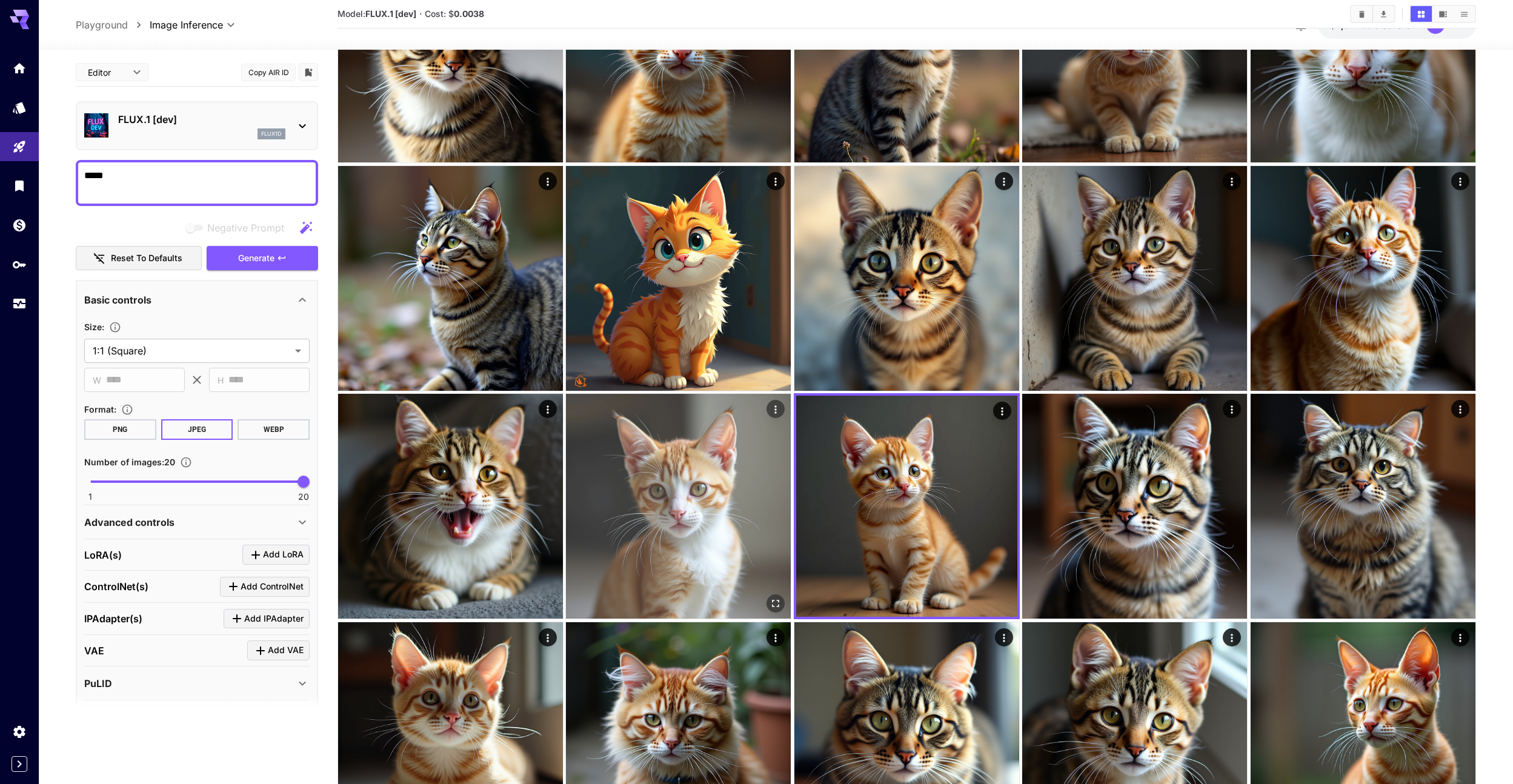
click at [718, 499] on img at bounding box center [679, 506] width 224 height 224
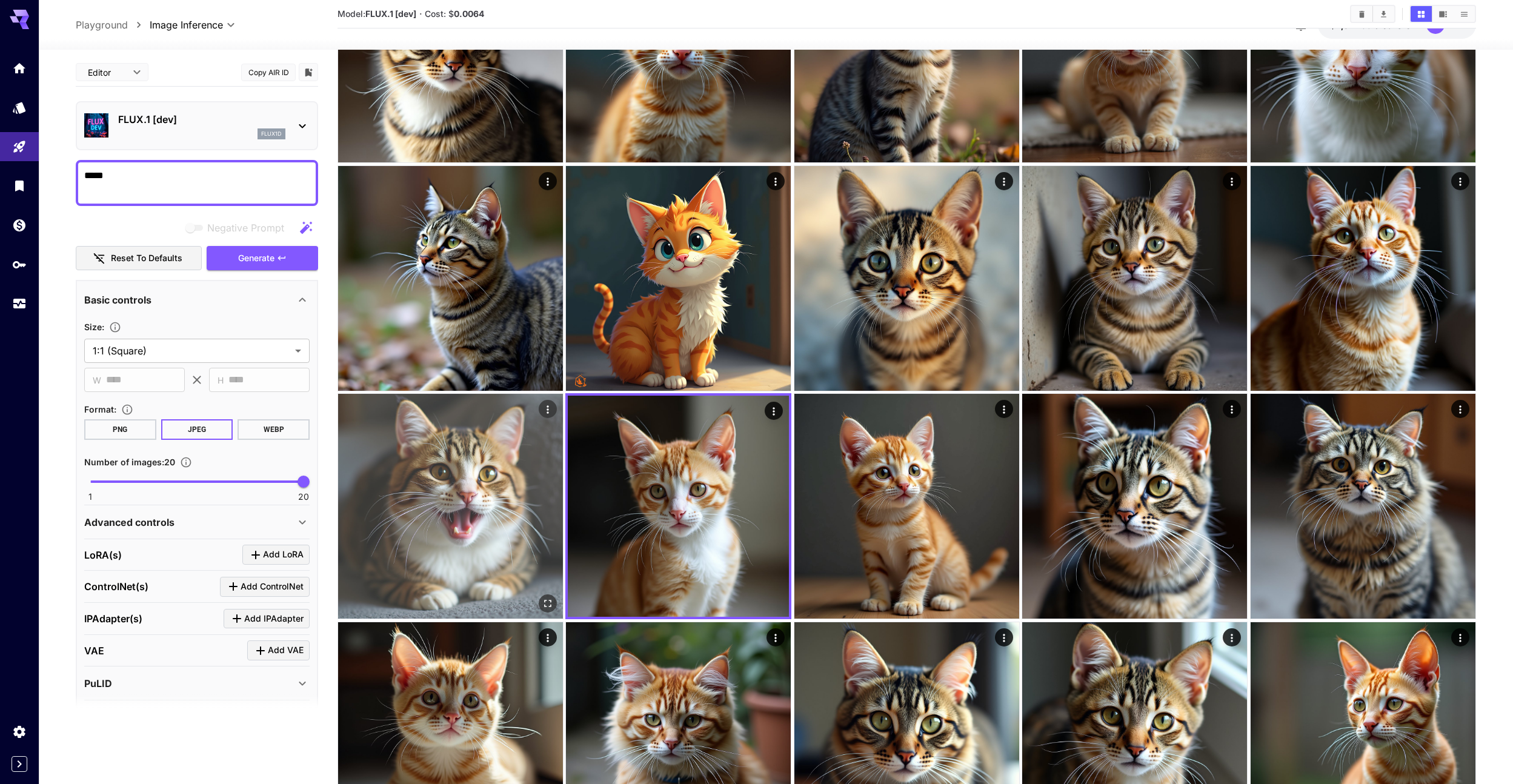
click at [507, 493] on img at bounding box center [450, 506] width 224 height 224
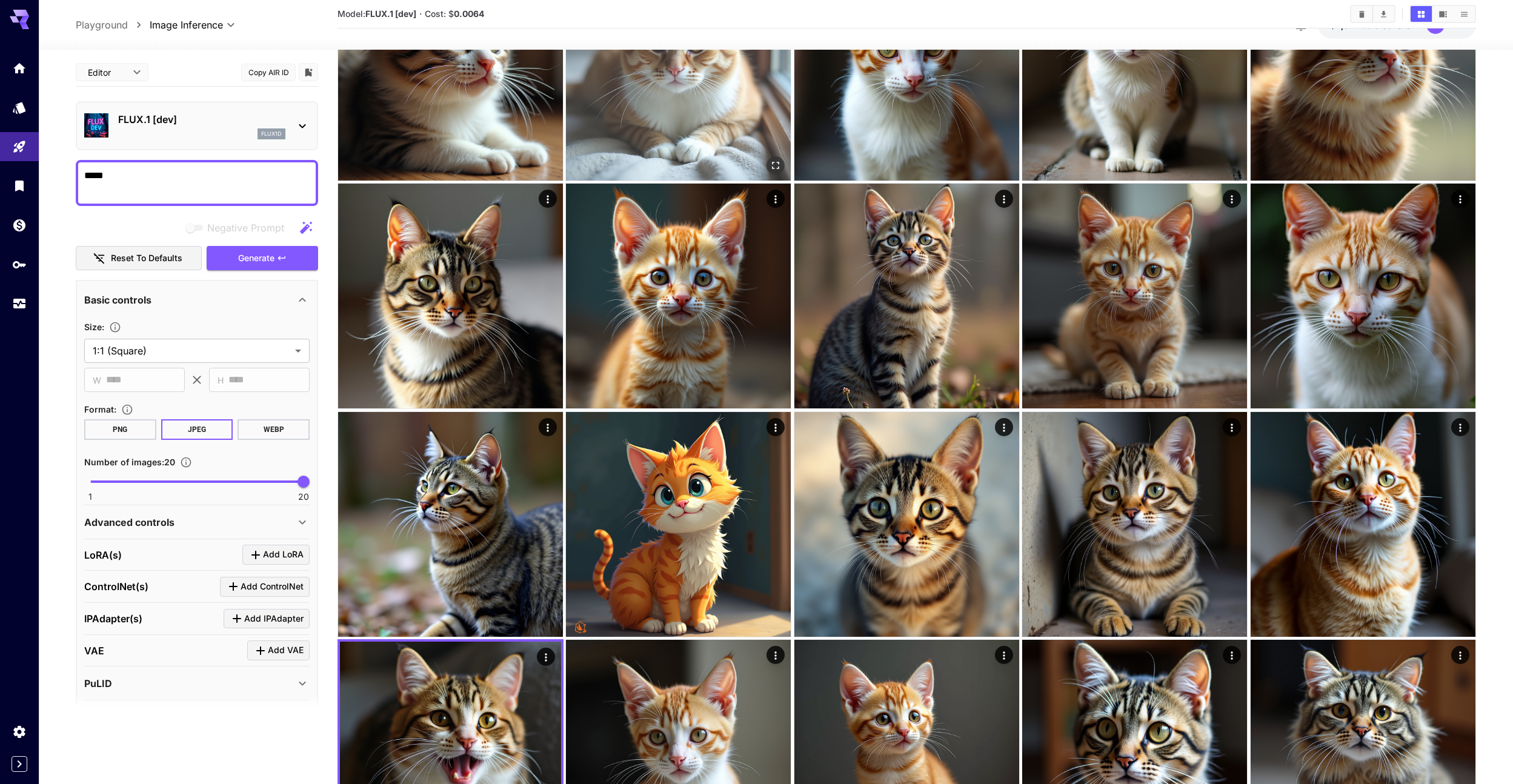
scroll to position [0, 0]
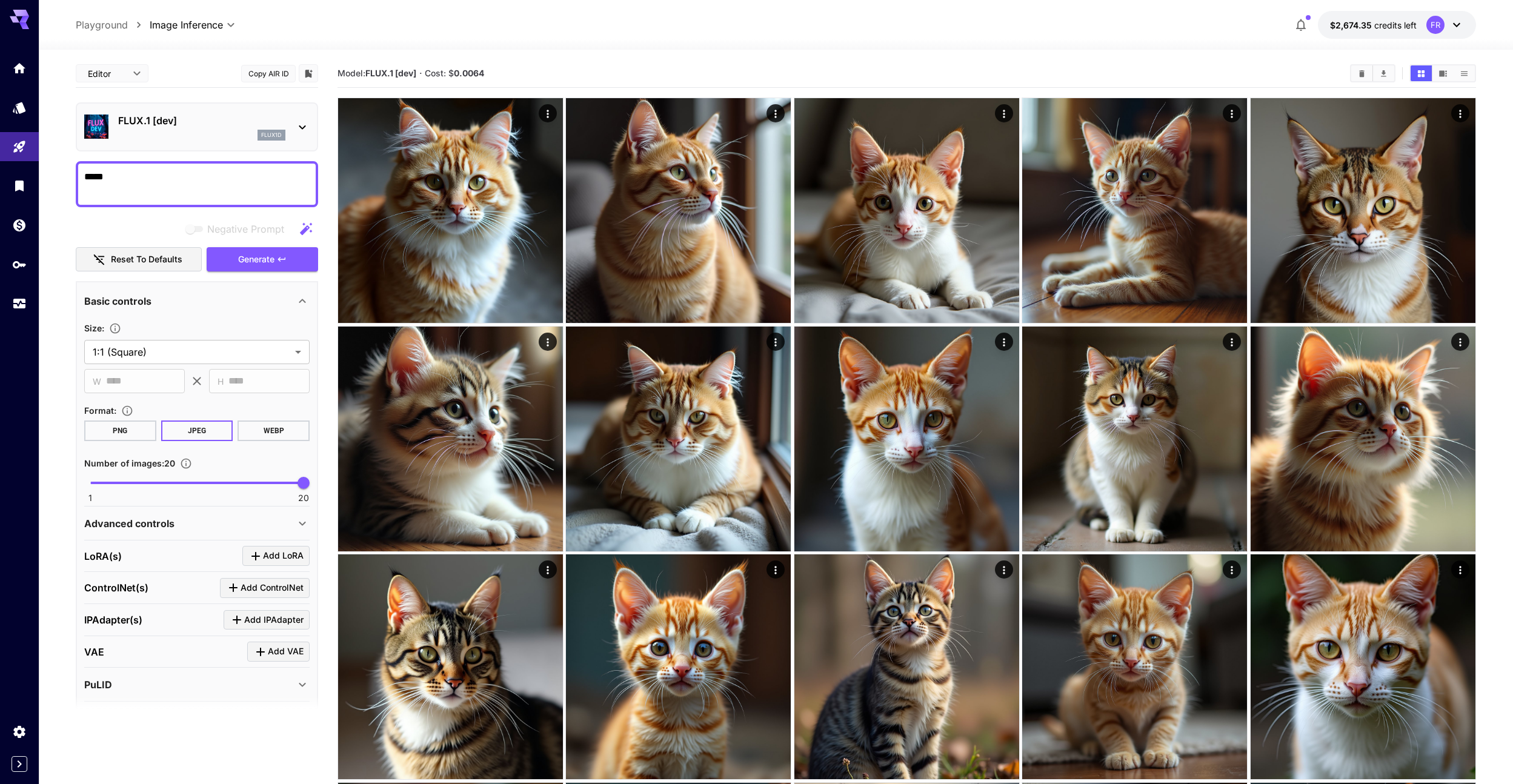
click at [1361, 71] on icon "Clear All" at bounding box center [1361, 73] width 5 height 7
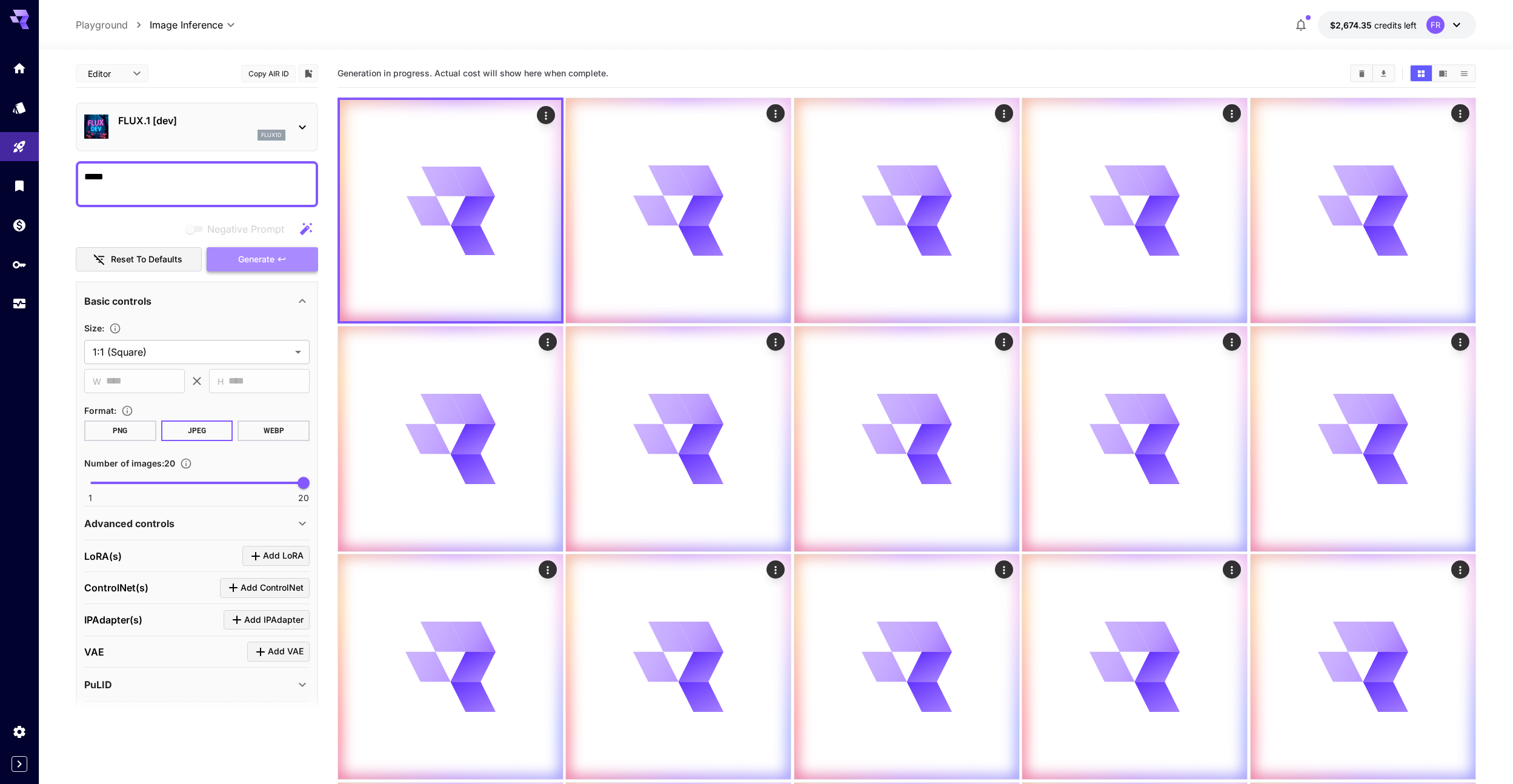
click at [278, 257] on icon "button" at bounding box center [281, 259] width 9 height 9
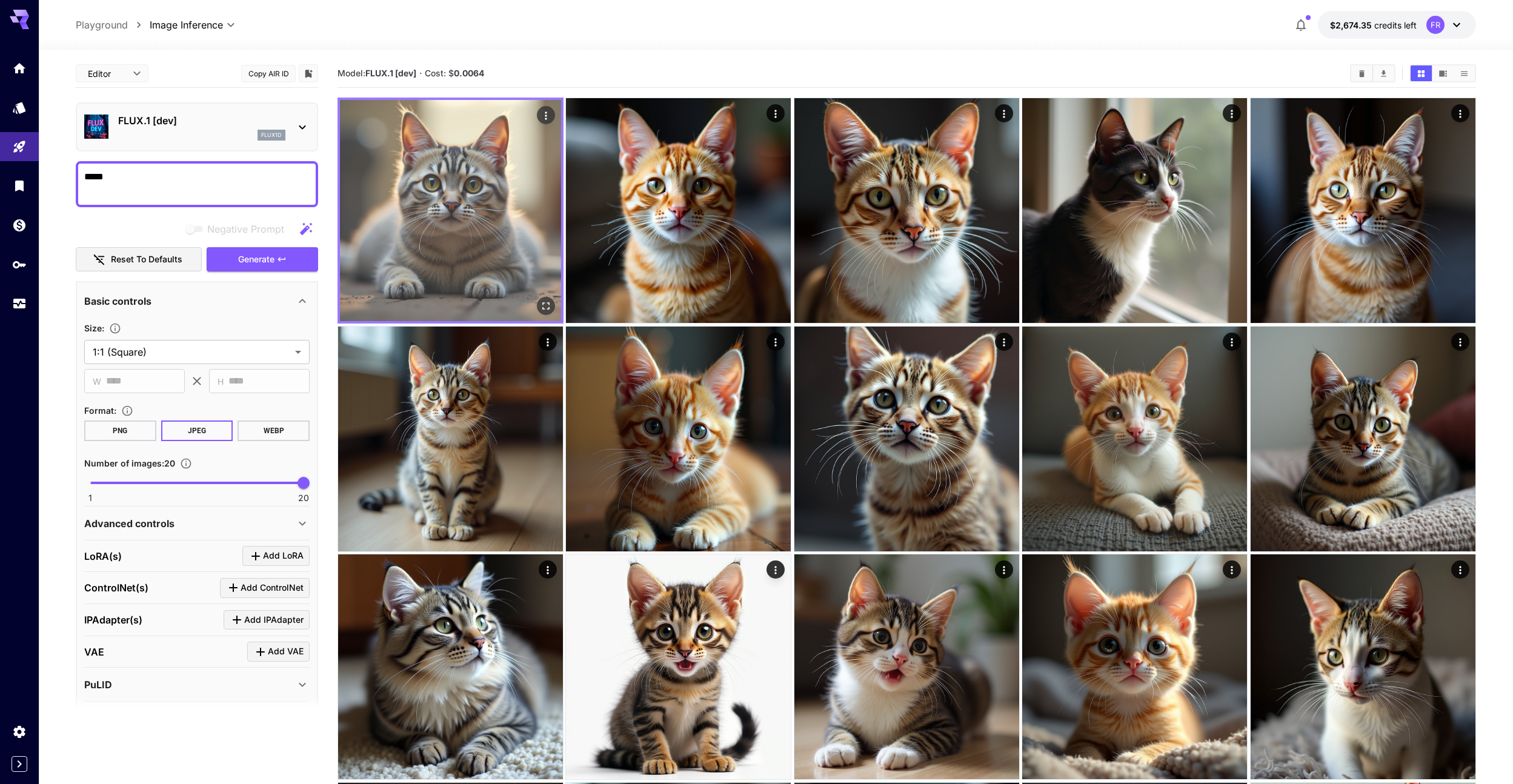
click at [460, 245] on img at bounding box center [450, 211] width 222 height 222
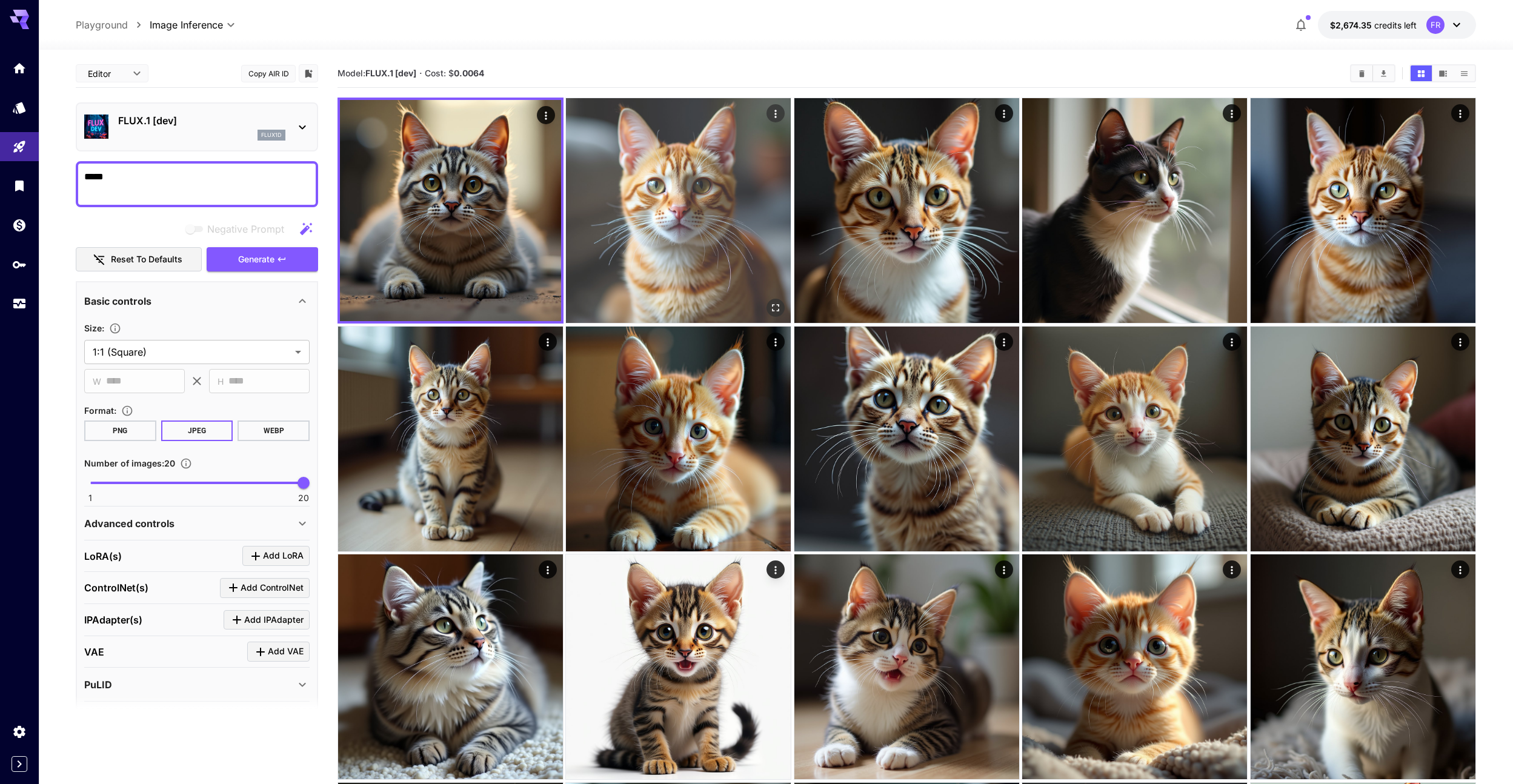
click at [620, 239] on img at bounding box center [679, 211] width 224 height 224
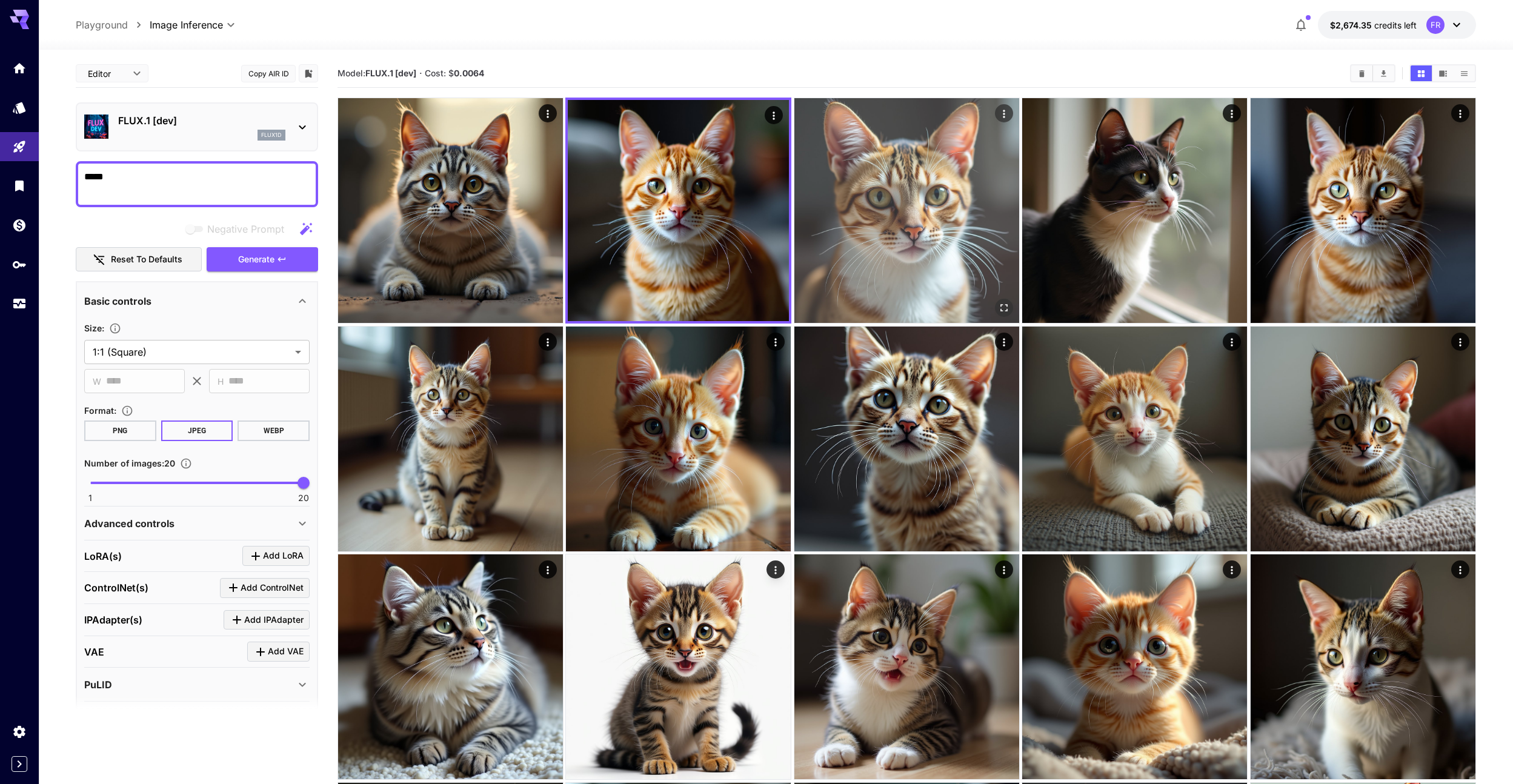
click at [828, 239] on img at bounding box center [907, 211] width 224 height 224
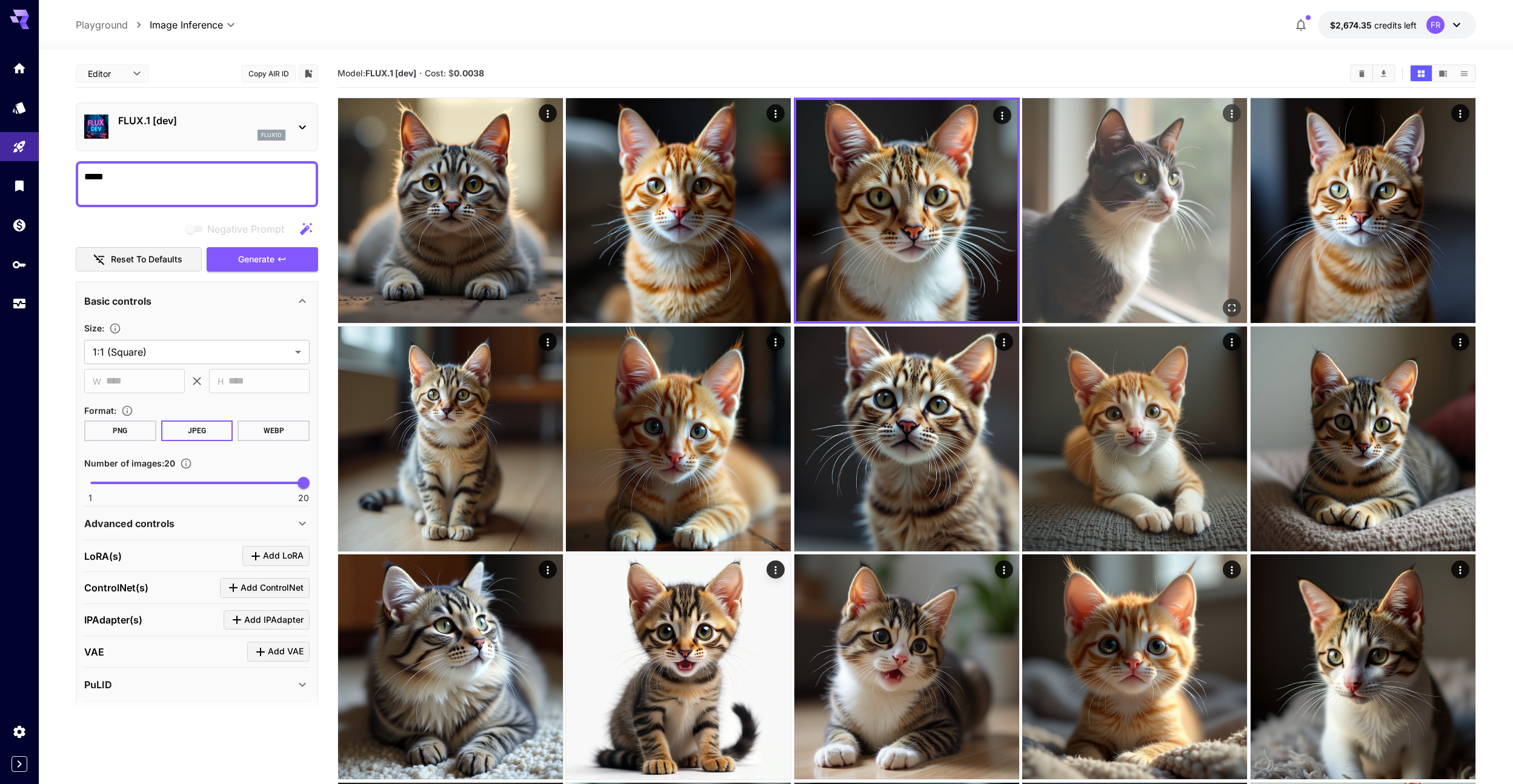
click at [1103, 253] on img at bounding box center [1135, 211] width 224 height 224
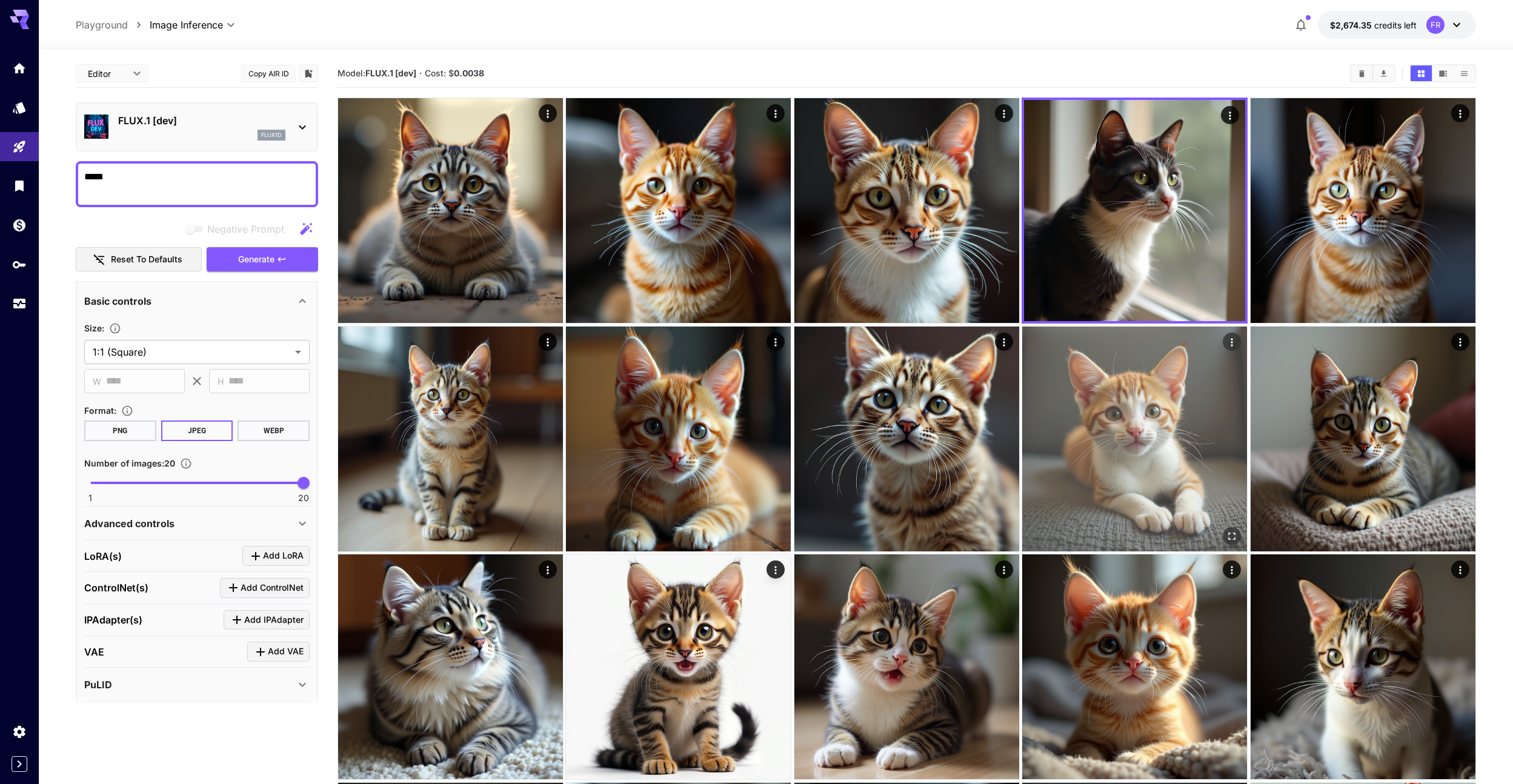
click at [1119, 407] on img at bounding box center [1135, 439] width 224 height 224
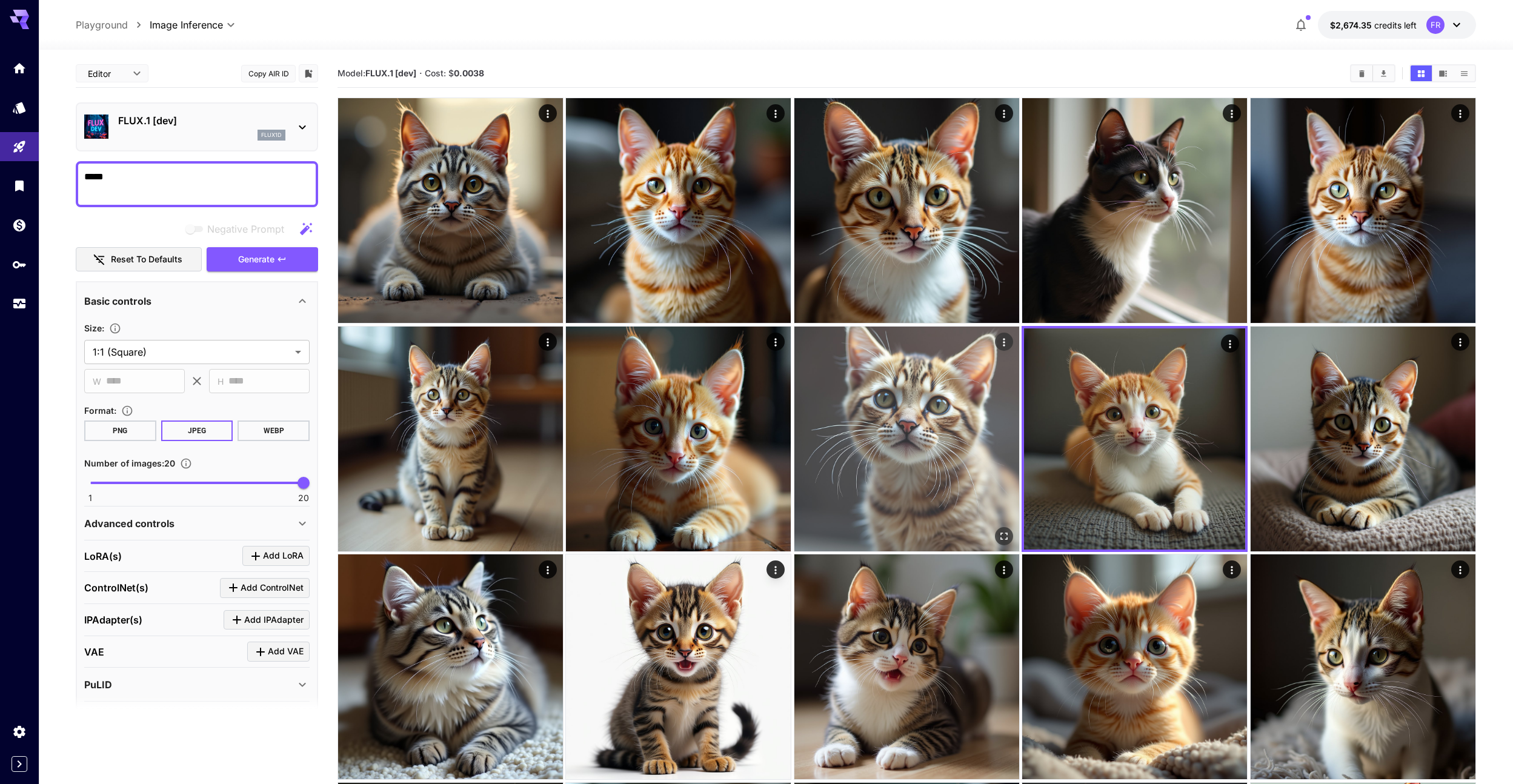
click at [973, 423] on img at bounding box center [907, 439] width 224 height 224
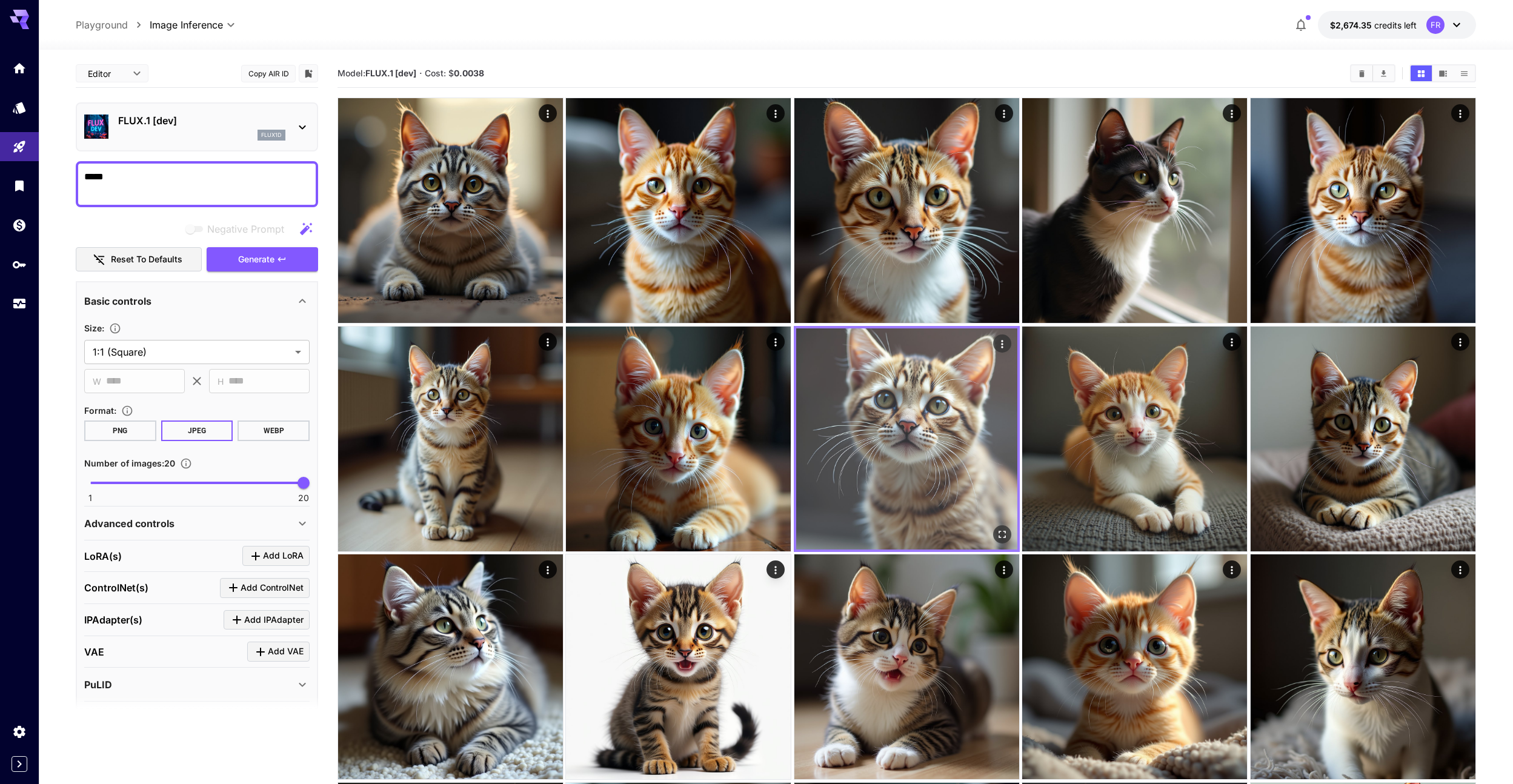
scroll to position [230, 0]
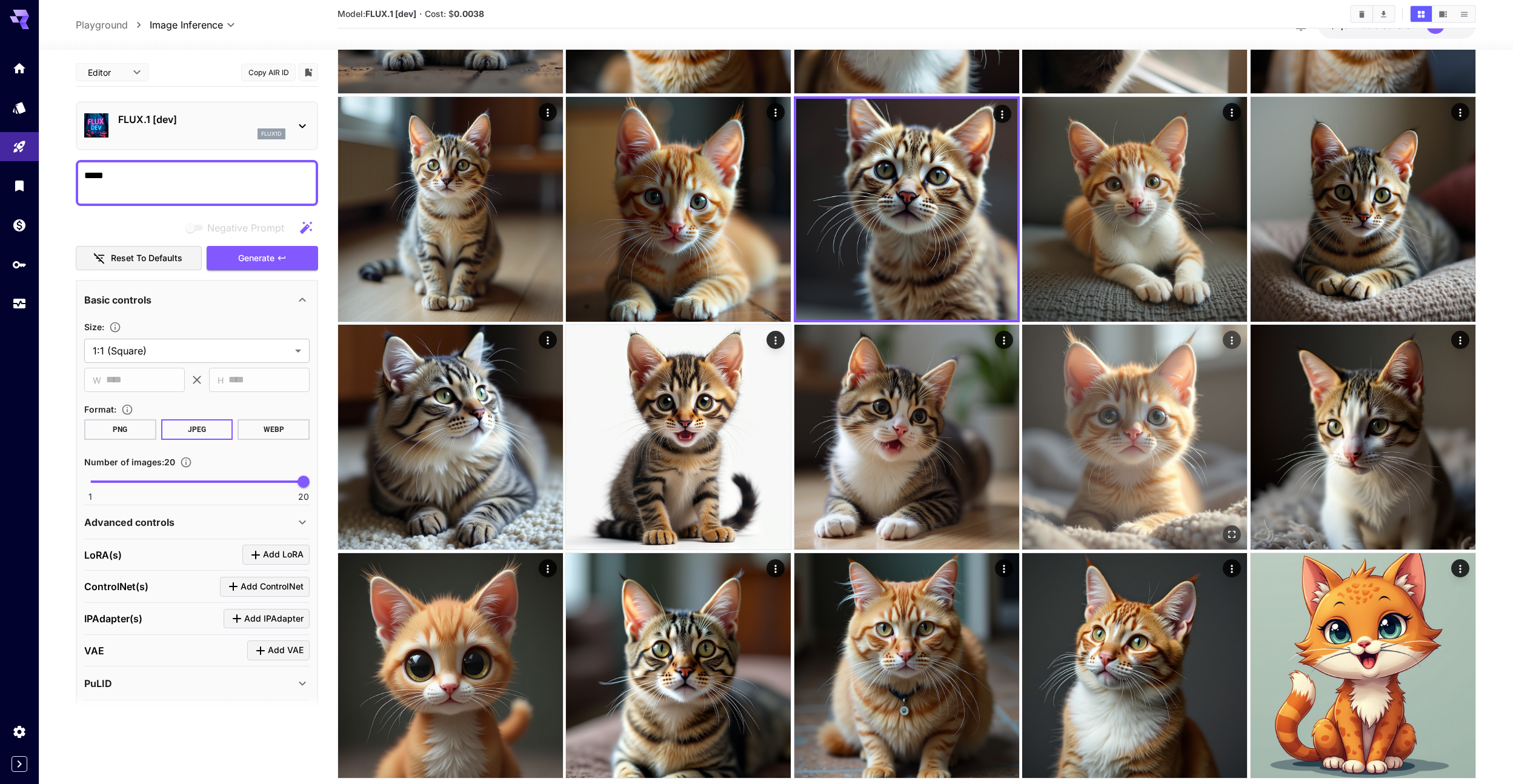
click at [1098, 459] on img at bounding box center [1135, 437] width 224 height 224
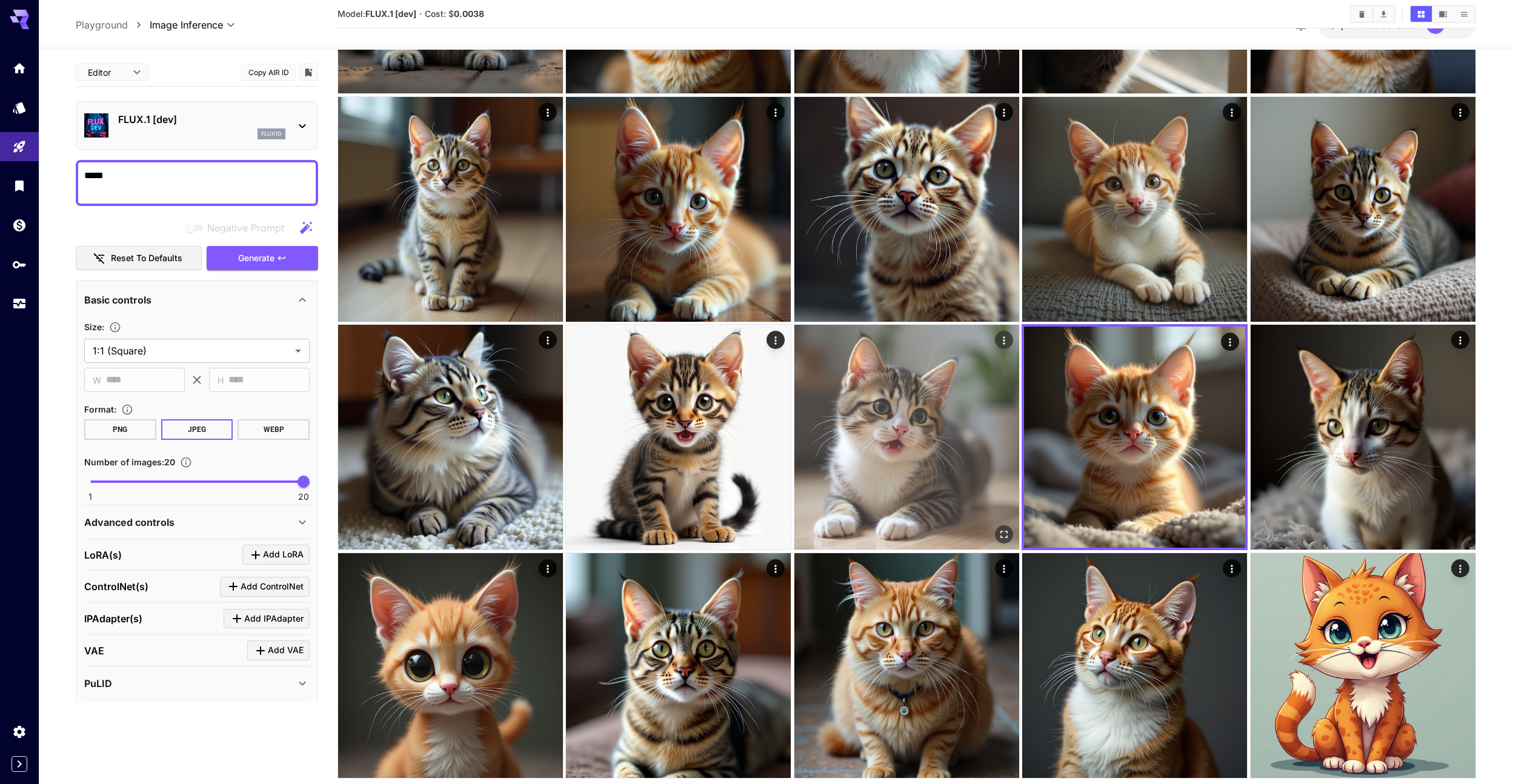
click at [961, 450] on img at bounding box center [907, 437] width 224 height 224
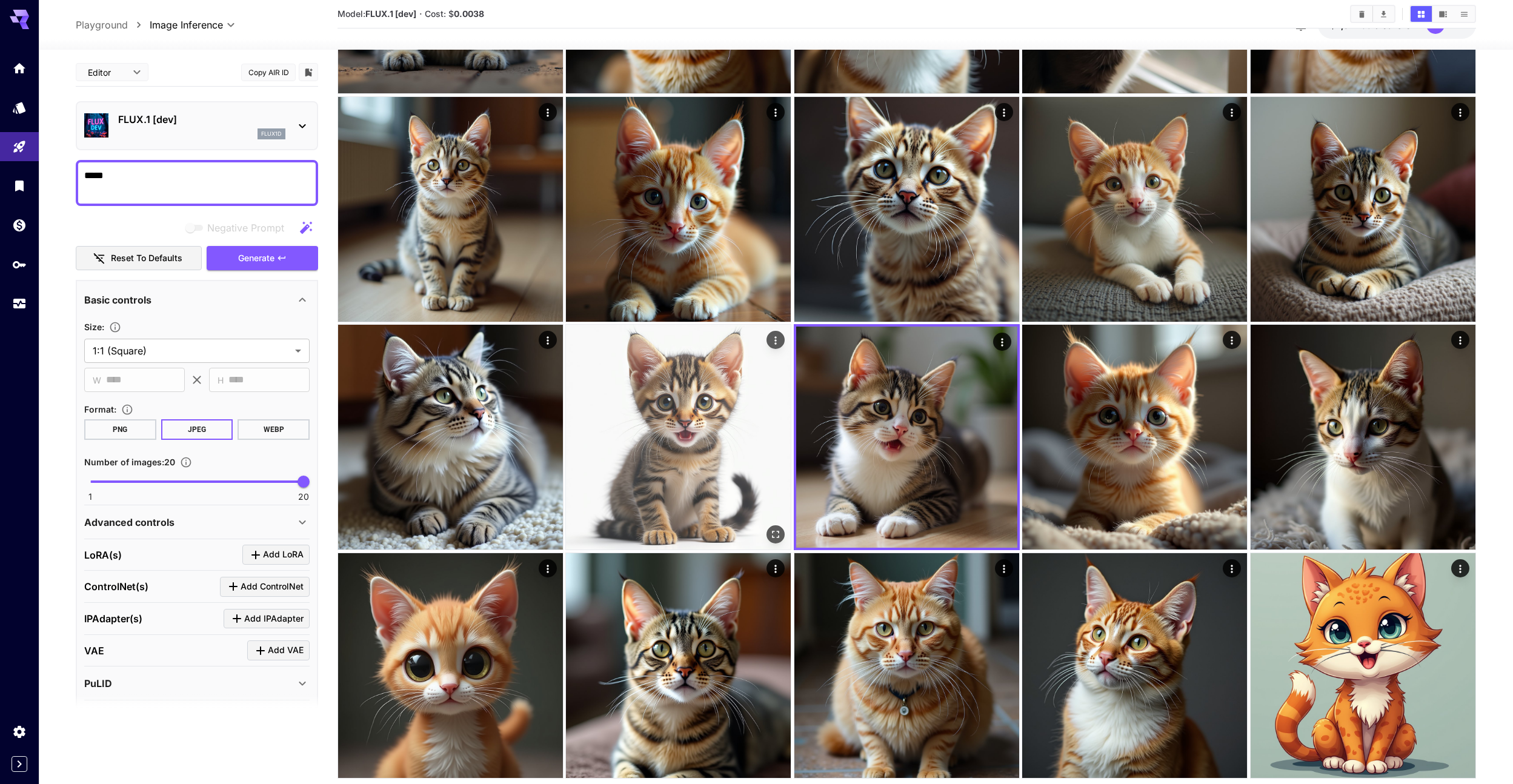
click at [765, 441] on img at bounding box center [679, 437] width 224 height 224
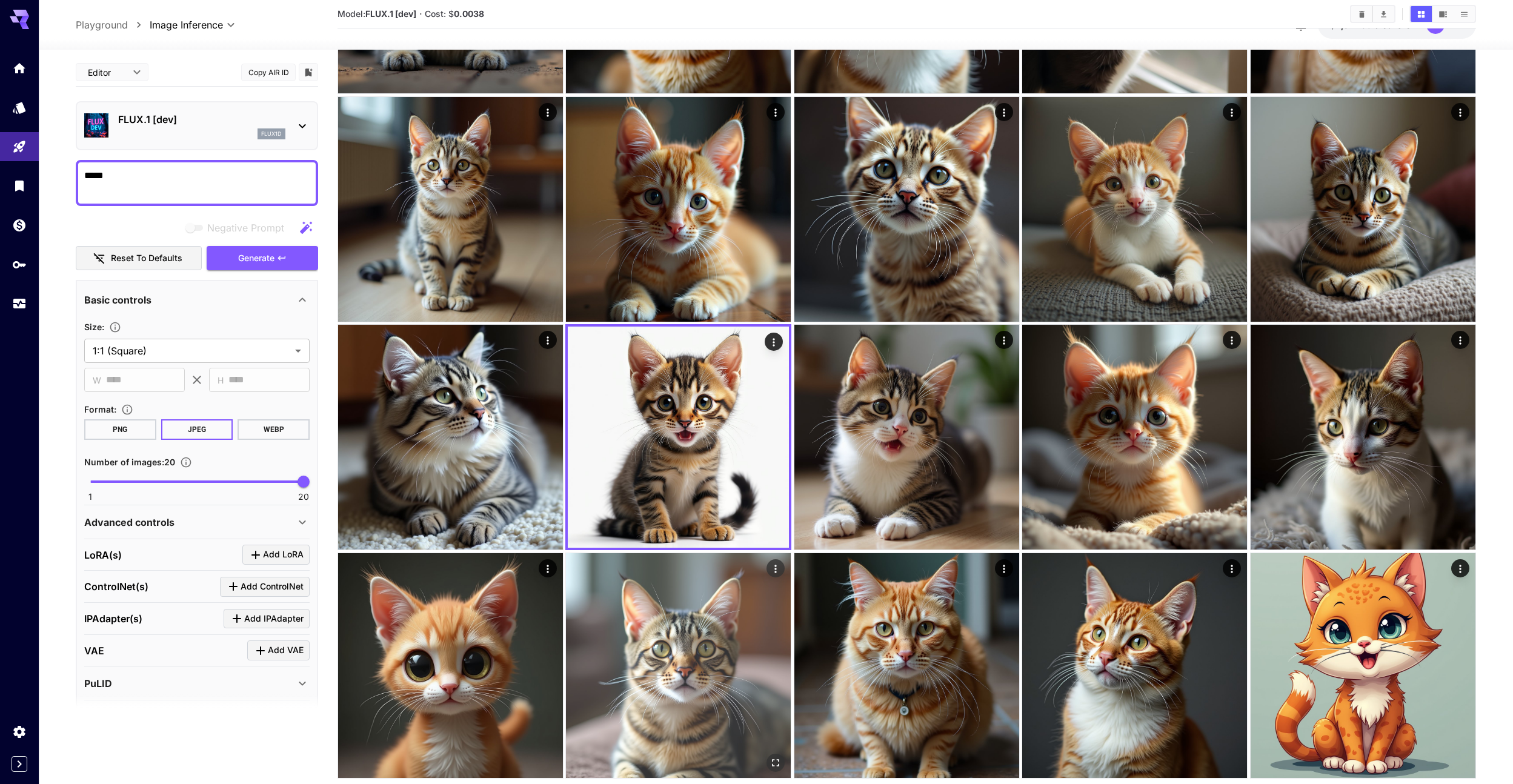
click at [759, 590] on img at bounding box center [679, 665] width 224 height 224
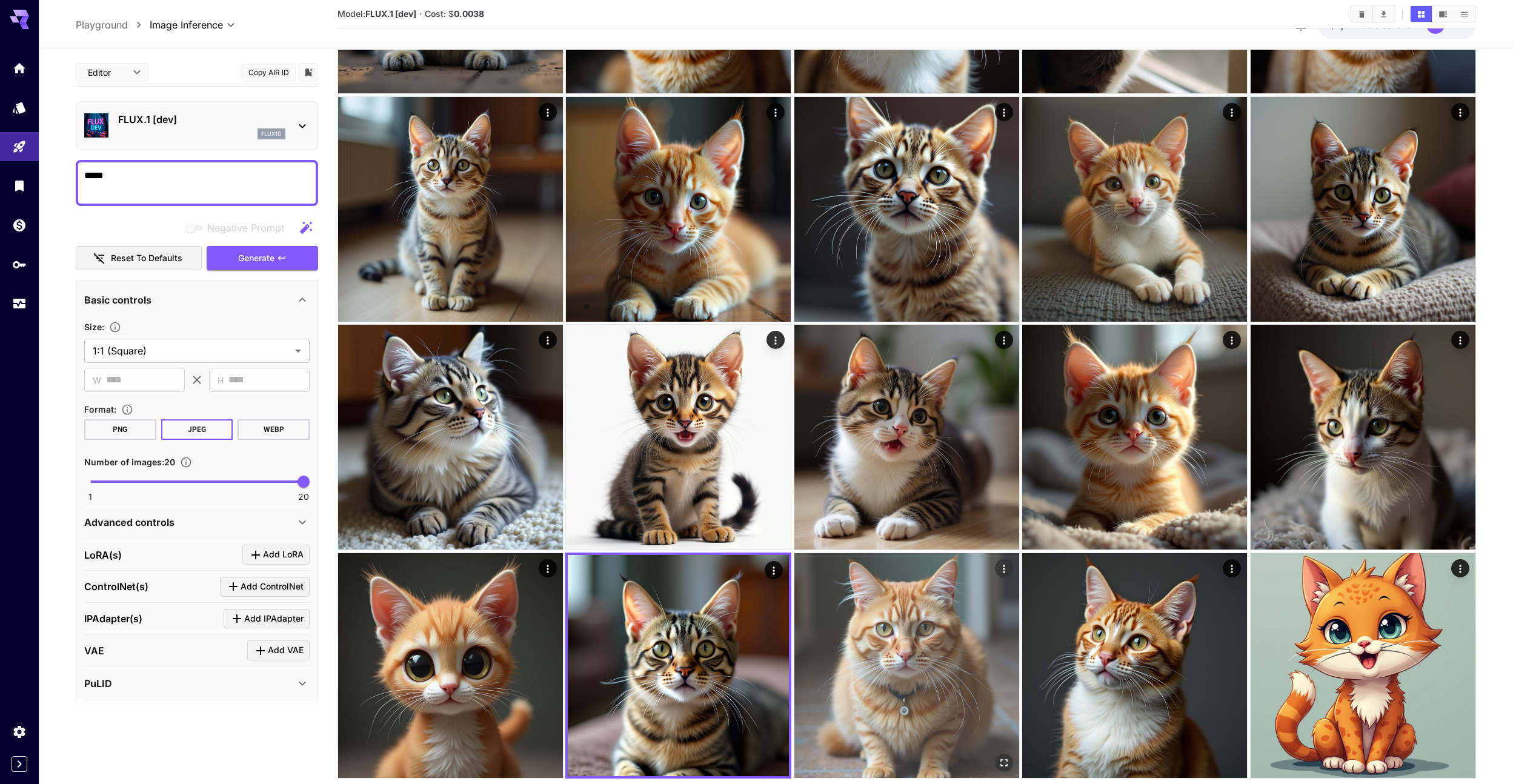
click at [903, 614] on img at bounding box center [907, 665] width 224 height 224
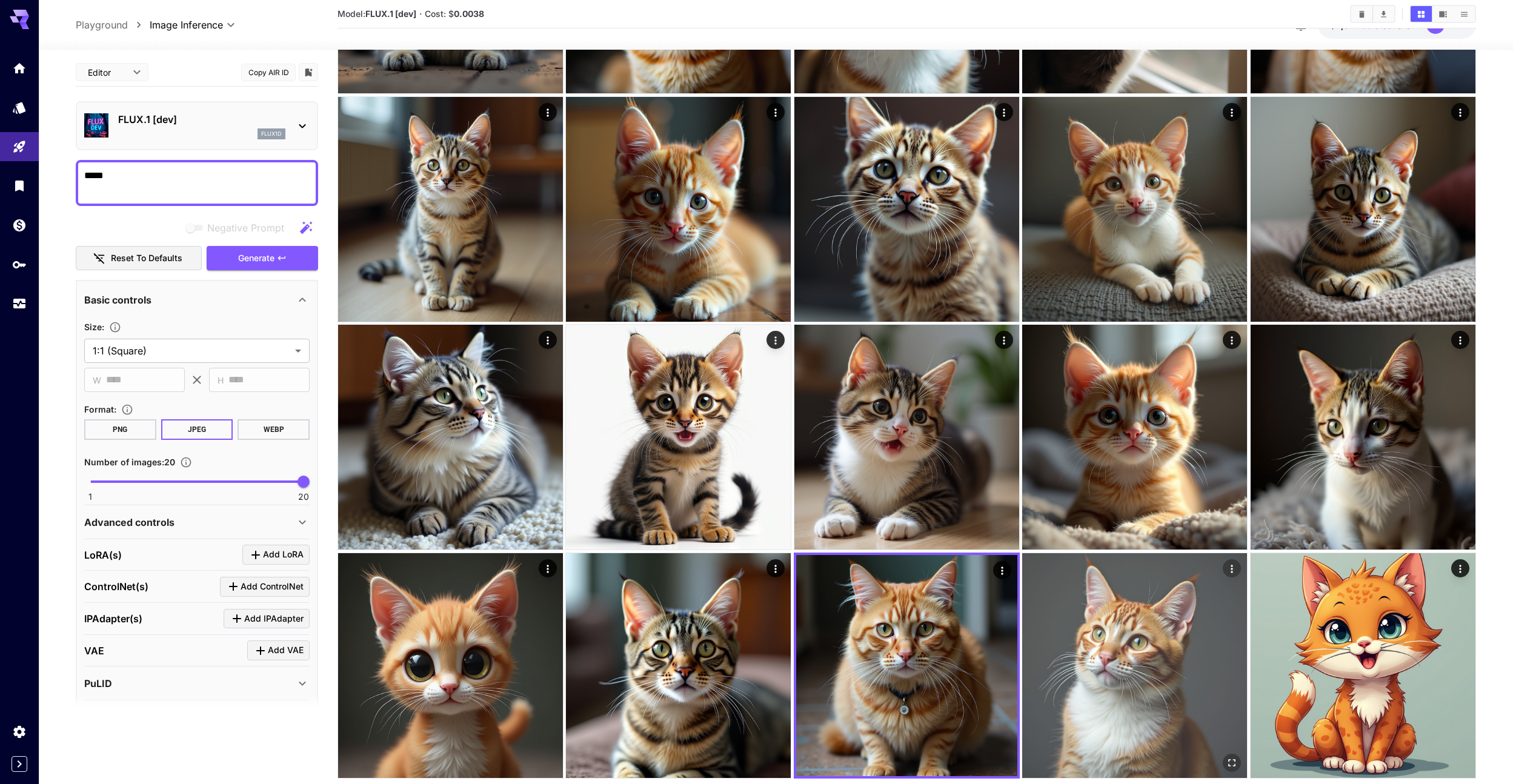
click at [1114, 602] on img at bounding box center [1135, 665] width 224 height 224
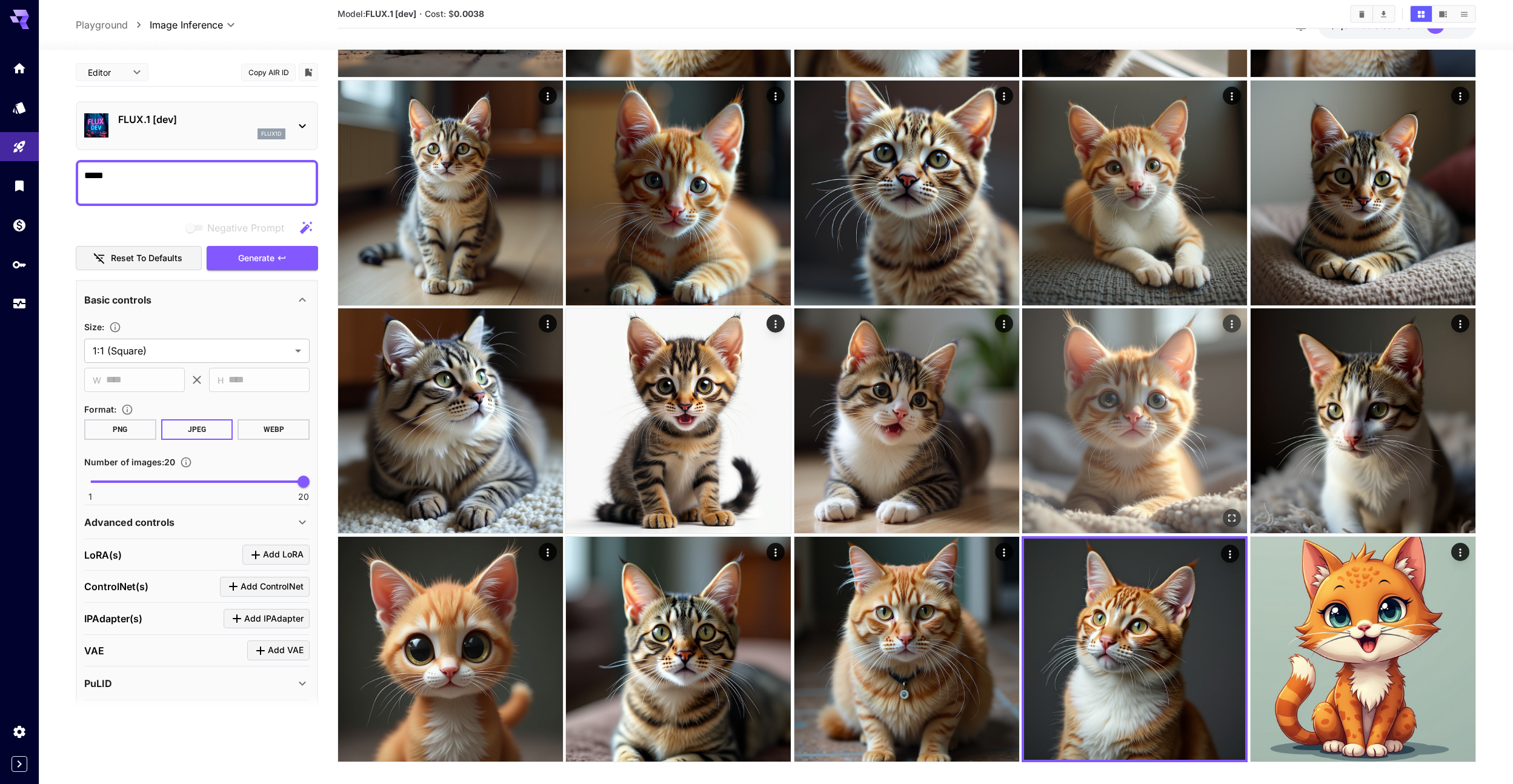
scroll to position [261, 0]
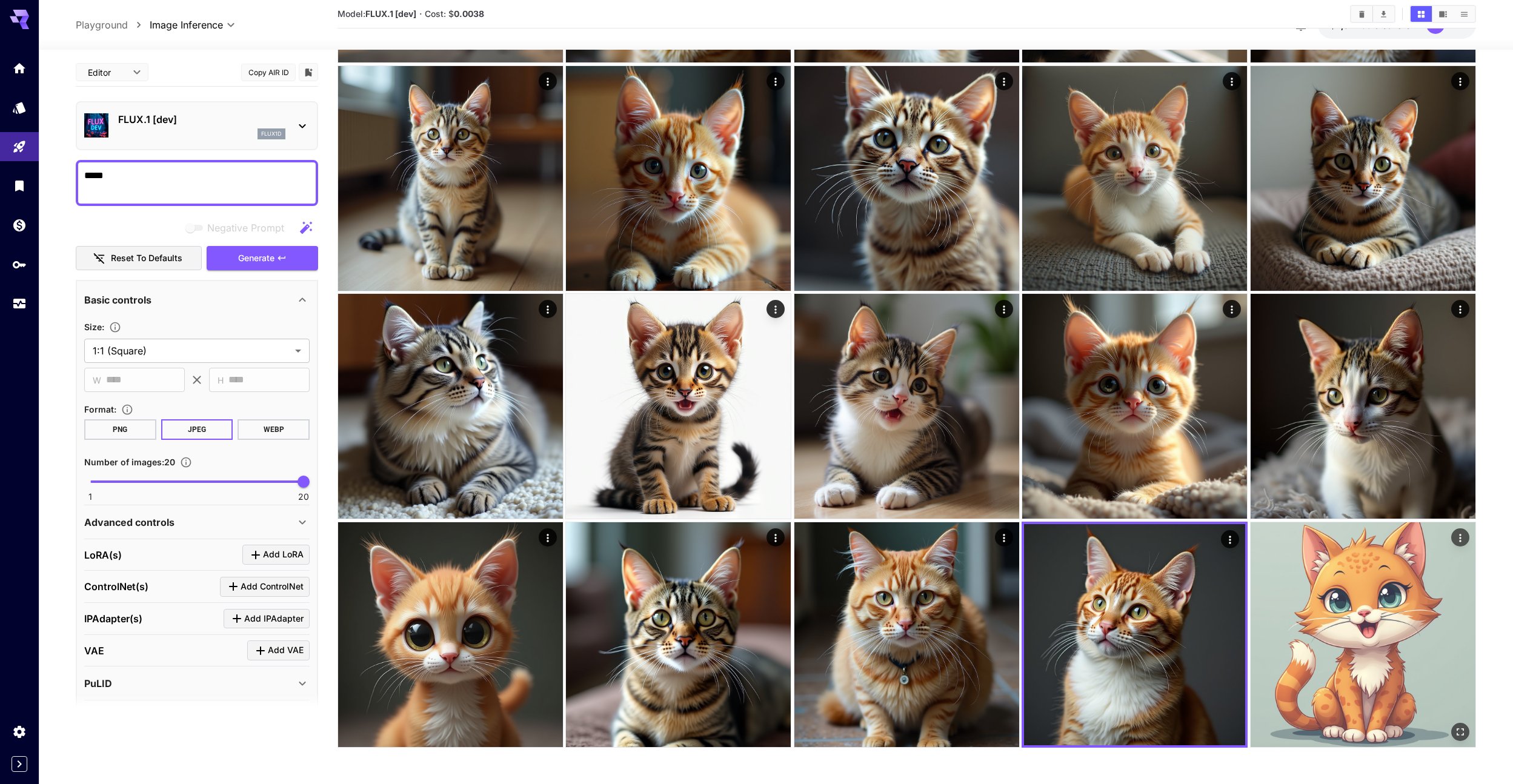
click at [1321, 562] on img at bounding box center [1363, 635] width 224 height 224
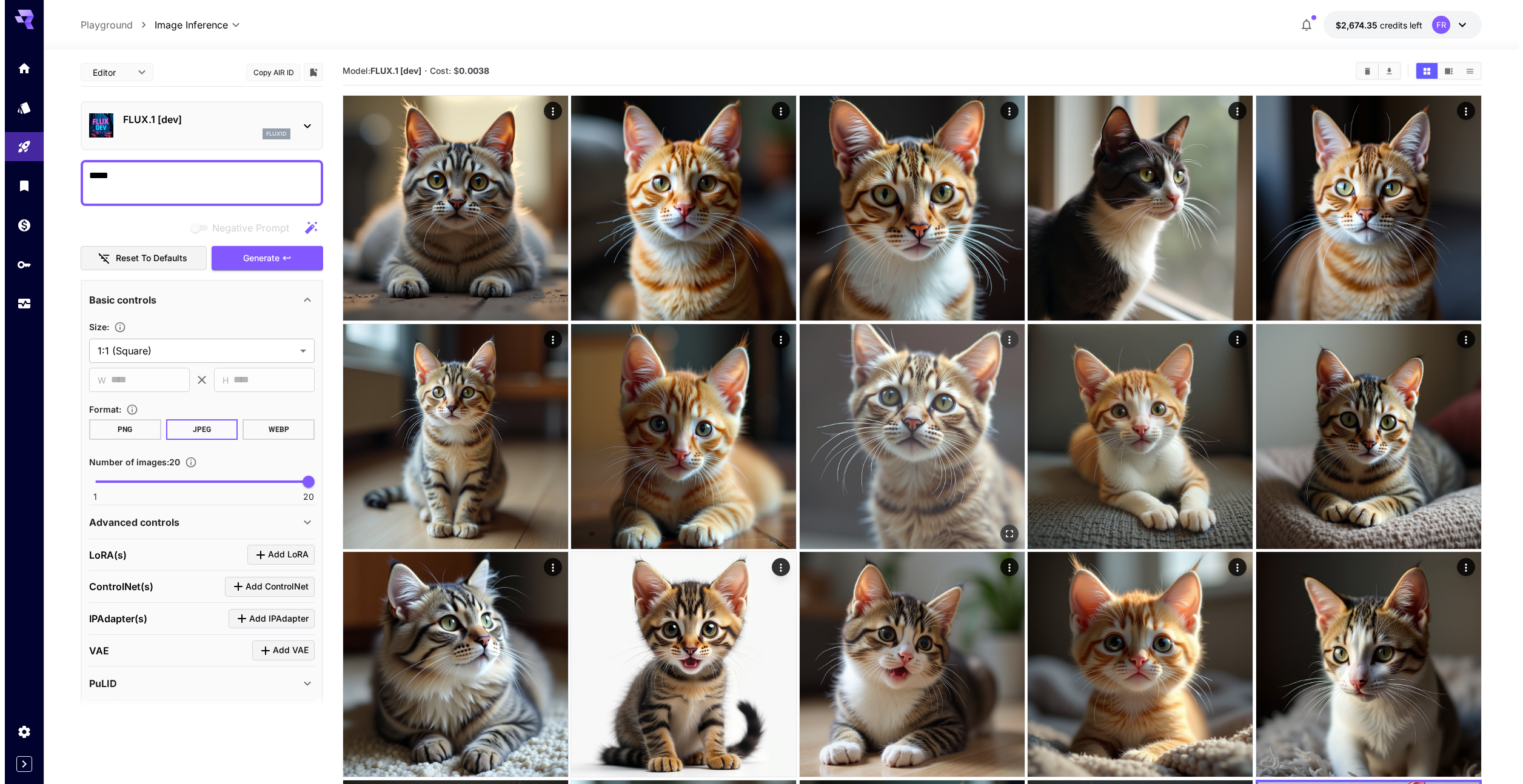
scroll to position [0, 0]
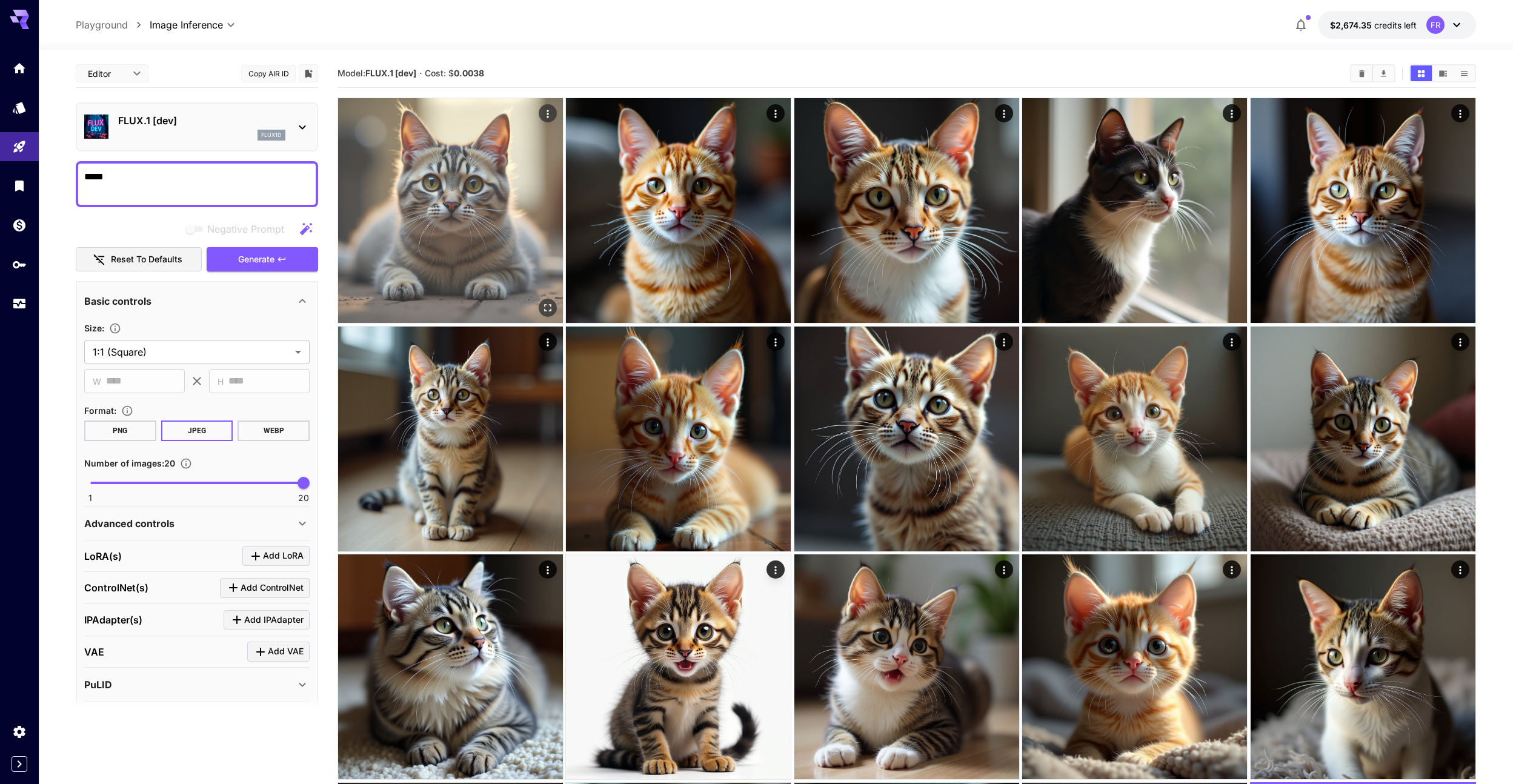
click at [515, 255] on img at bounding box center [450, 211] width 224 height 224
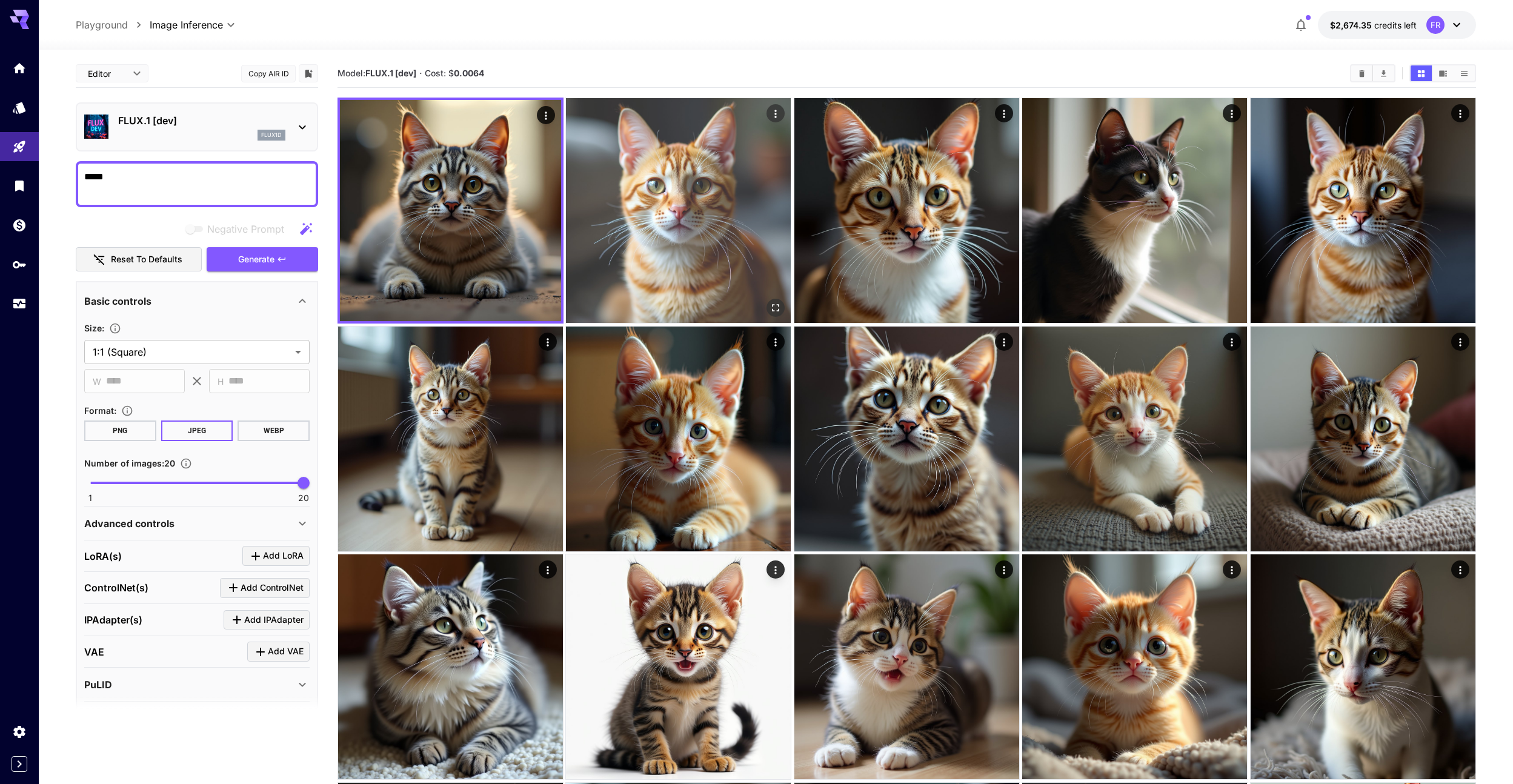
click at [659, 222] on img at bounding box center [679, 211] width 224 height 224
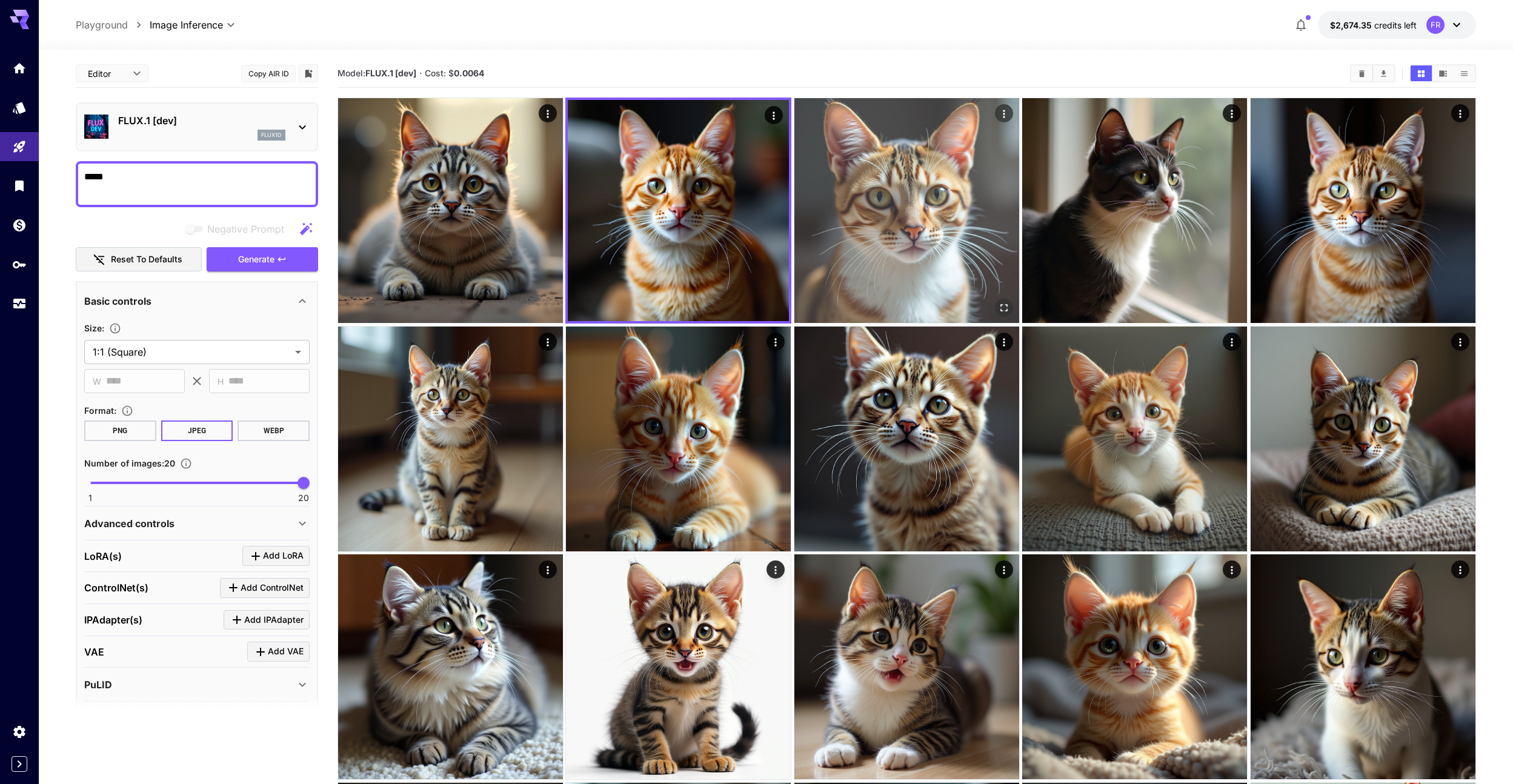
click at [856, 202] on img at bounding box center [907, 211] width 224 height 224
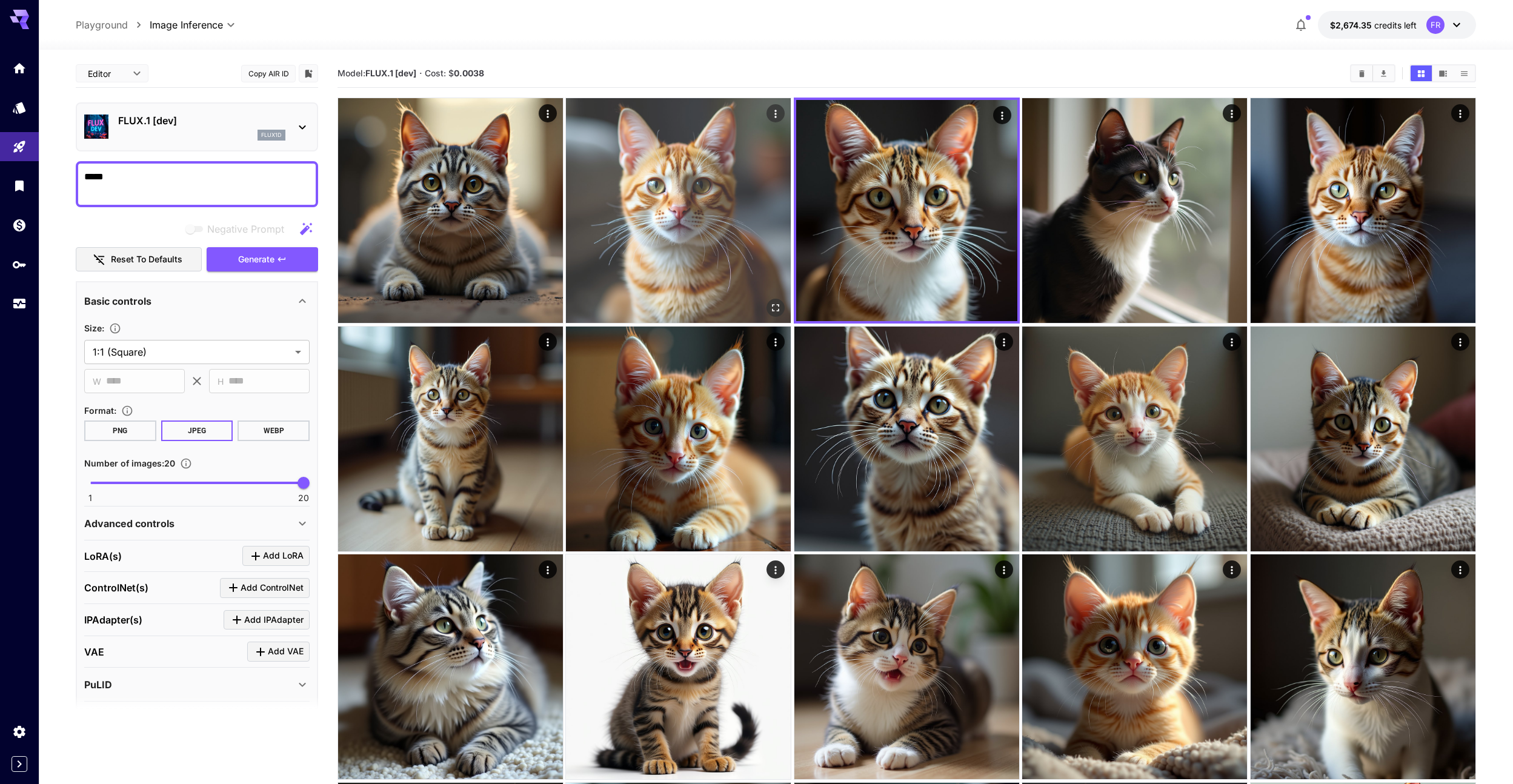
click at [687, 207] on img at bounding box center [679, 211] width 224 height 224
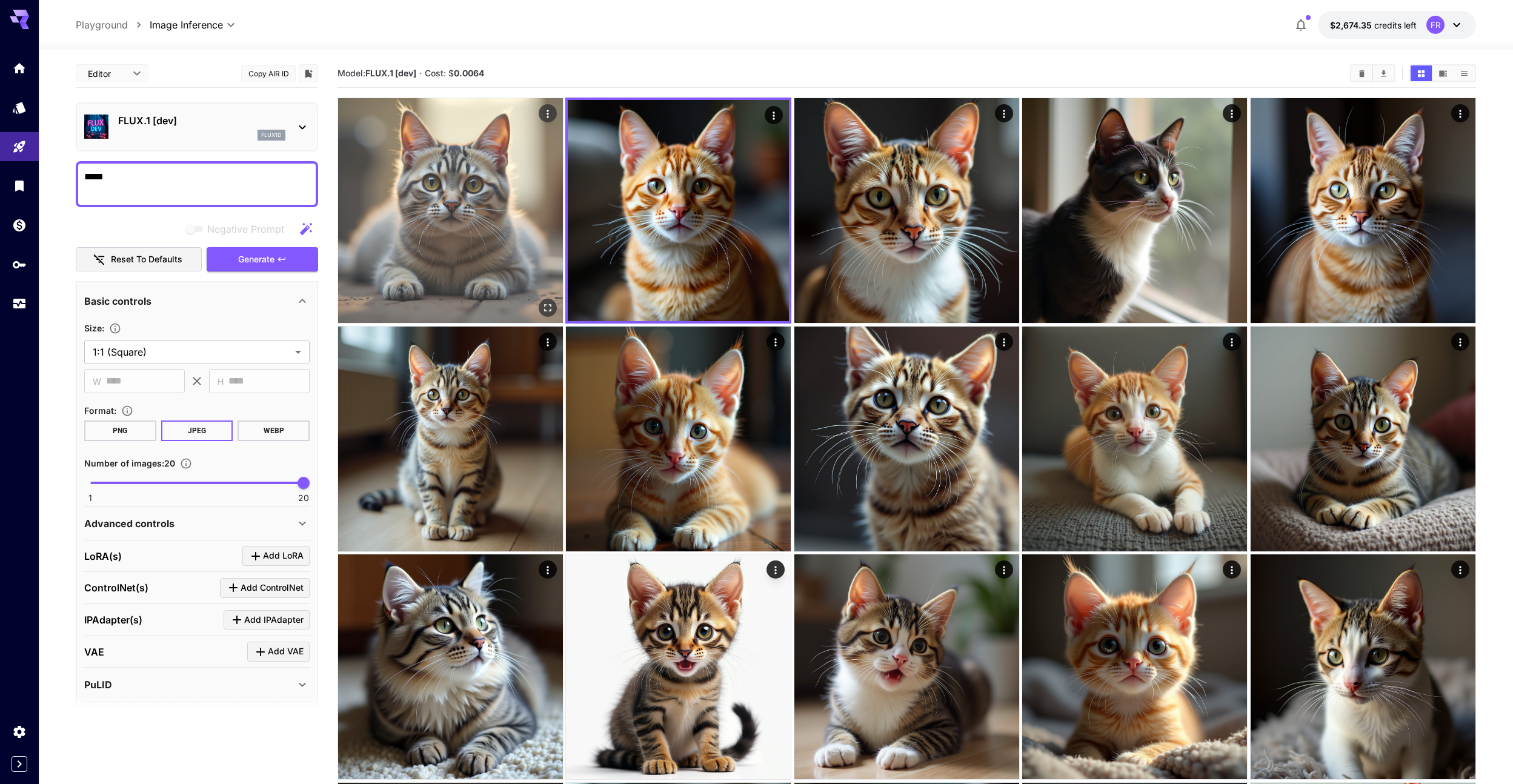
click at [532, 203] on img at bounding box center [450, 211] width 224 height 224
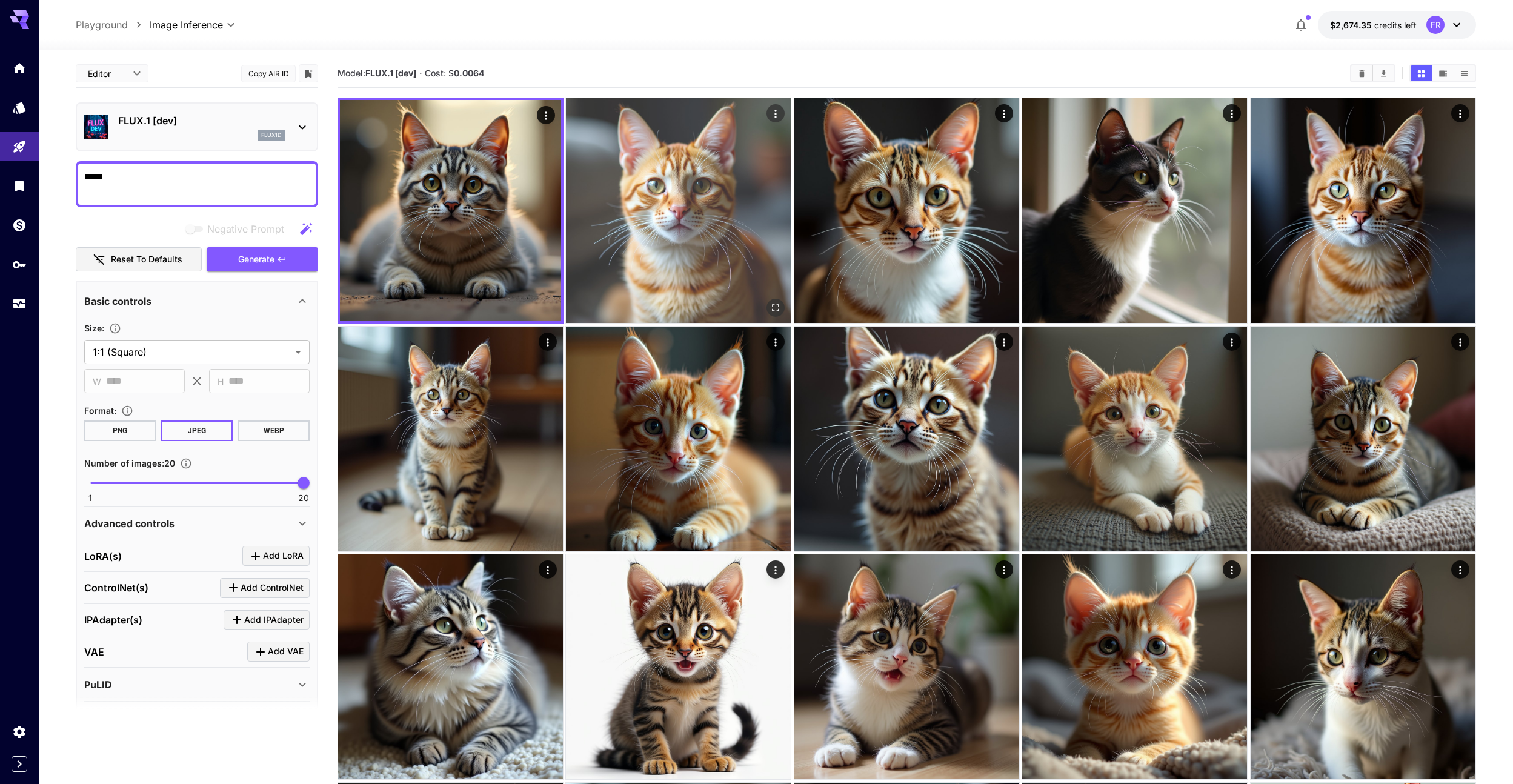
click at [672, 222] on img at bounding box center [679, 211] width 224 height 224
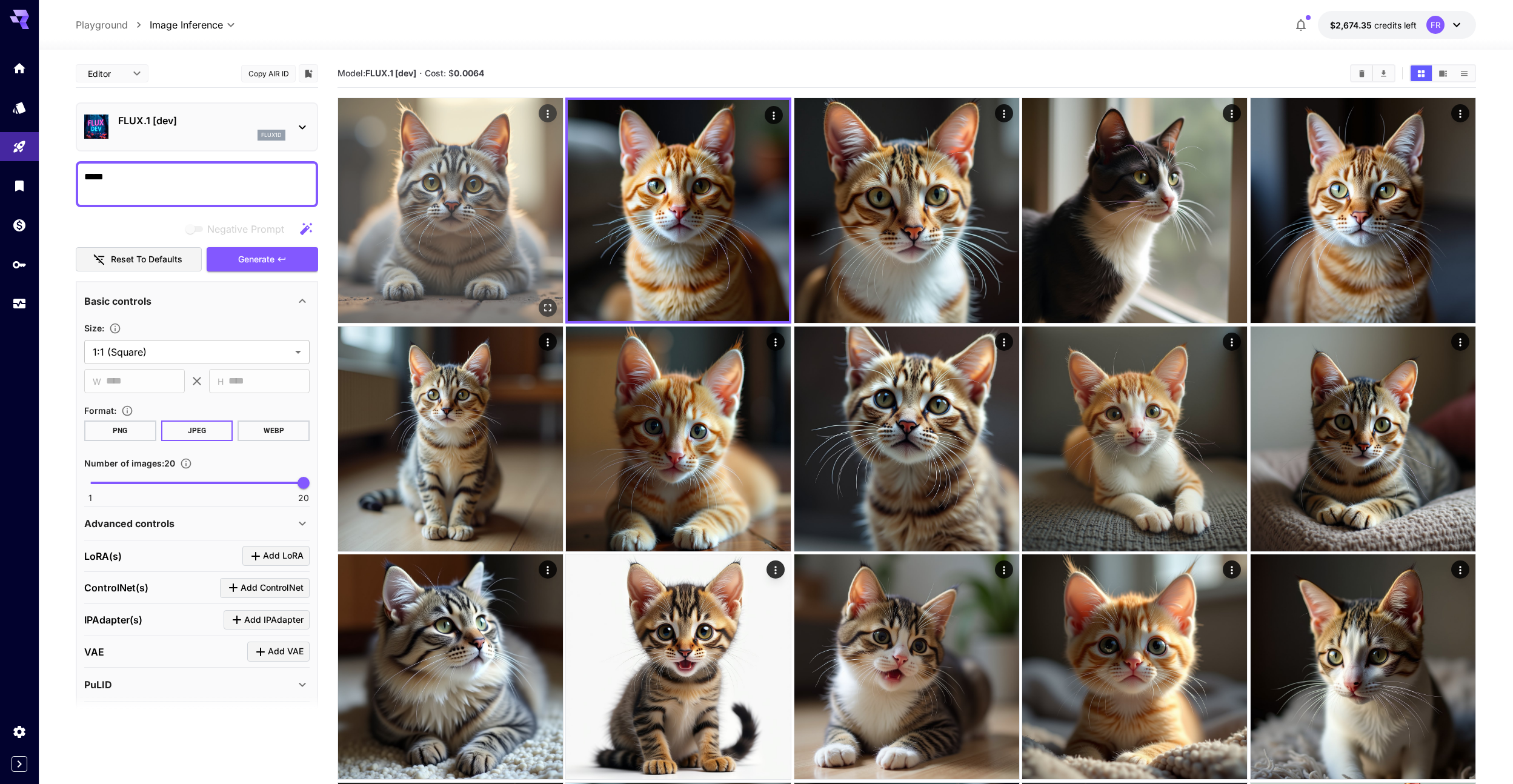
click at [513, 205] on img at bounding box center [450, 211] width 224 height 224
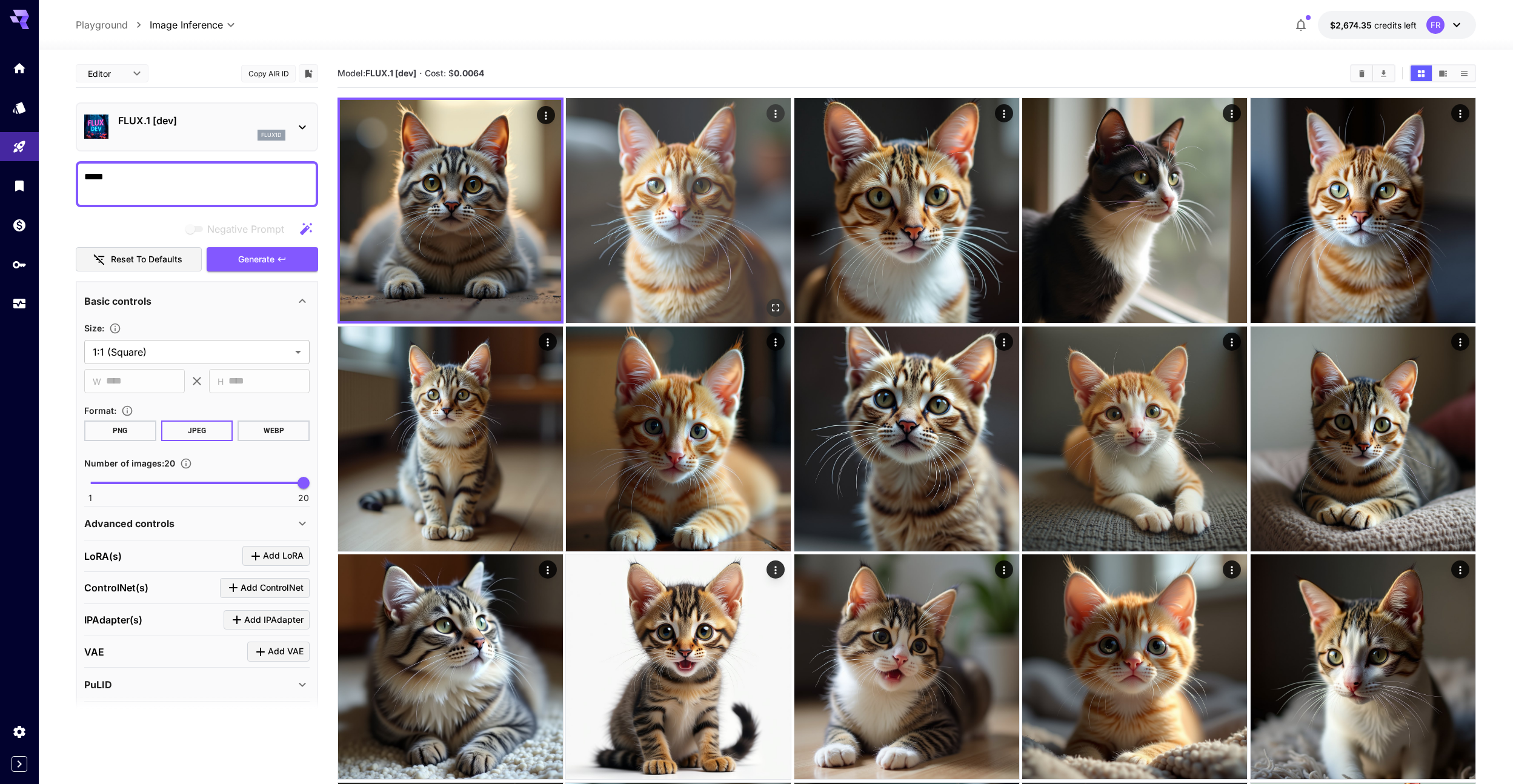
click at [628, 207] on img at bounding box center [679, 211] width 224 height 224
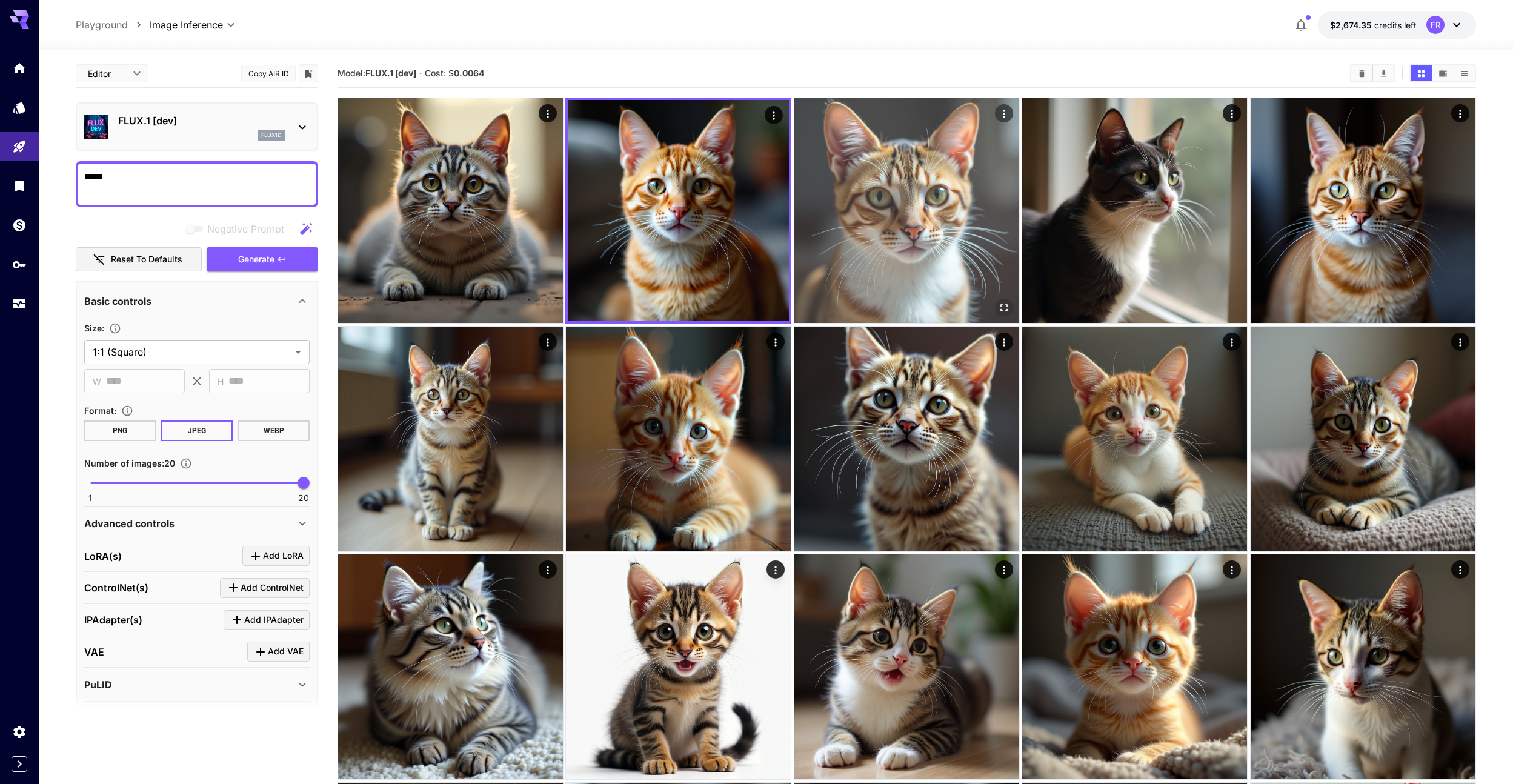
click at [858, 189] on img at bounding box center [907, 211] width 224 height 224
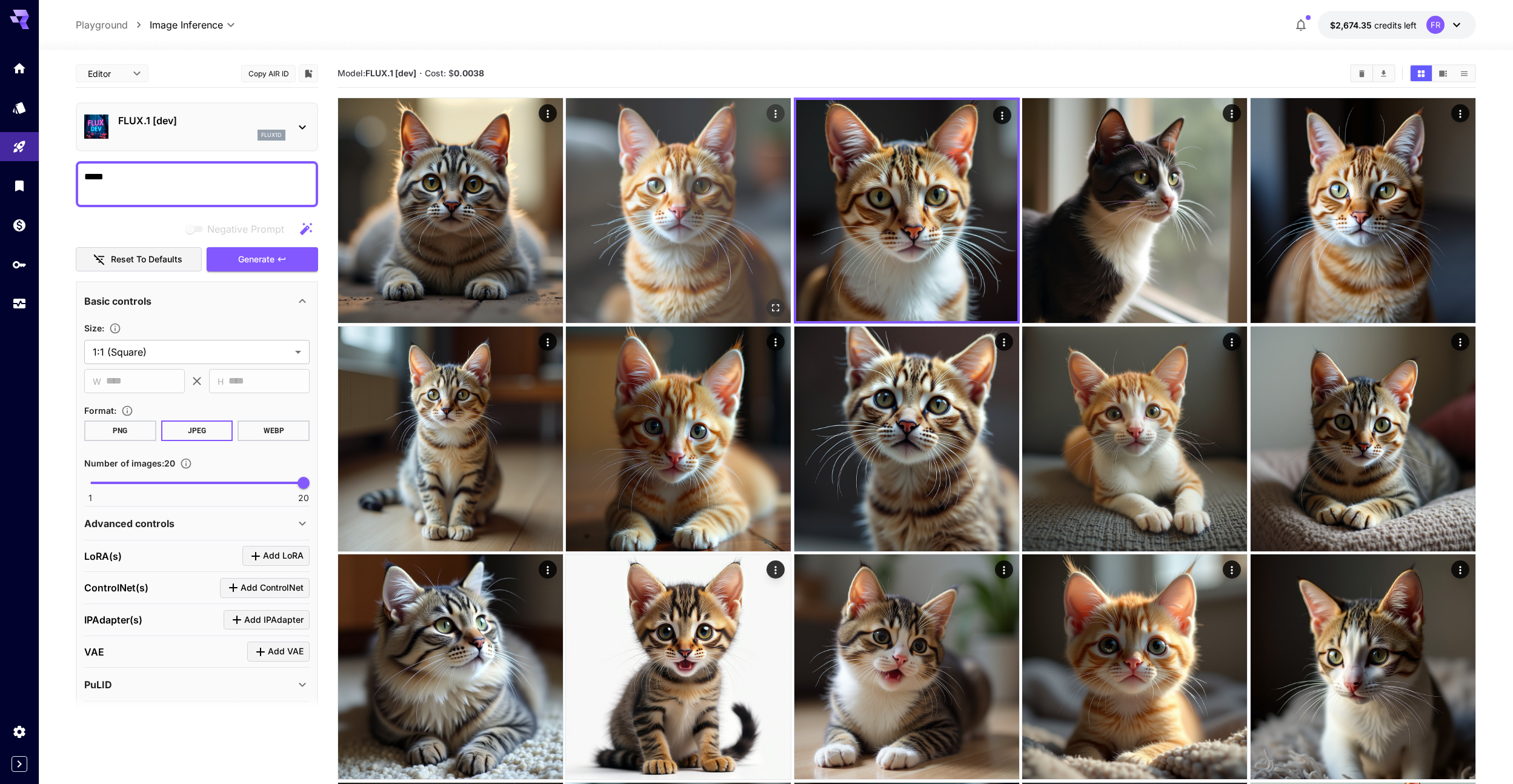
click at [711, 170] on img at bounding box center [679, 211] width 224 height 224
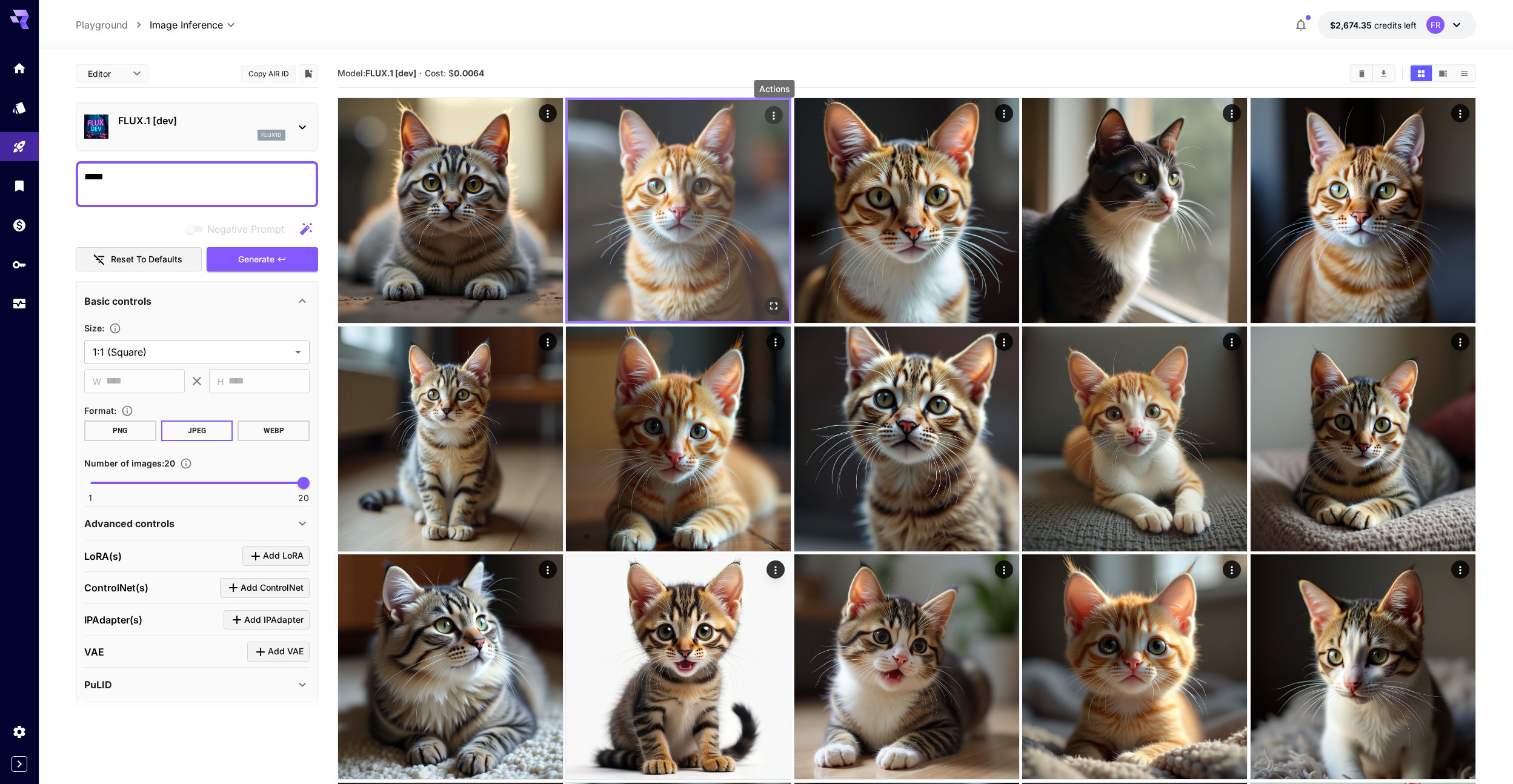
click at [778, 117] on icon "Actions" at bounding box center [774, 116] width 12 height 12
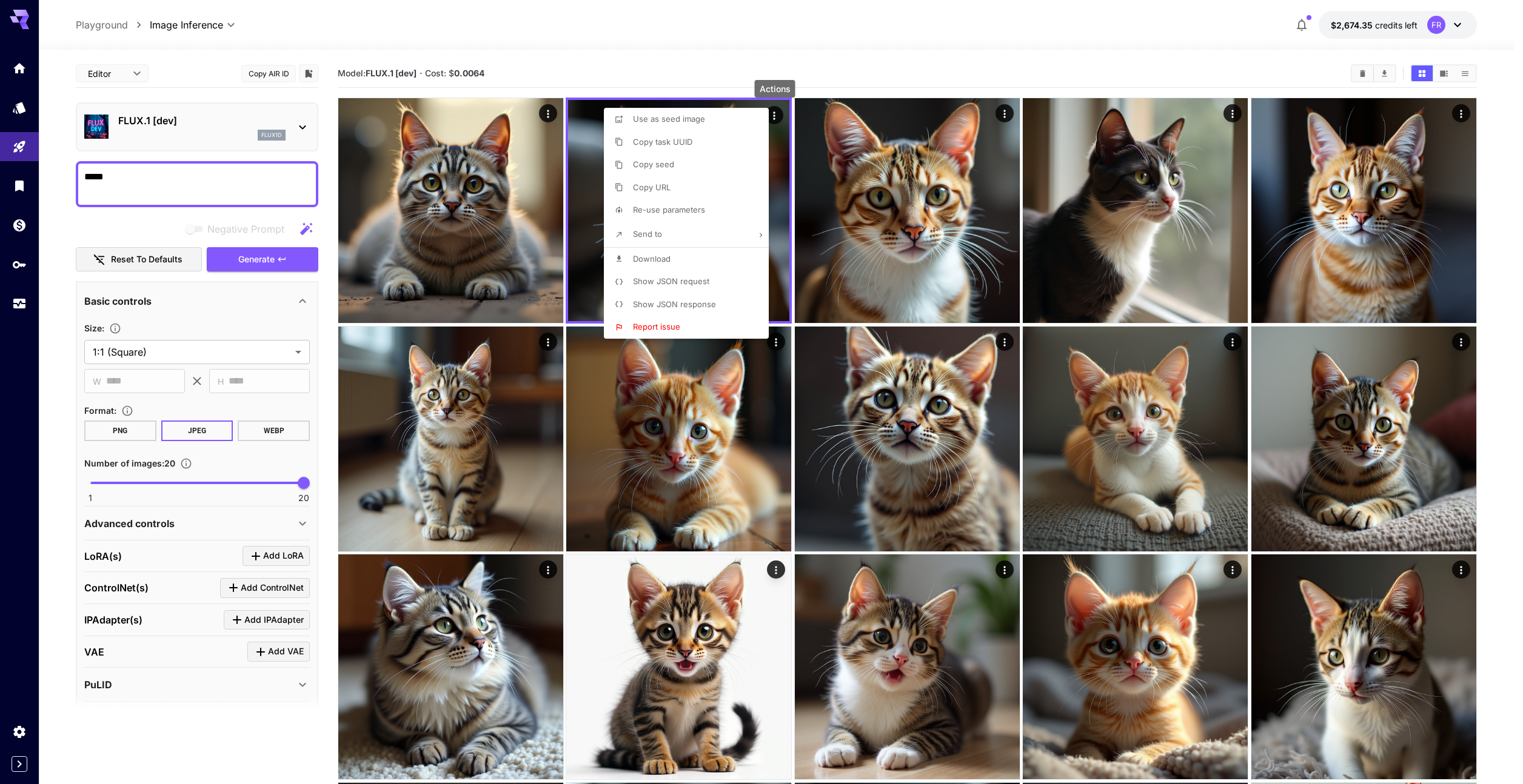
click at [682, 282] on span "Show JSON request" at bounding box center [671, 281] width 77 height 9
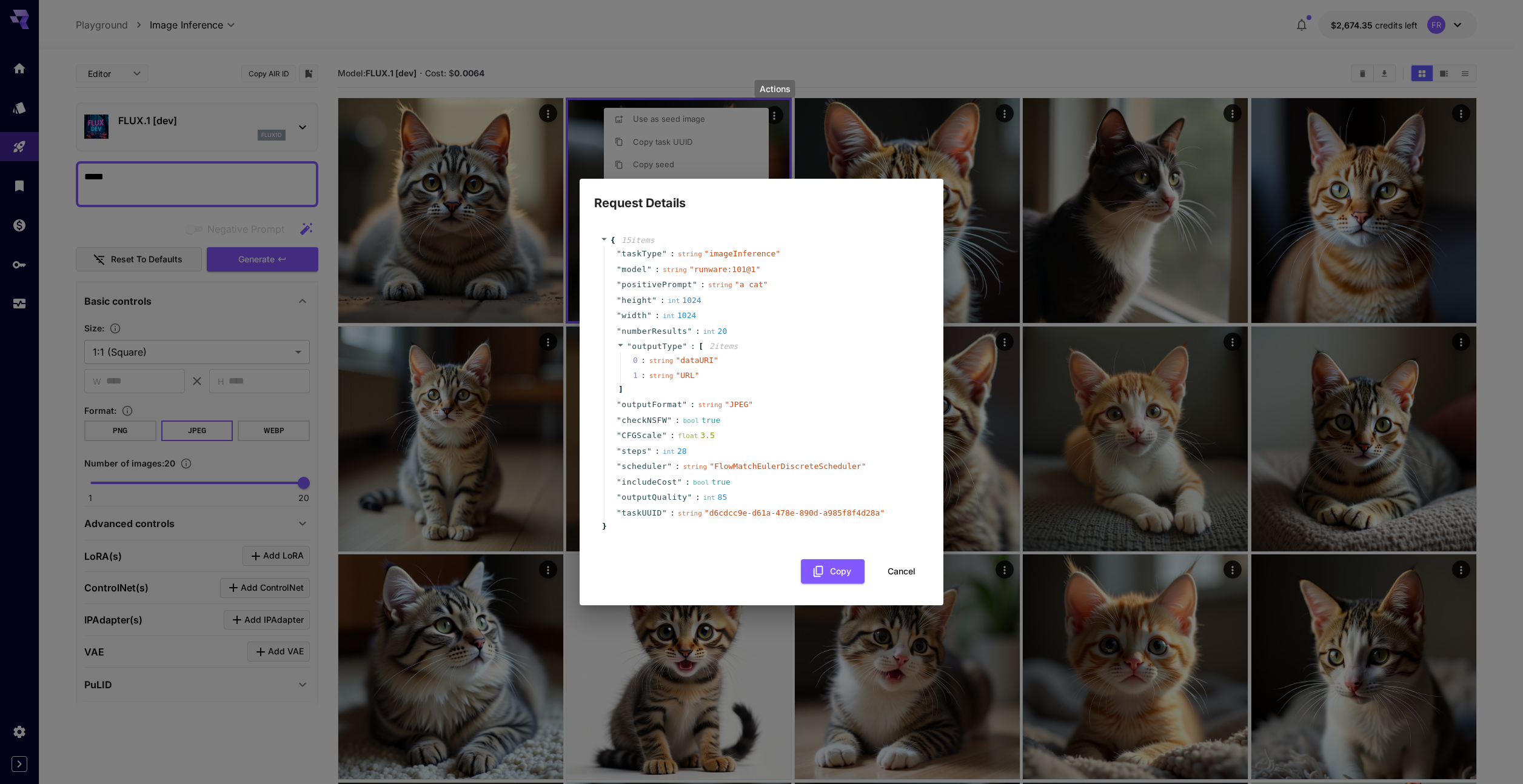
click at [717, 514] on span "" d6cdcc9e-d61a-478e-890d-a985f8f4d28a "" at bounding box center [794, 513] width 180 height 9
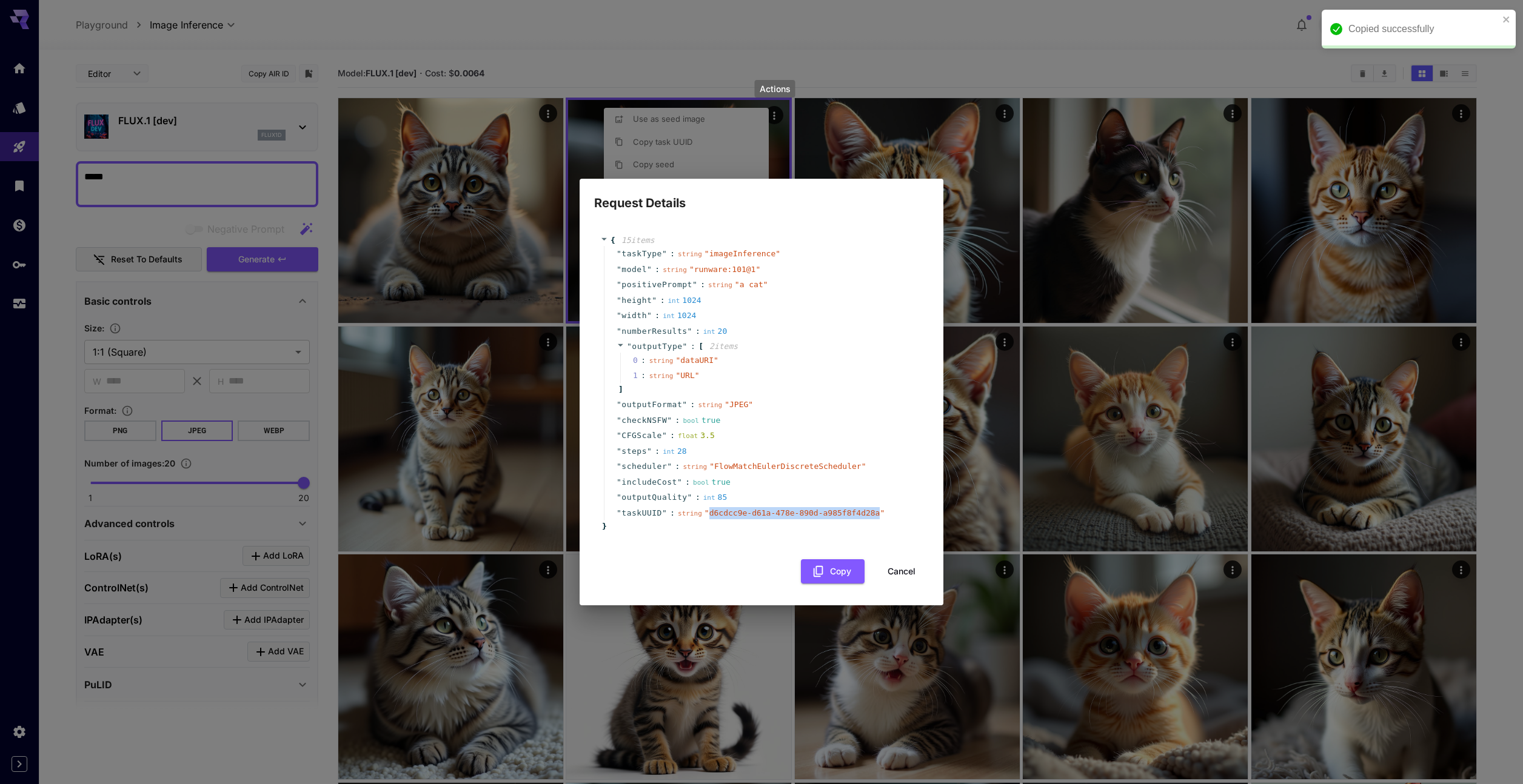
drag, startPoint x: 707, startPoint y: 511, endPoint x: 879, endPoint y: 515, distance: 172.0
click at [879, 515] on span "" d6cdcc9e-d61a-478e-890d-a985f8f4d28a "" at bounding box center [794, 513] width 180 height 9
click at [836, 572] on button "Copy" at bounding box center [832, 571] width 63 height 25
